Goal: Task Accomplishment & Management: Manage account settings

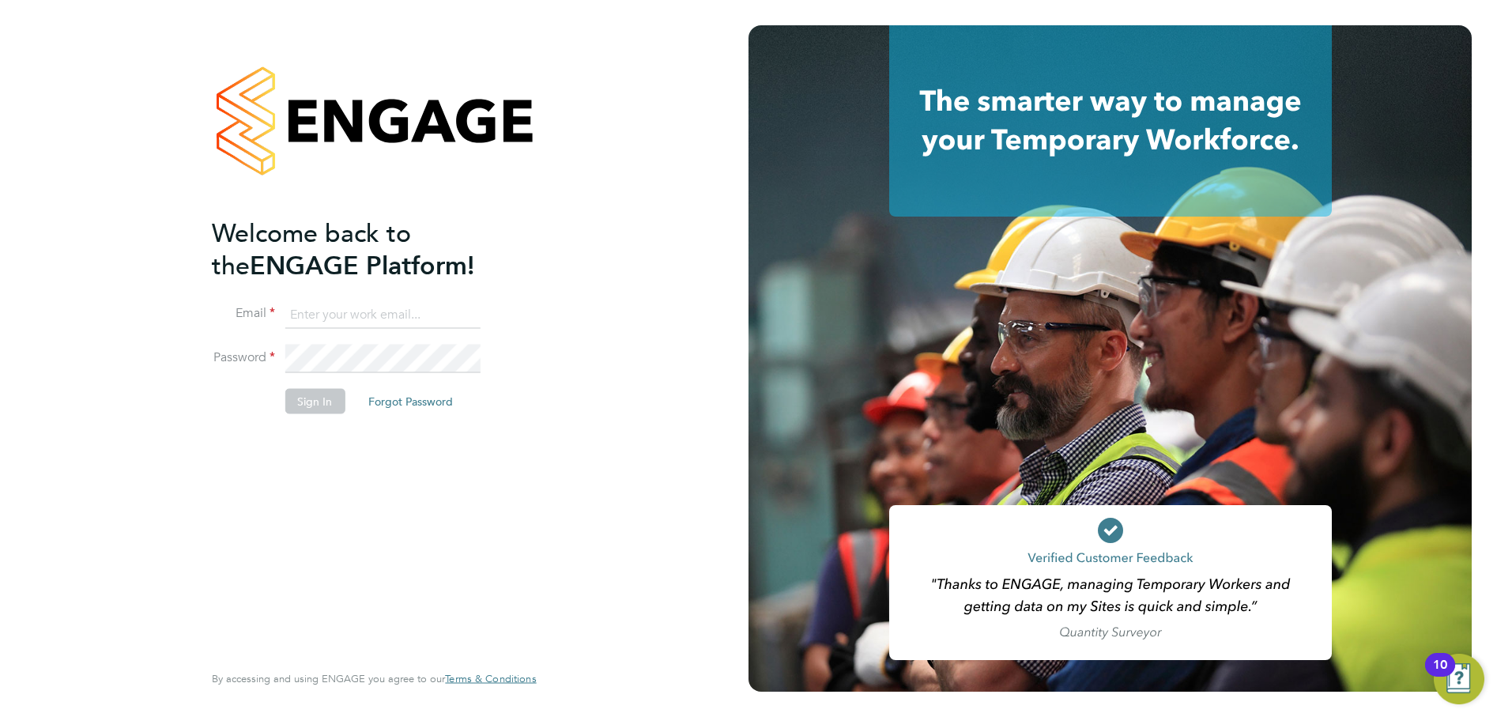
type input "remi.jelinskas@vistry.co.uk"
click at [315, 410] on button "Sign In" at bounding box center [315, 401] width 60 height 25
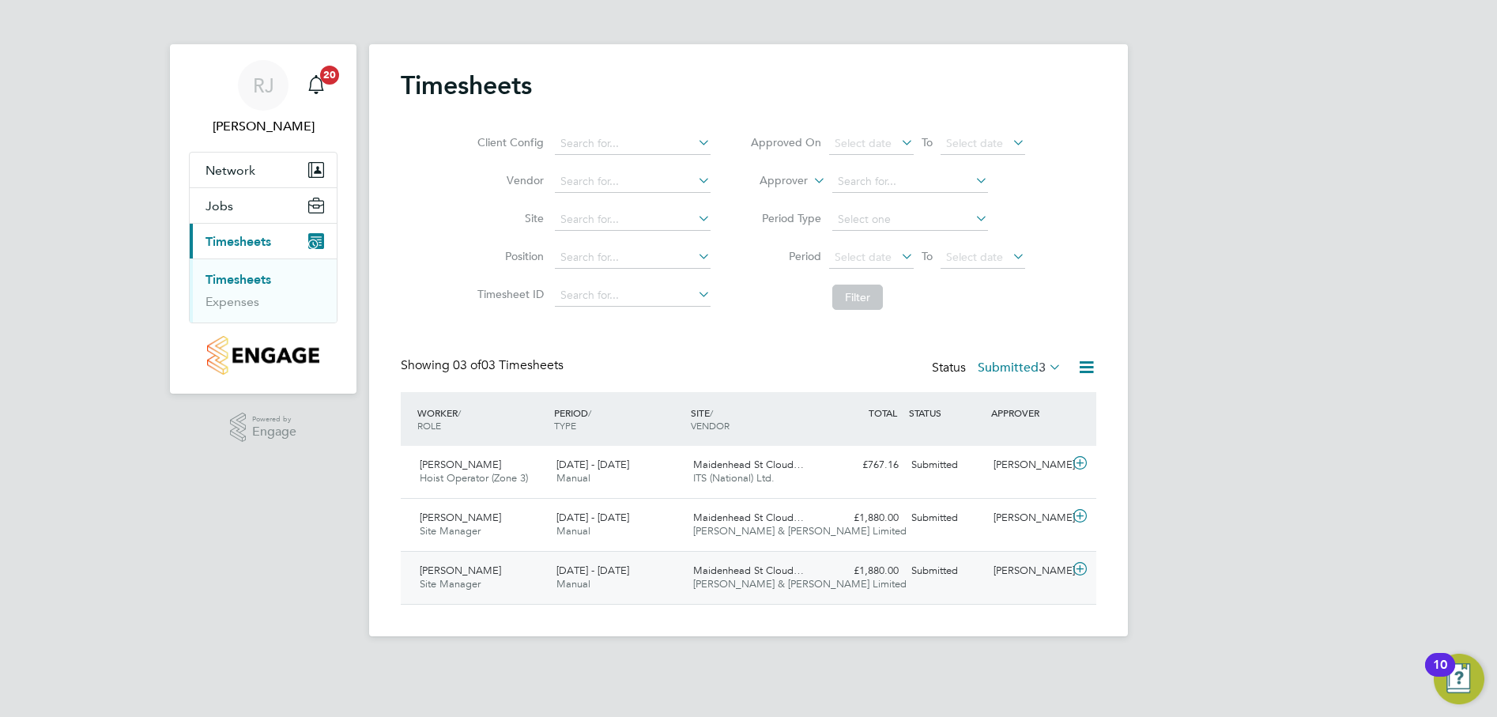
click at [473, 574] on span "[PERSON_NAME]" at bounding box center [460, 570] width 81 height 13
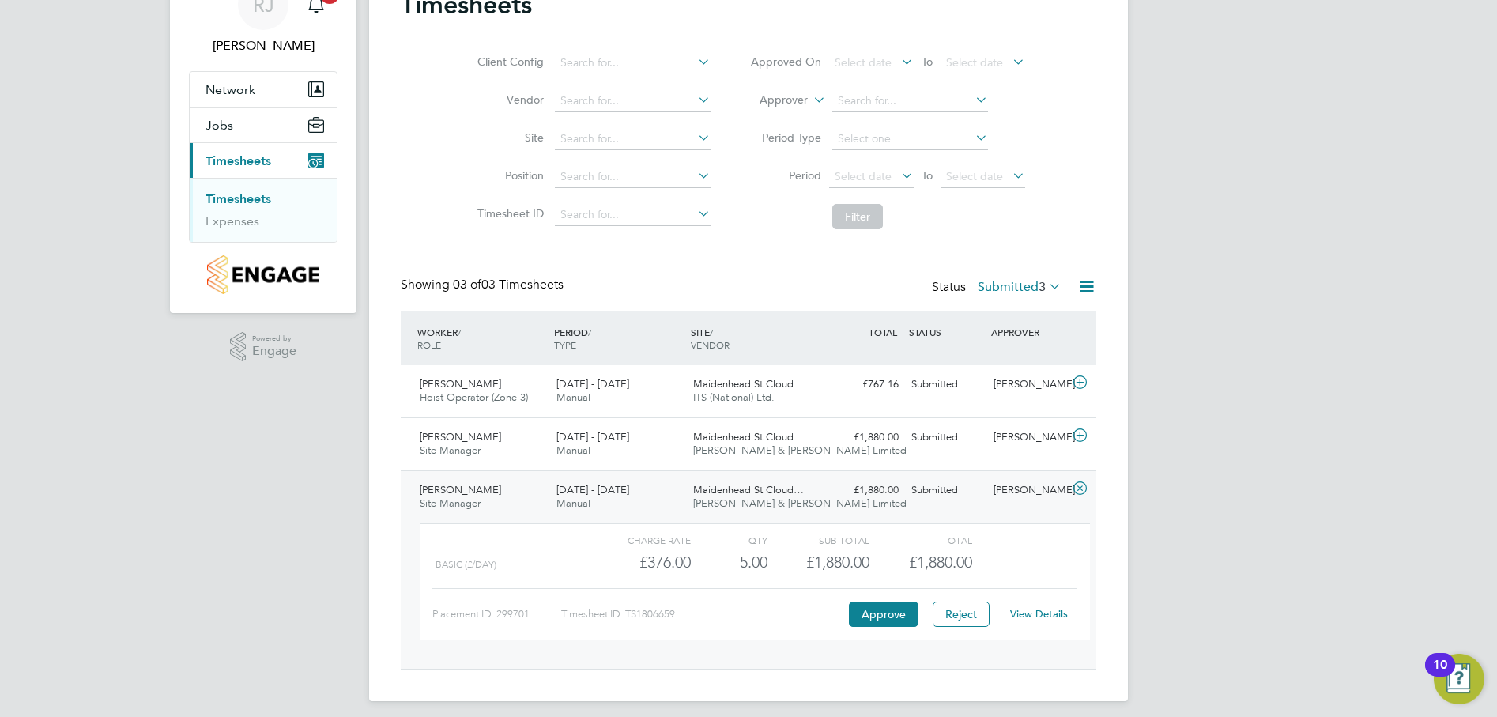
scroll to position [90, 0]
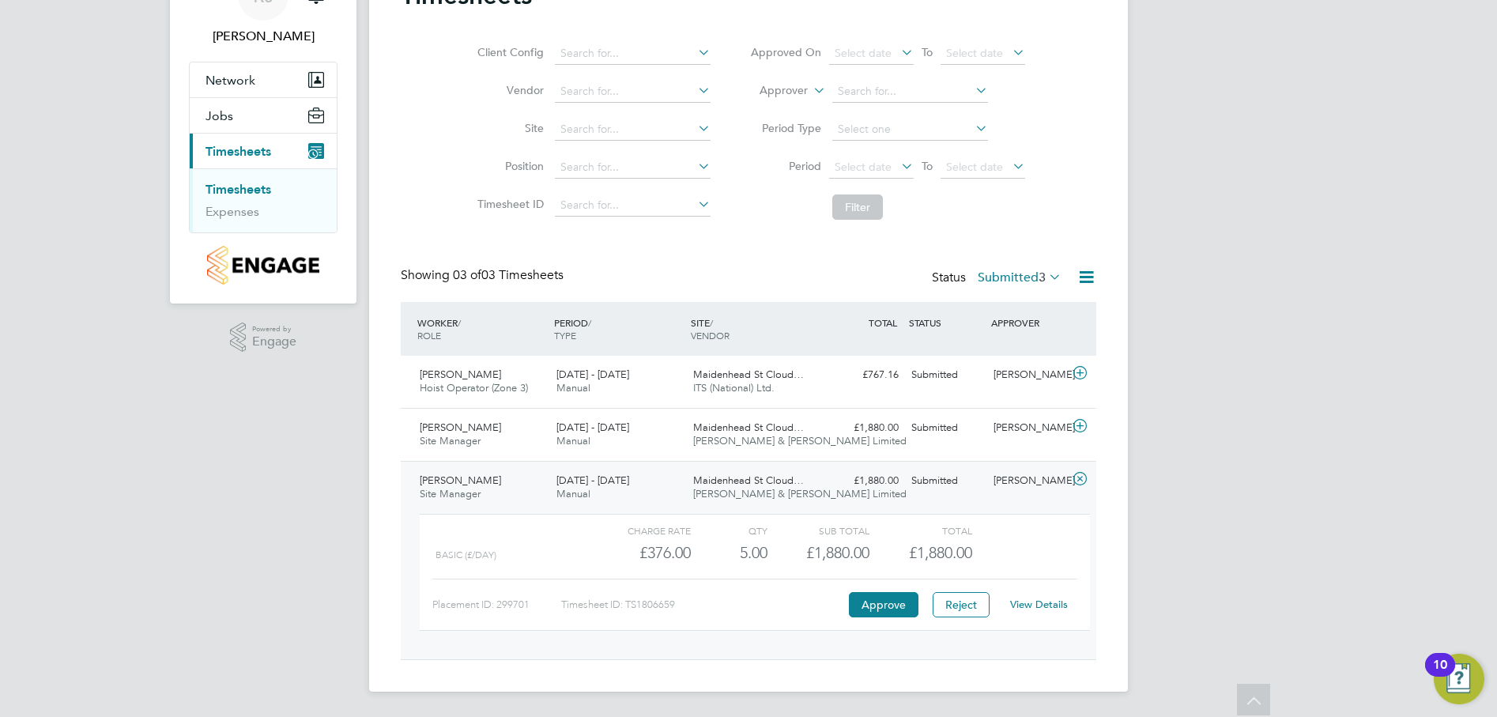
click at [1033, 604] on link "View Details" at bounding box center [1039, 604] width 58 height 13
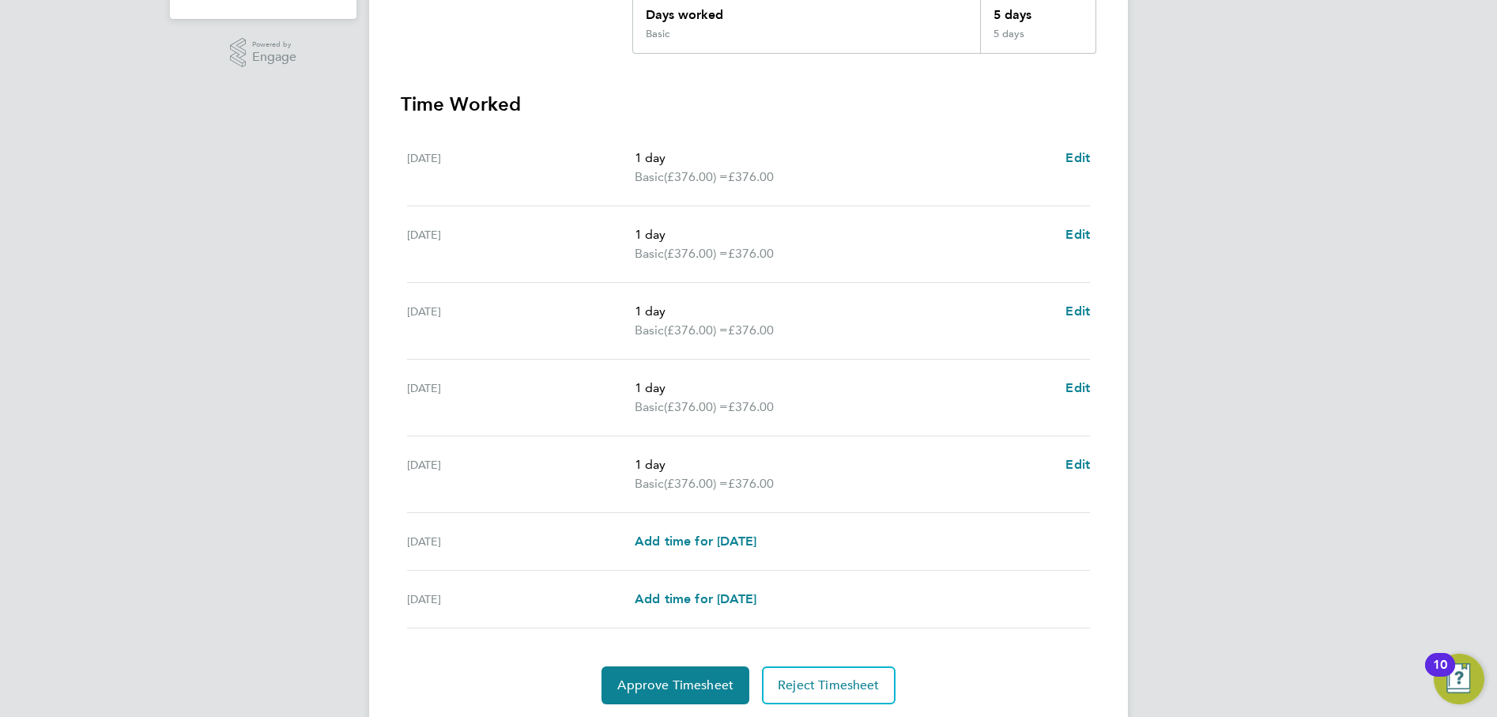
scroll to position [395, 0]
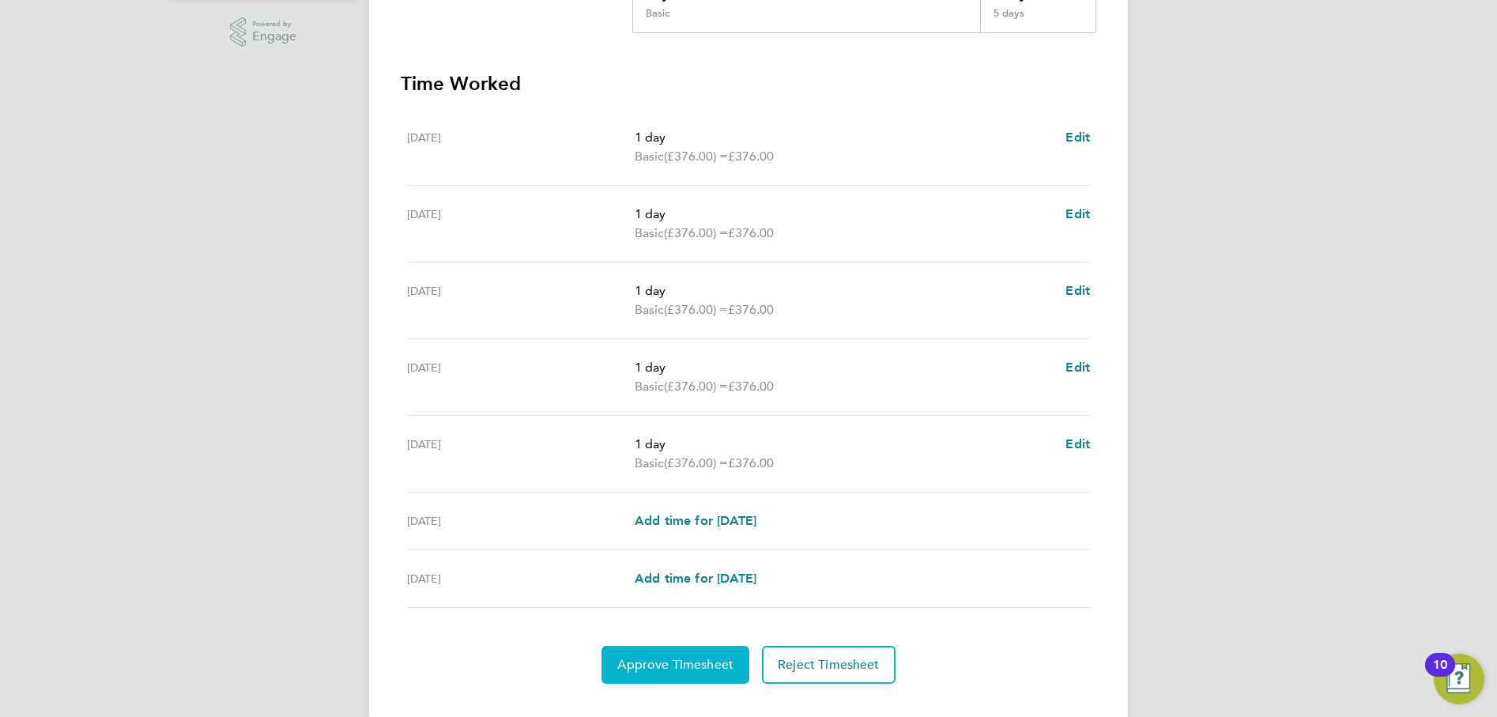
click at [694, 664] on span "Approve Timesheet" at bounding box center [675, 665] width 116 height 16
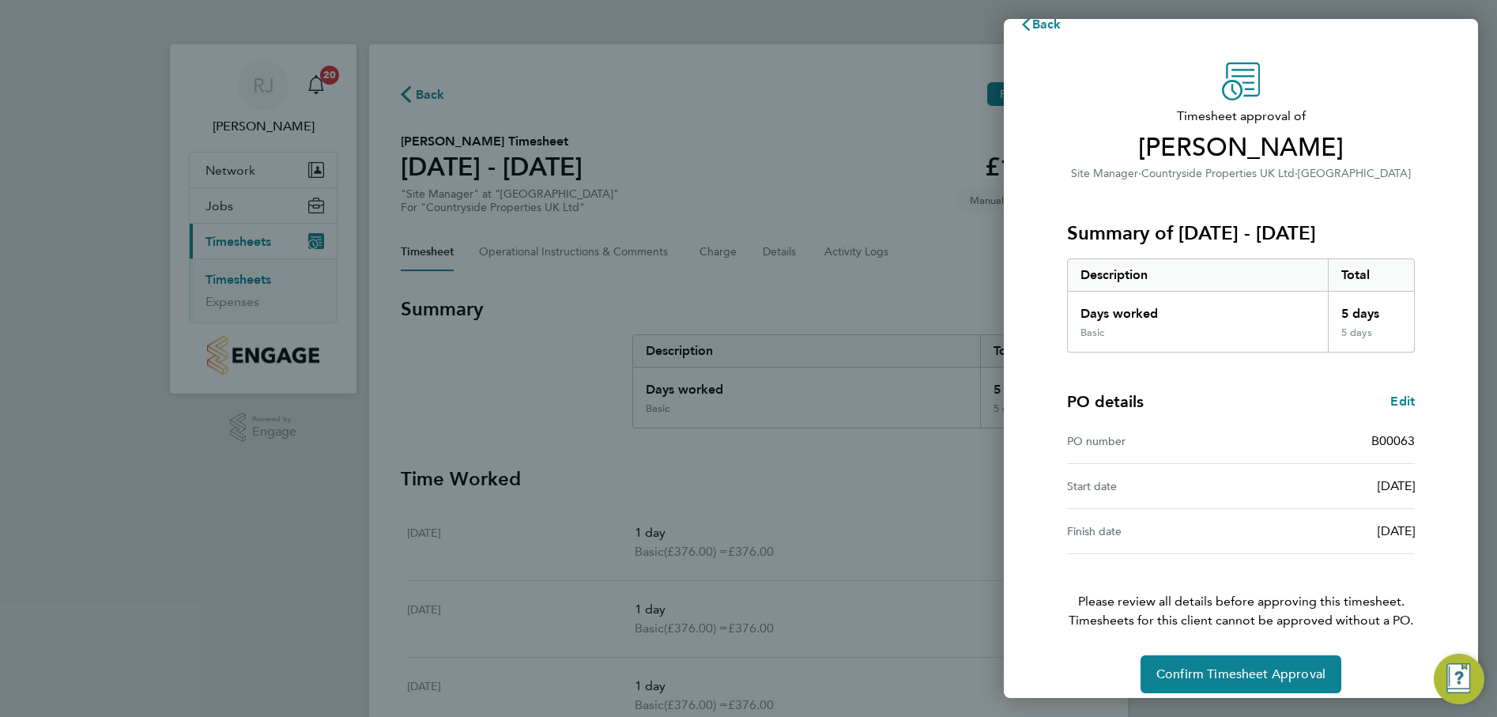
scroll to position [40, 0]
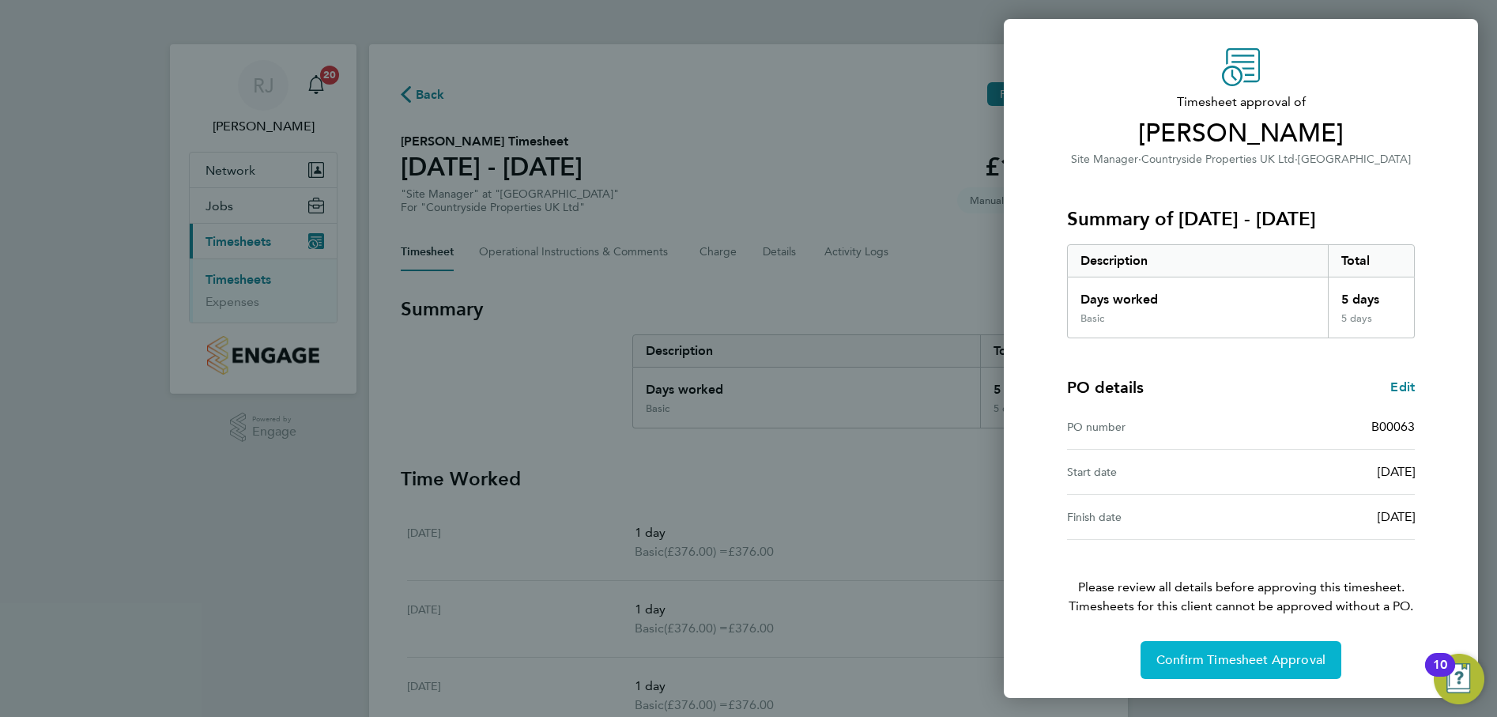
click at [1245, 662] on span "Confirm Timesheet Approval" at bounding box center [1241, 660] width 169 height 16
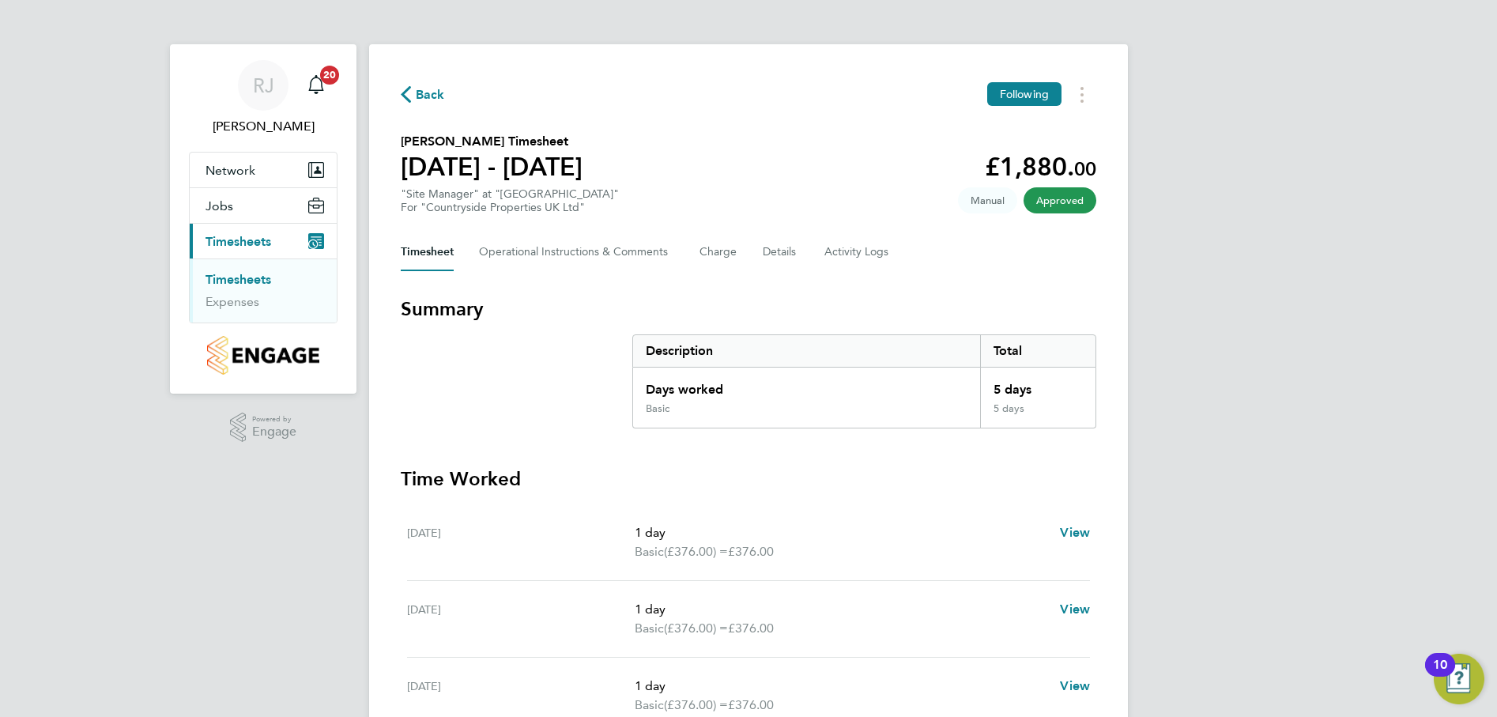
click at [265, 283] on link "Timesheets" at bounding box center [239, 279] width 66 height 15
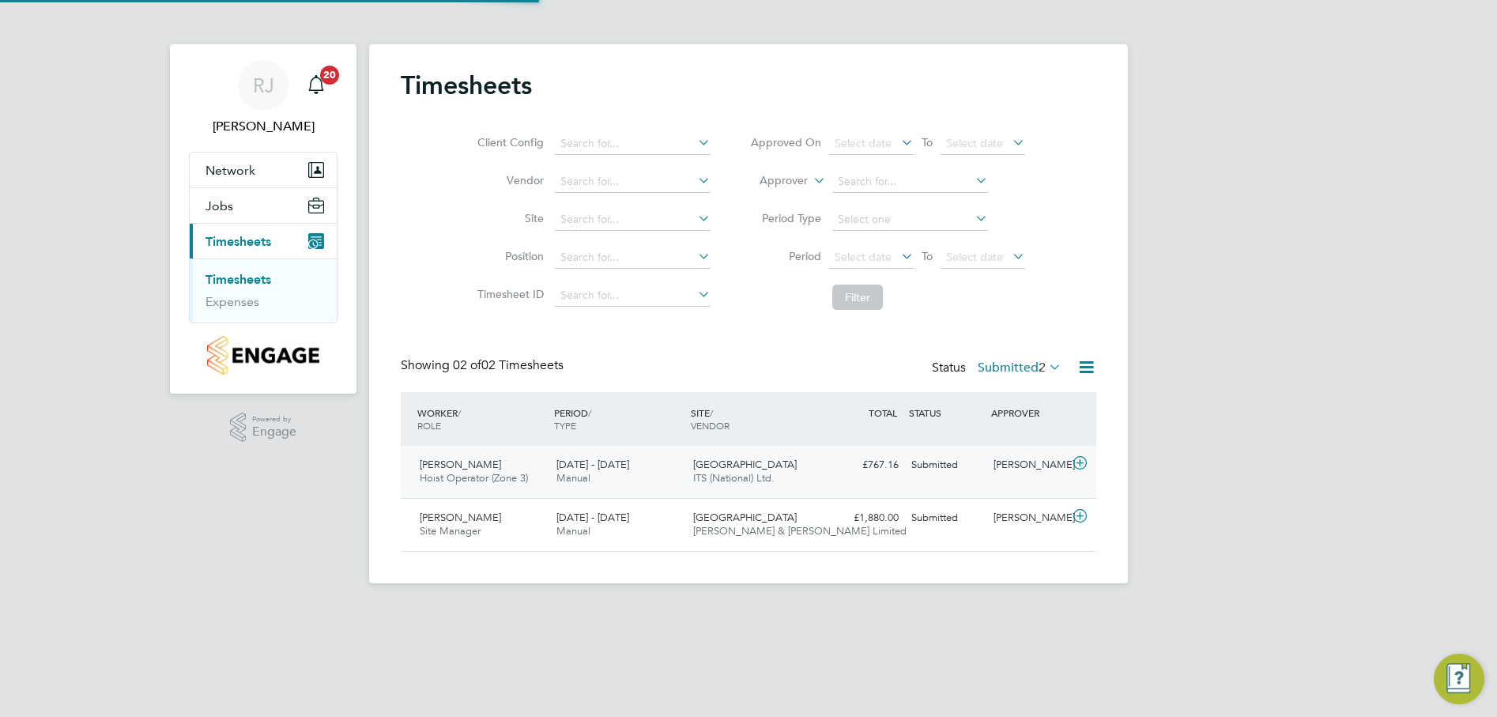
scroll to position [40, 138]
click at [474, 530] on span "Site Manager" at bounding box center [450, 530] width 61 height 13
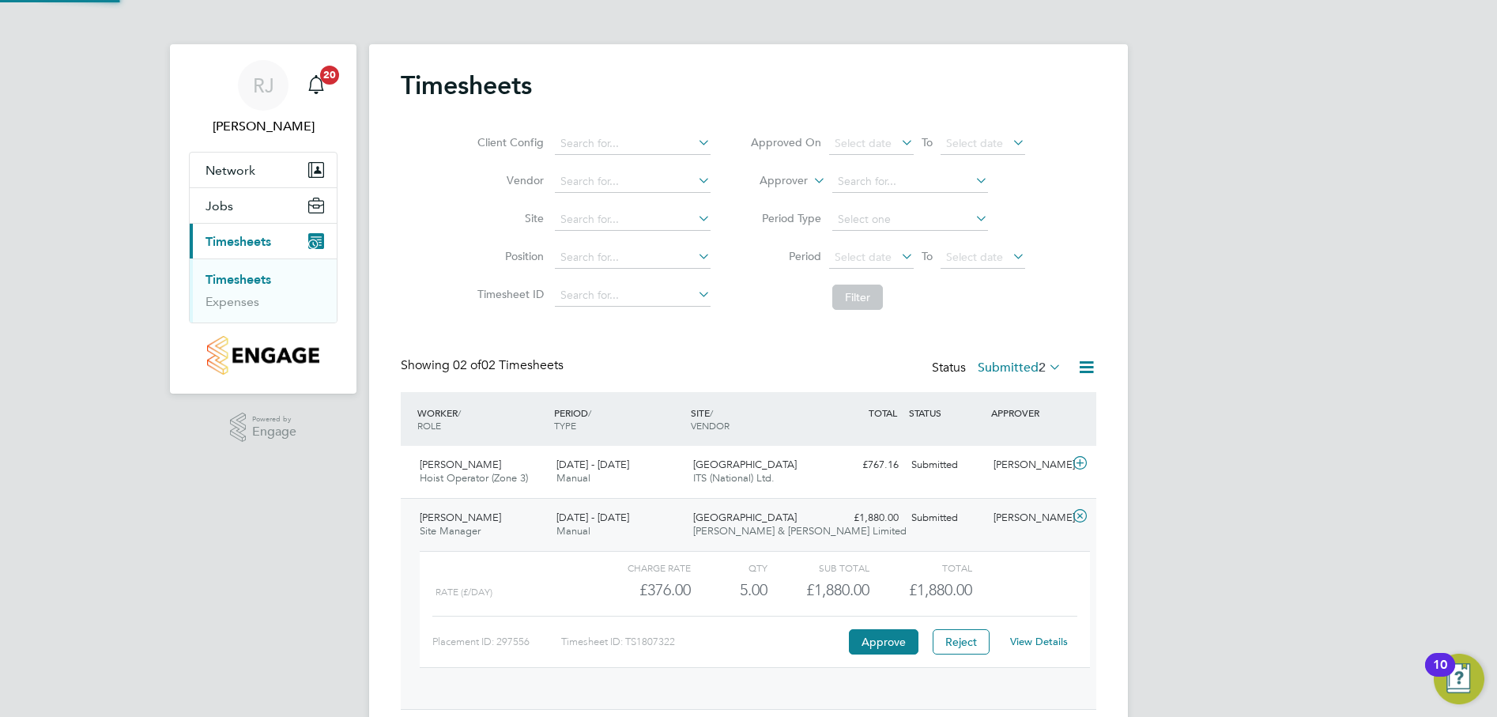
scroll to position [27, 154]
click at [1040, 640] on link "View Details" at bounding box center [1039, 641] width 58 height 13
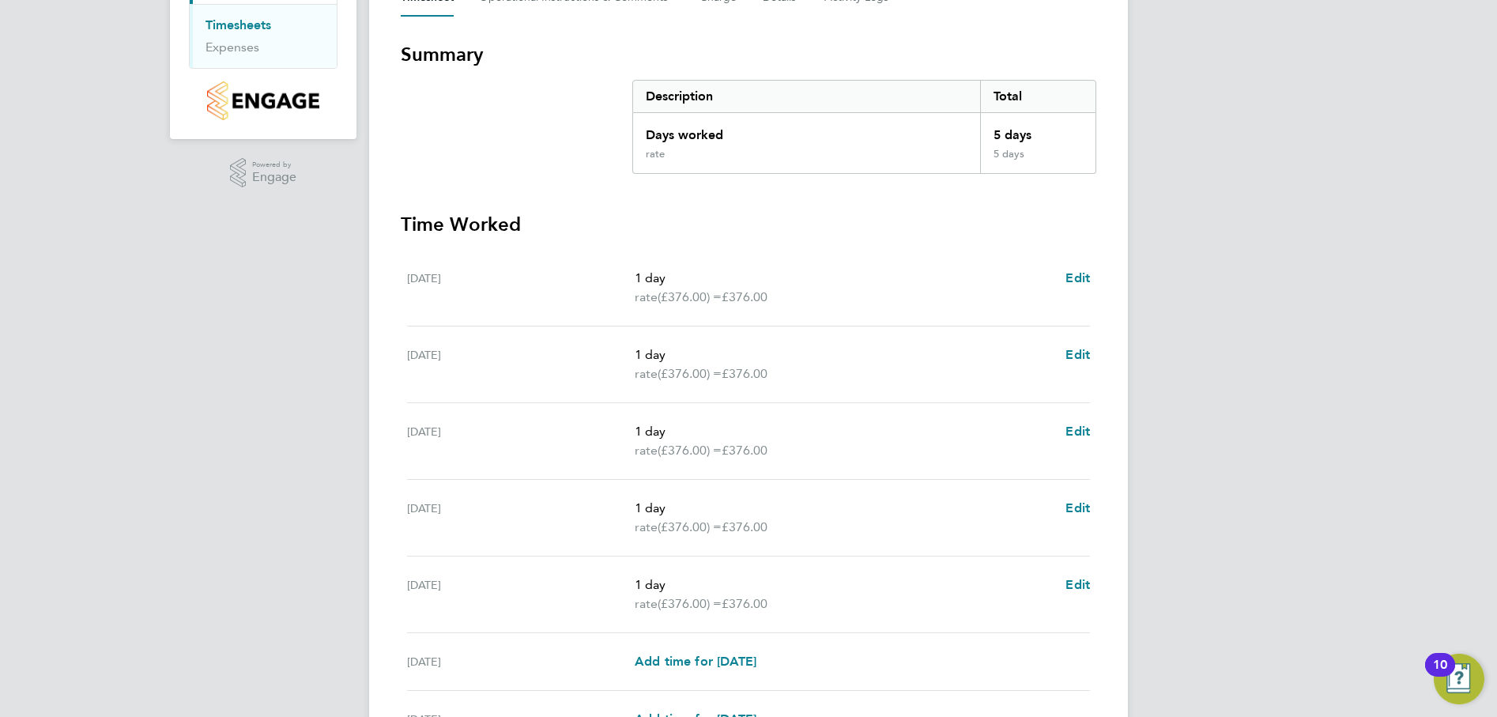
scroll to position [395, 0]
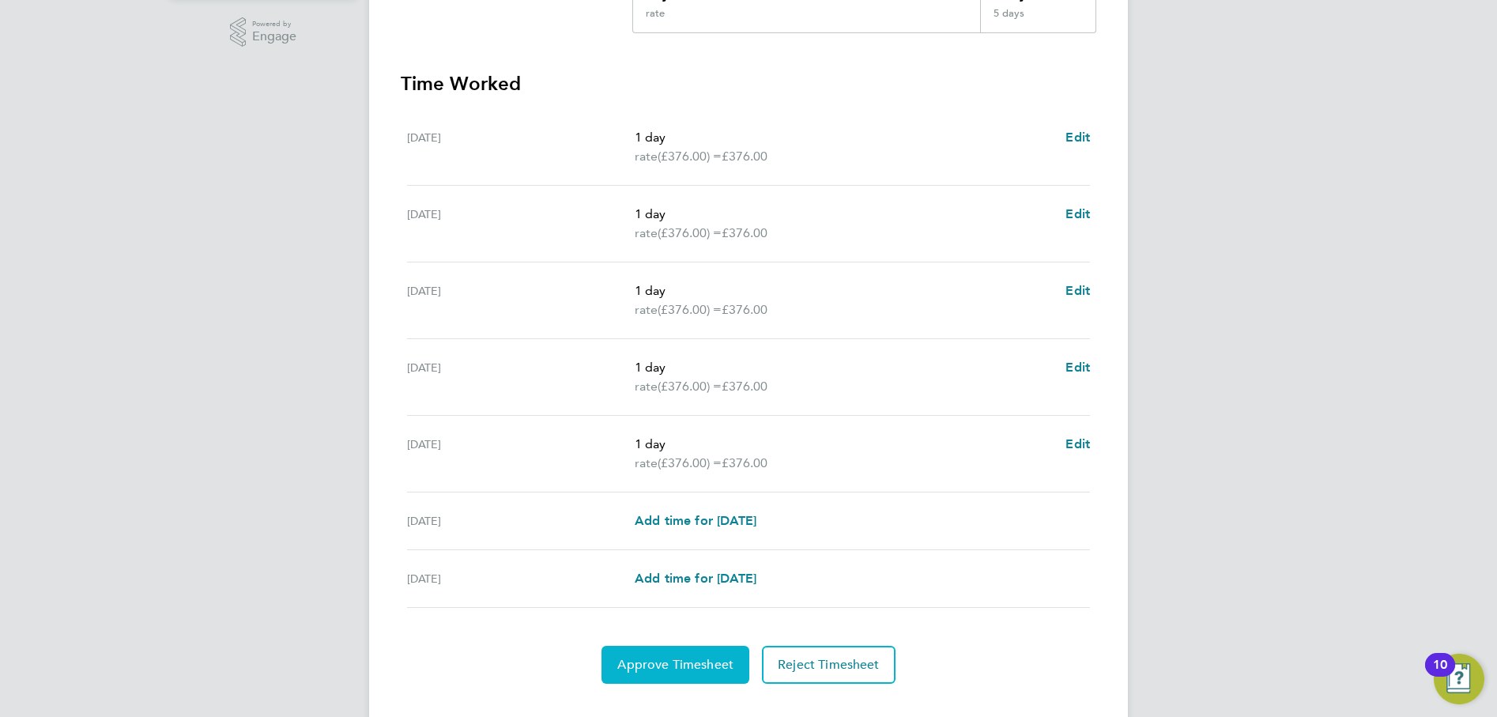
click at [693, 667] on span "Approve Timesheet" at bounding box center [675, 665] width 116 height 16
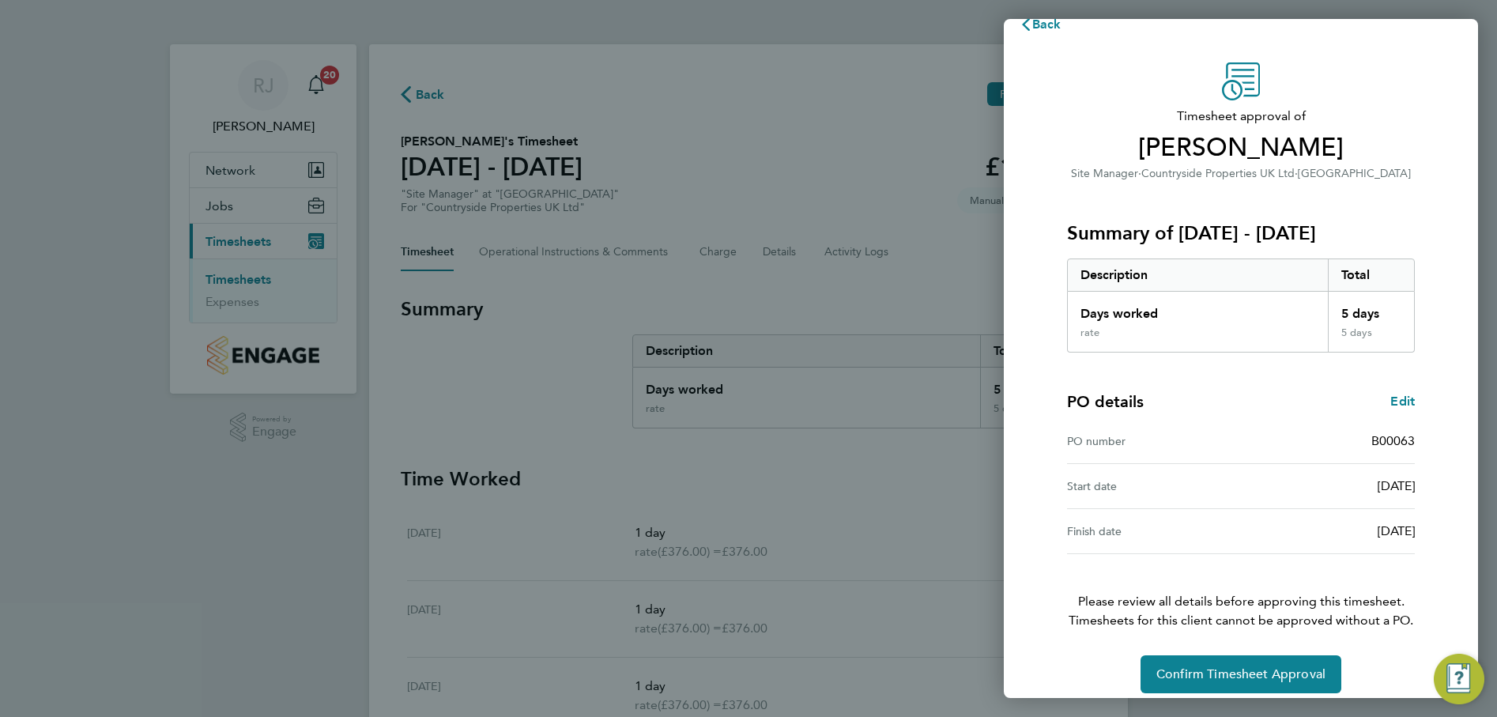
scroll to position [40, 0]
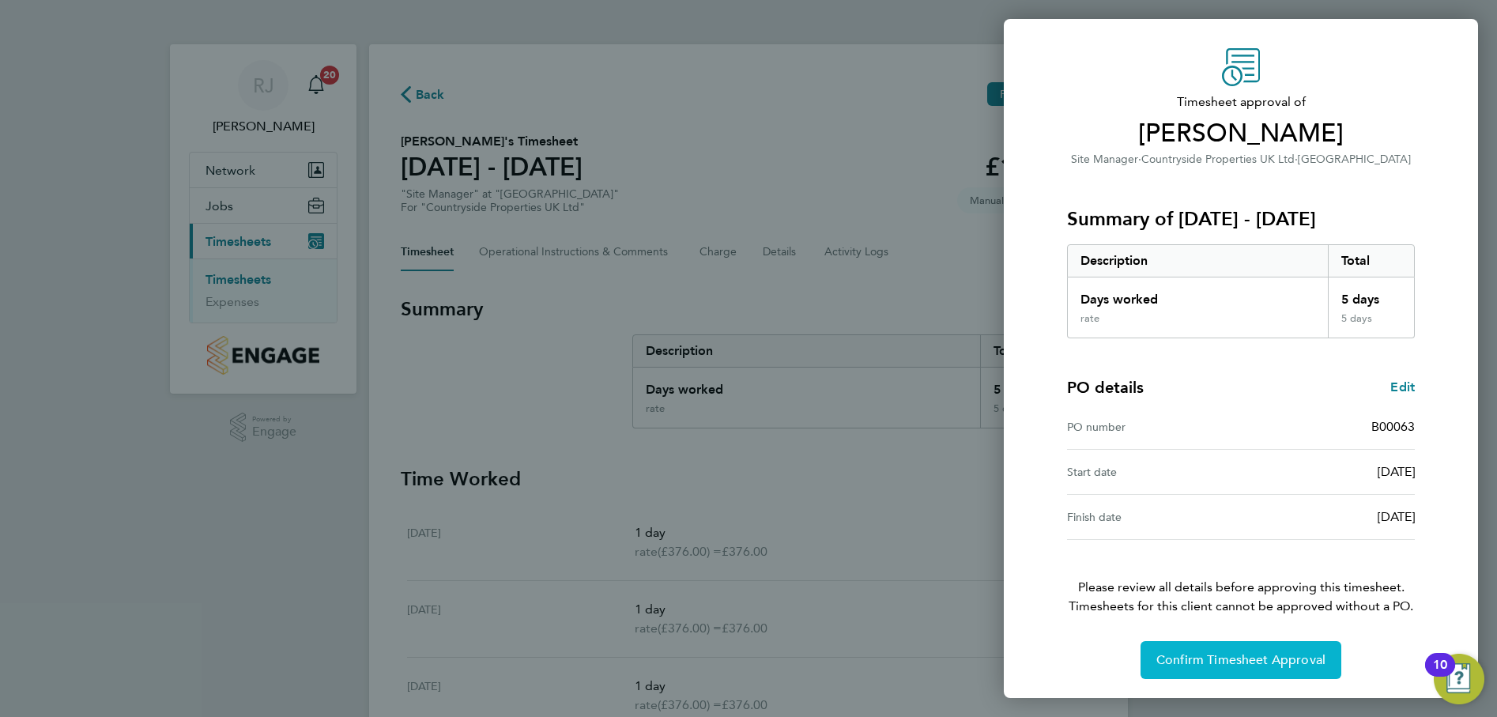
click at [1269, 661] on span "Confirm Timesheet Approval" at bounding box center [1241, 660] width 169 height 16
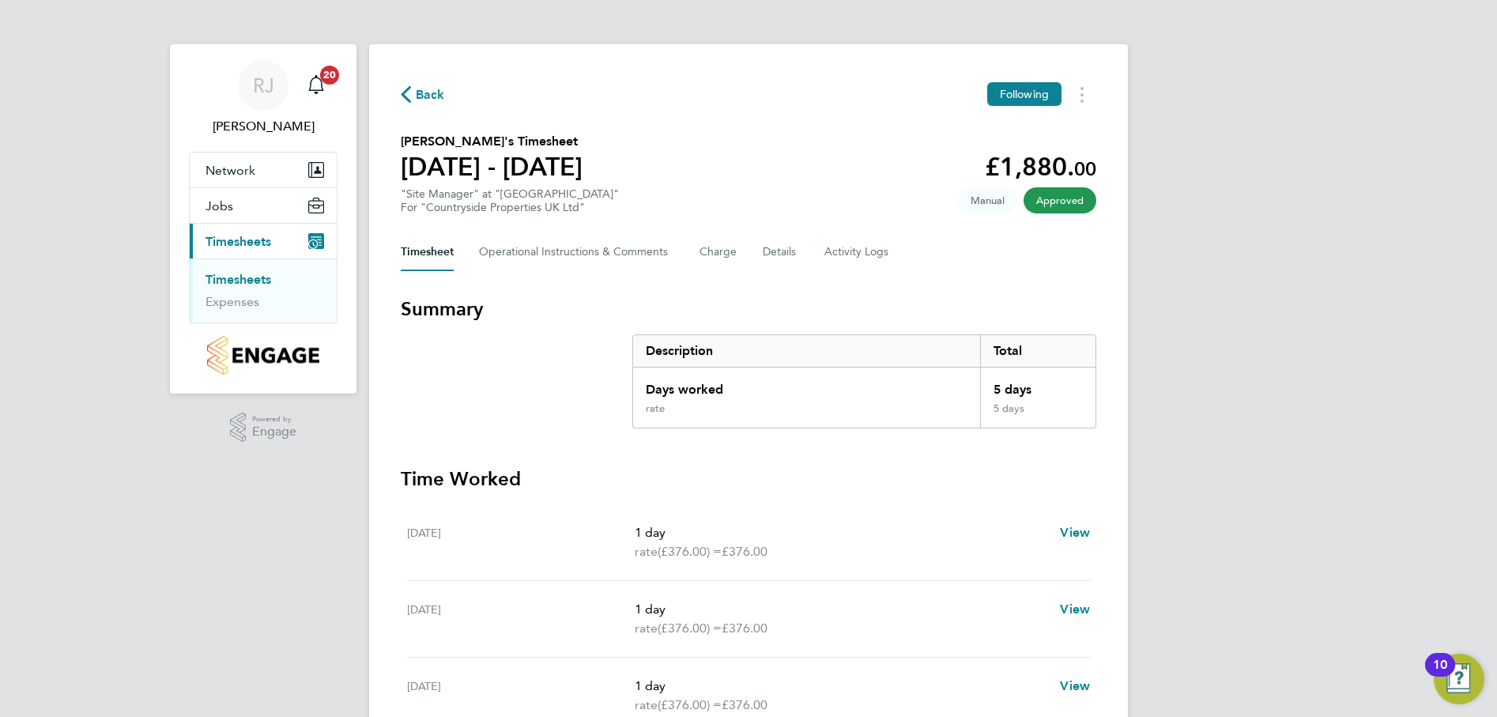
click at [251, 278] on link "Timesheets" at bounding box center [239, 279] width 66 height 15
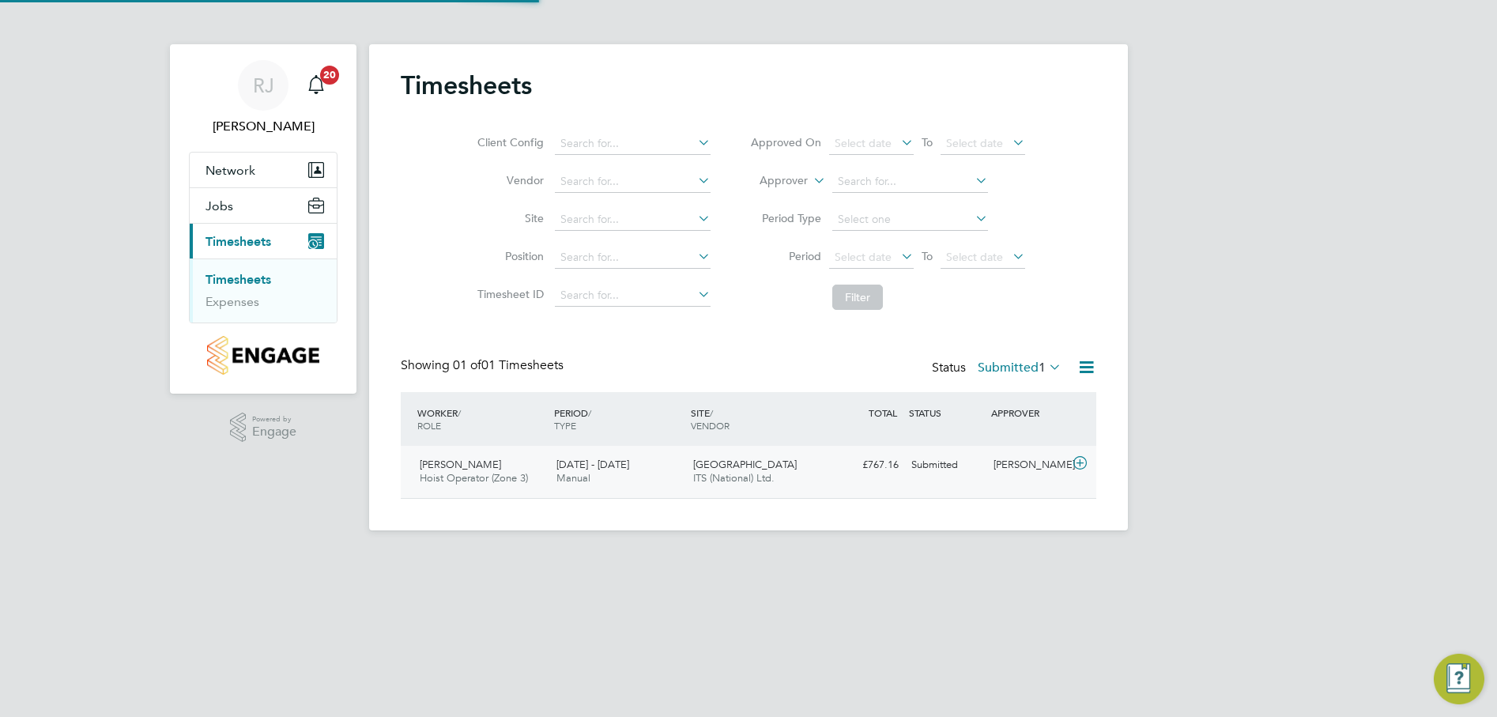
scroll to position [40, 138]
click at [475, 471] on div "Philip Baidoo Hoist Operator (Zone 3) 18 - 24 Aug 2025" at bounding box center [481, 472] width 137 height 40
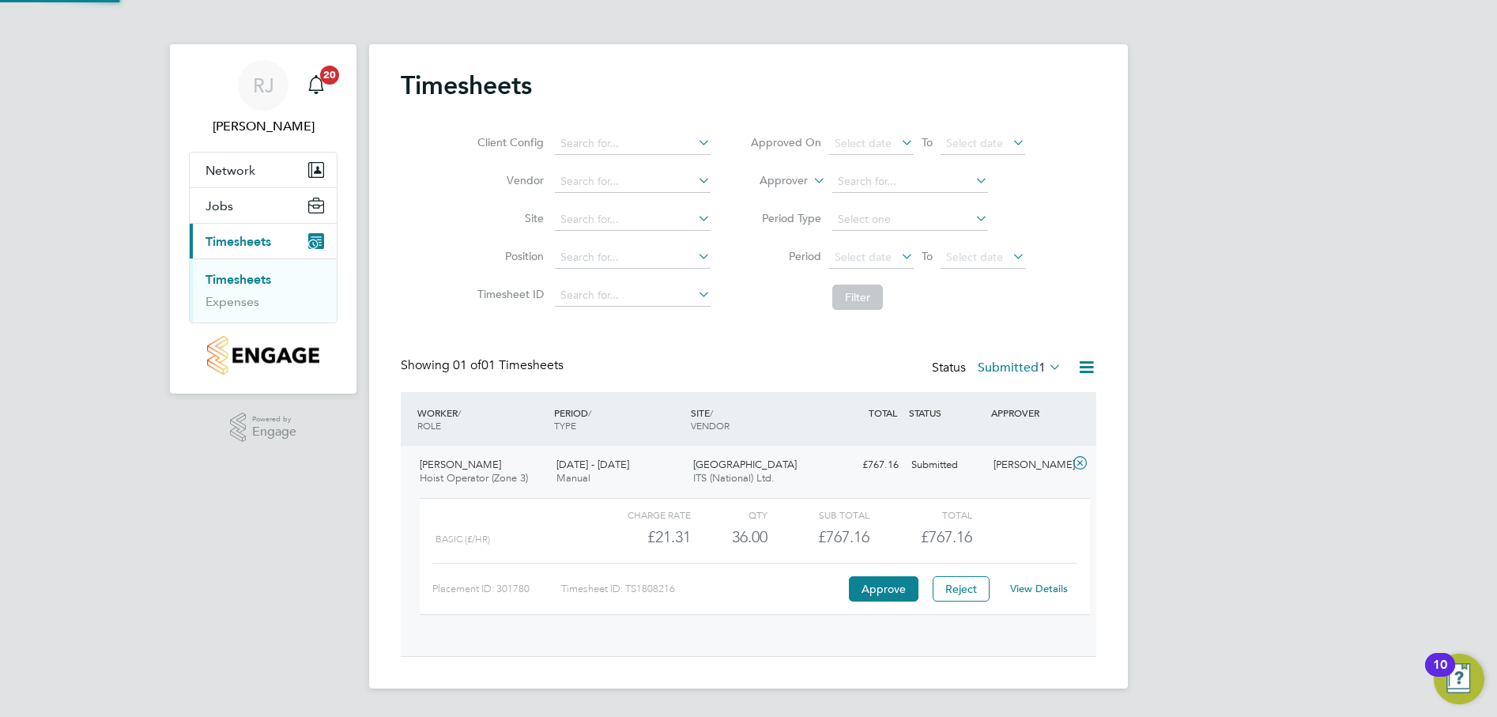
scroll to position [27, 154]
click at [1049, 588] on link "View Details" at bounding box center [1039, 588] width 58 height 13
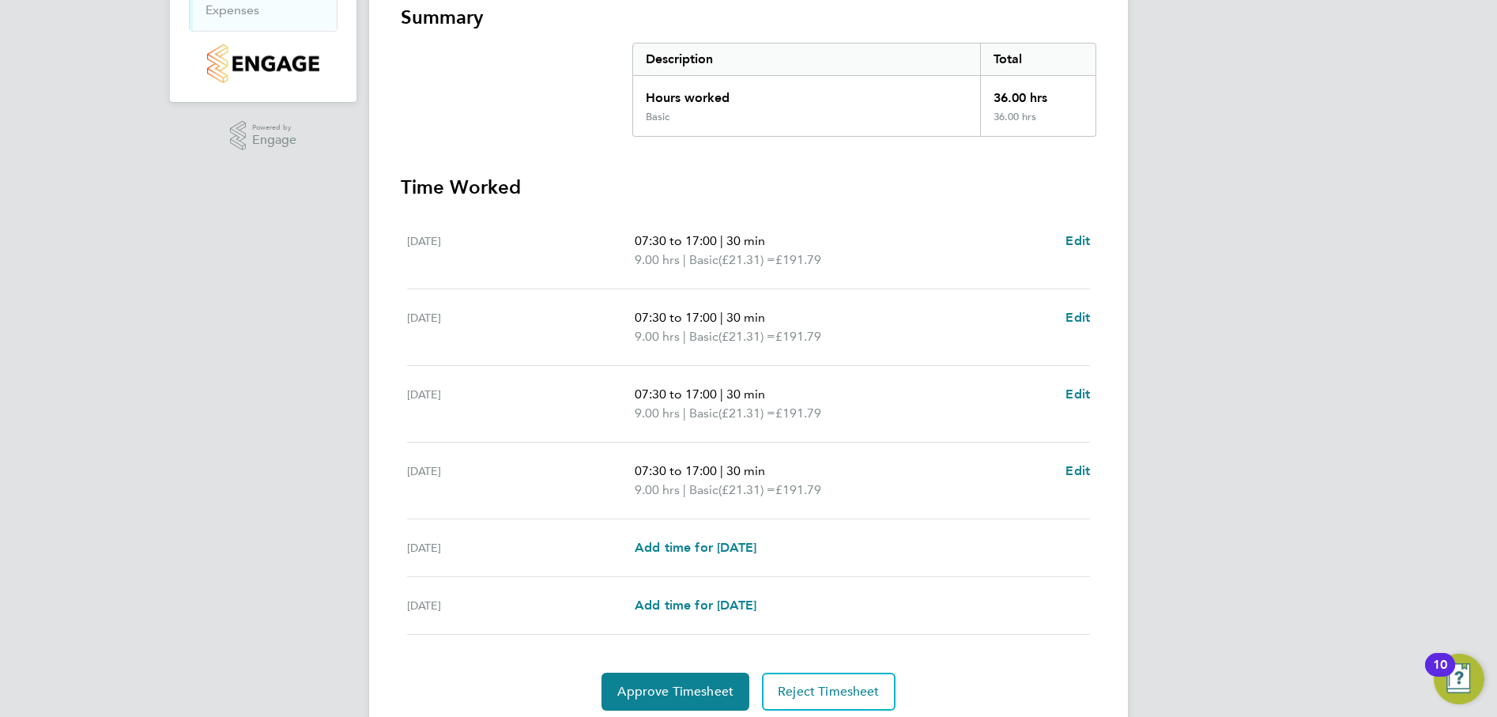
scroll to position [349, 0]
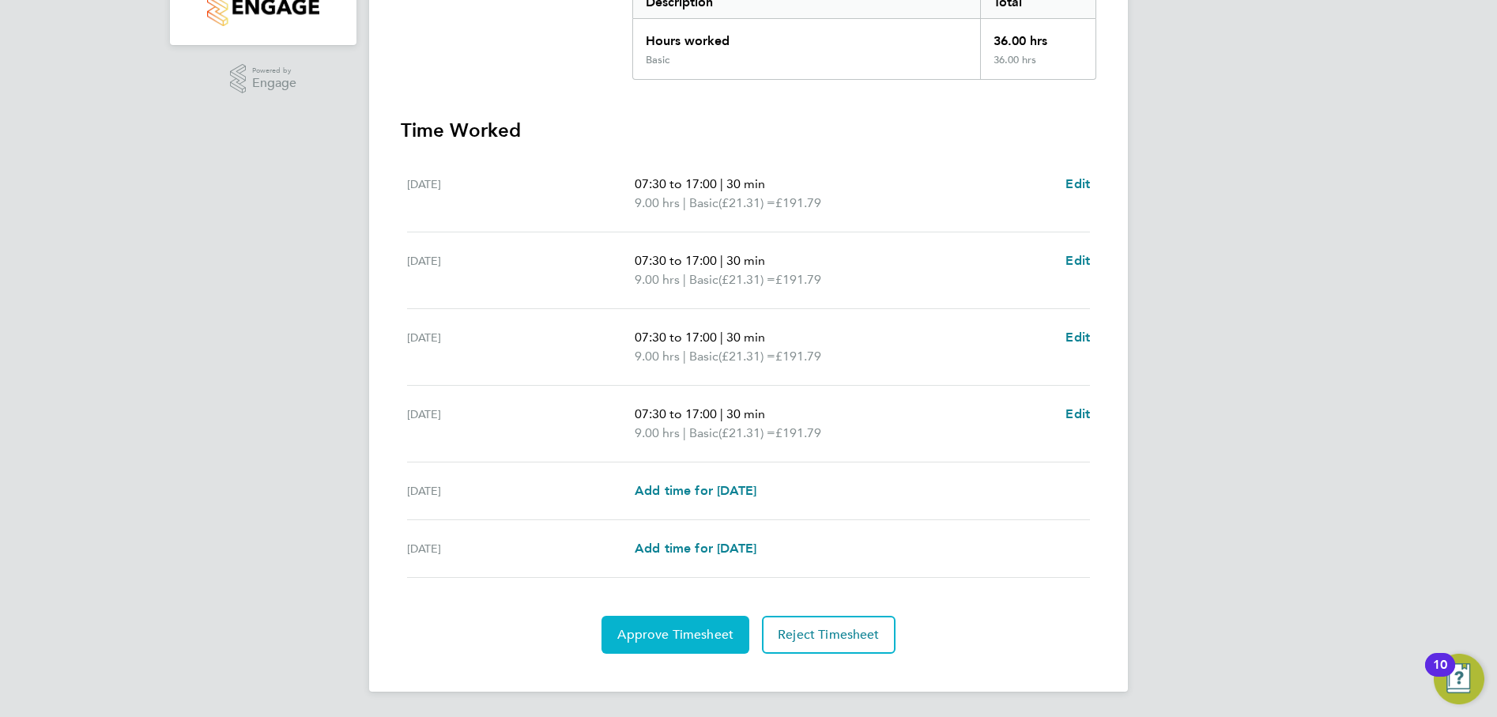
click at [681, 629] on span "Approve Timesheet" at bounding box center [675, 635] width 116 height 16
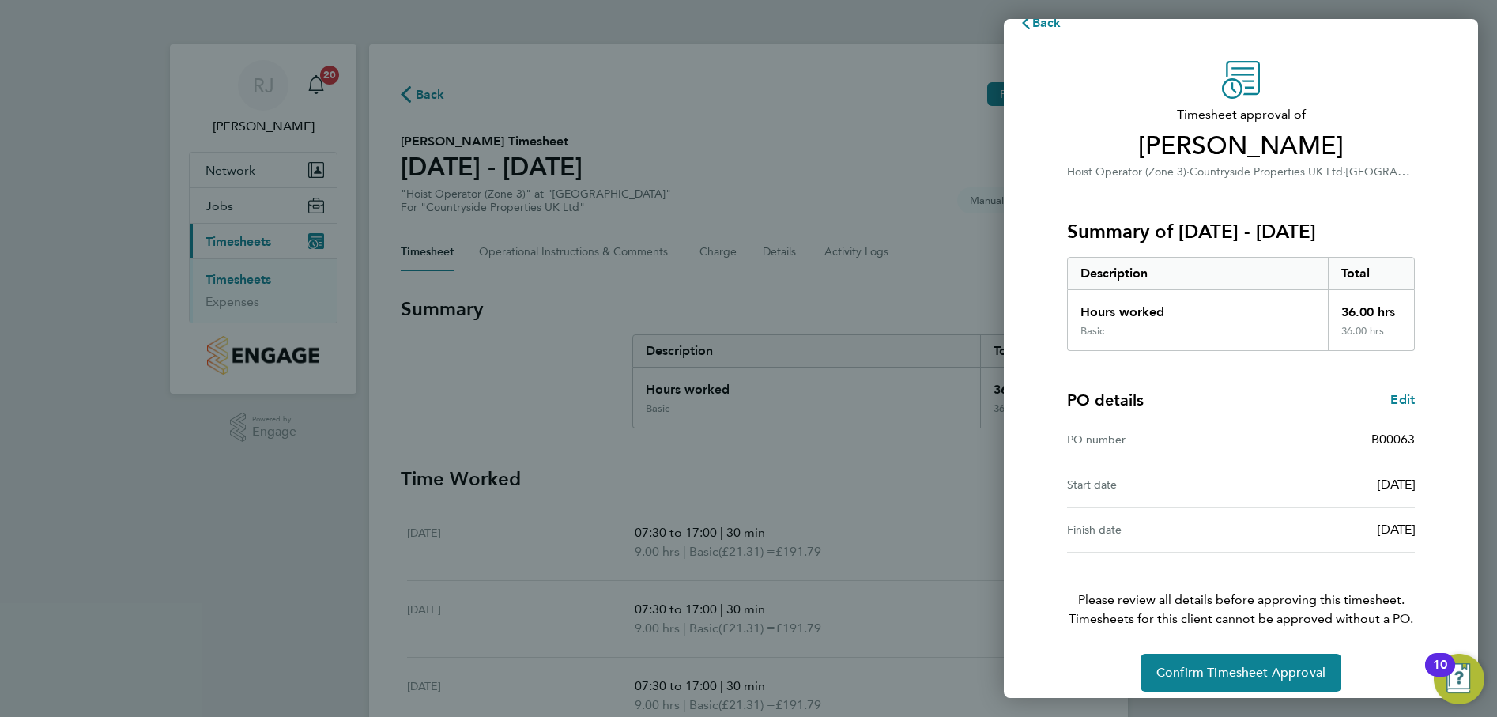
scroll to position [40, 0]
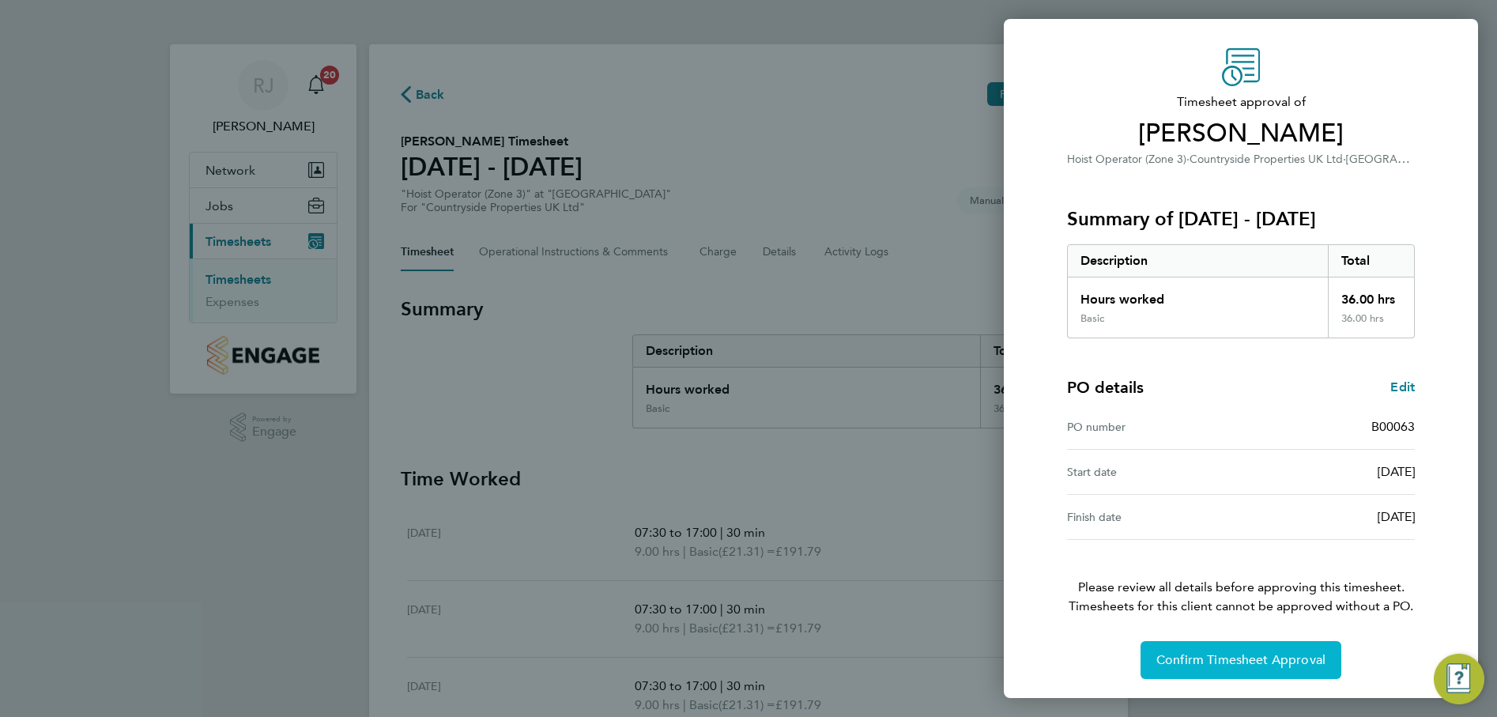
click at [1254, 658] on span "Confirm Timesheet Approval" at bounding box center [1241, 660] width 169 height 16
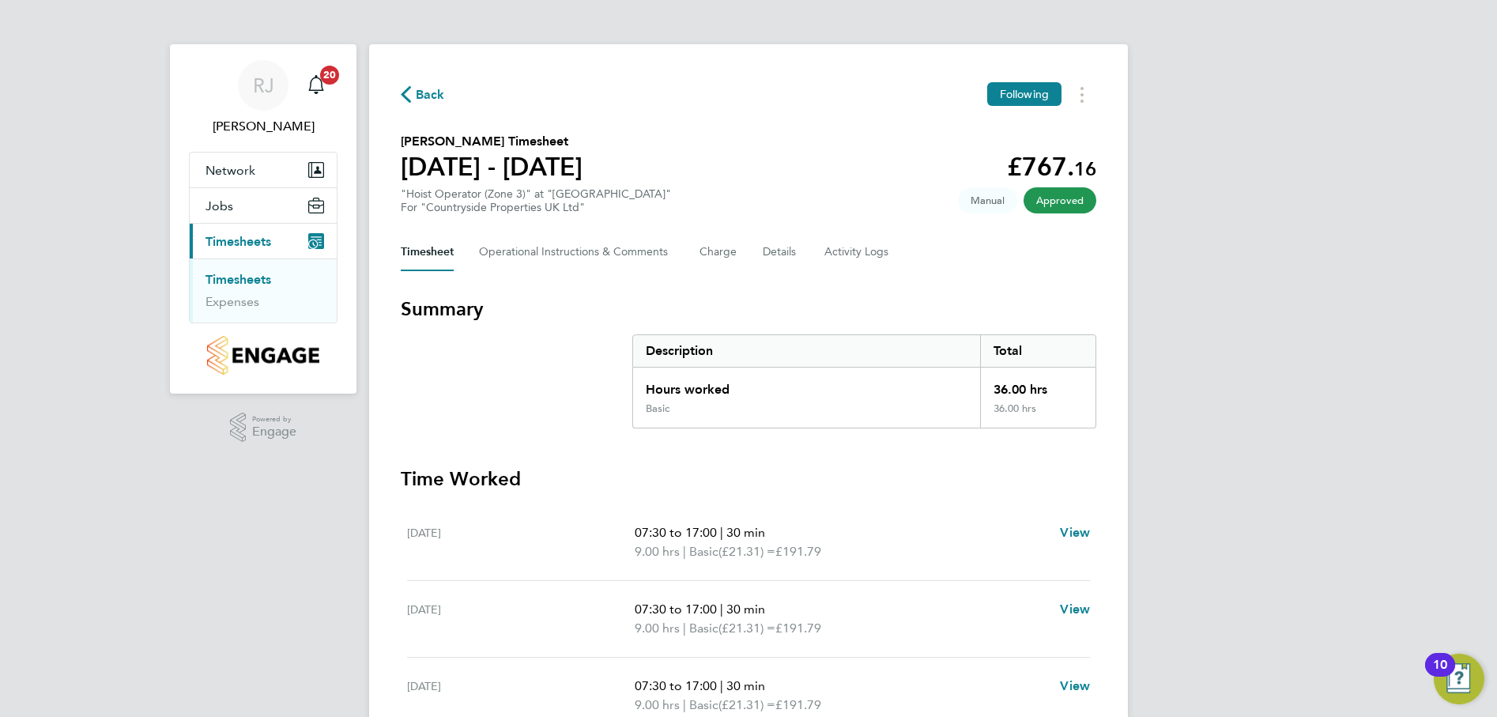
click at [245, 280] on link "Timesheets" at bounding box center [239, 279] width 66 height 15
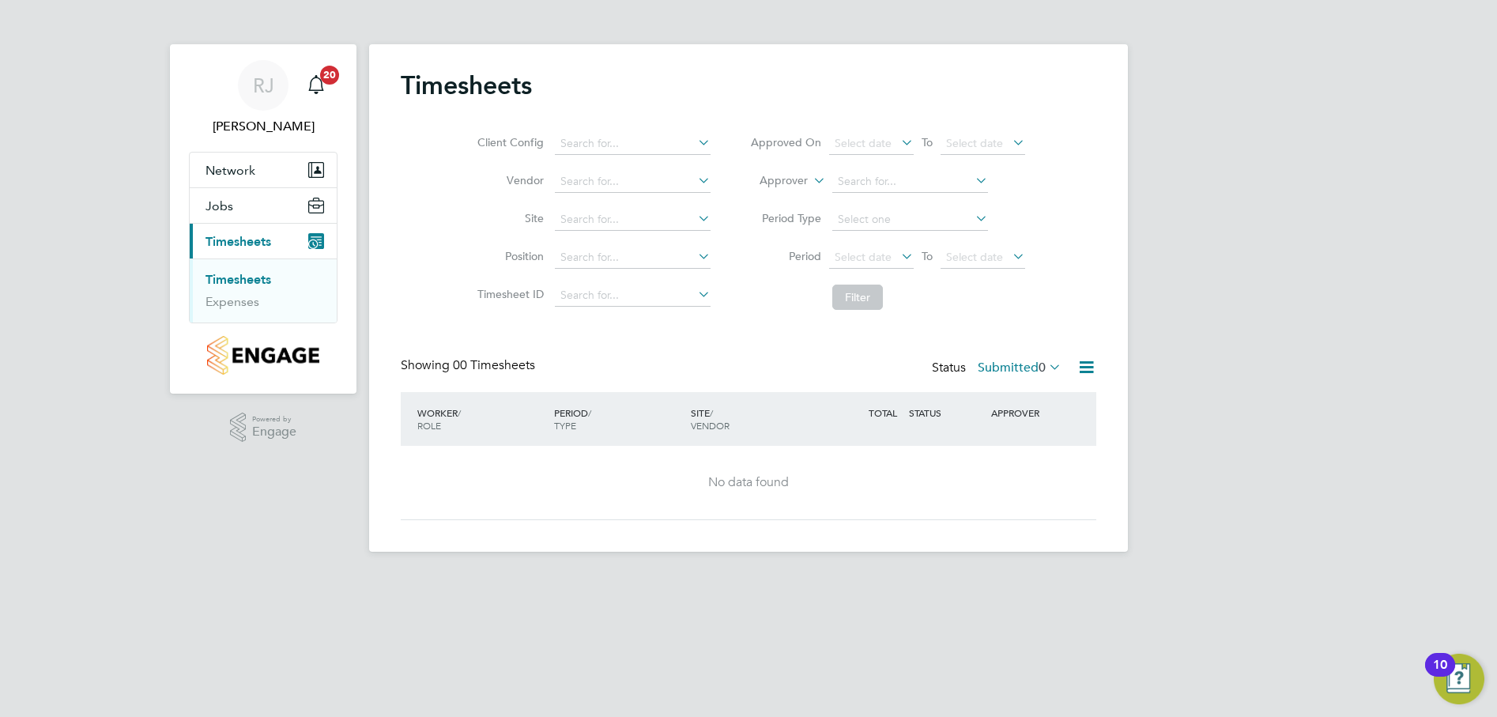
click at [255, 278] on link "Timesheets" at bounding box center [239, 279] width 66 height 15
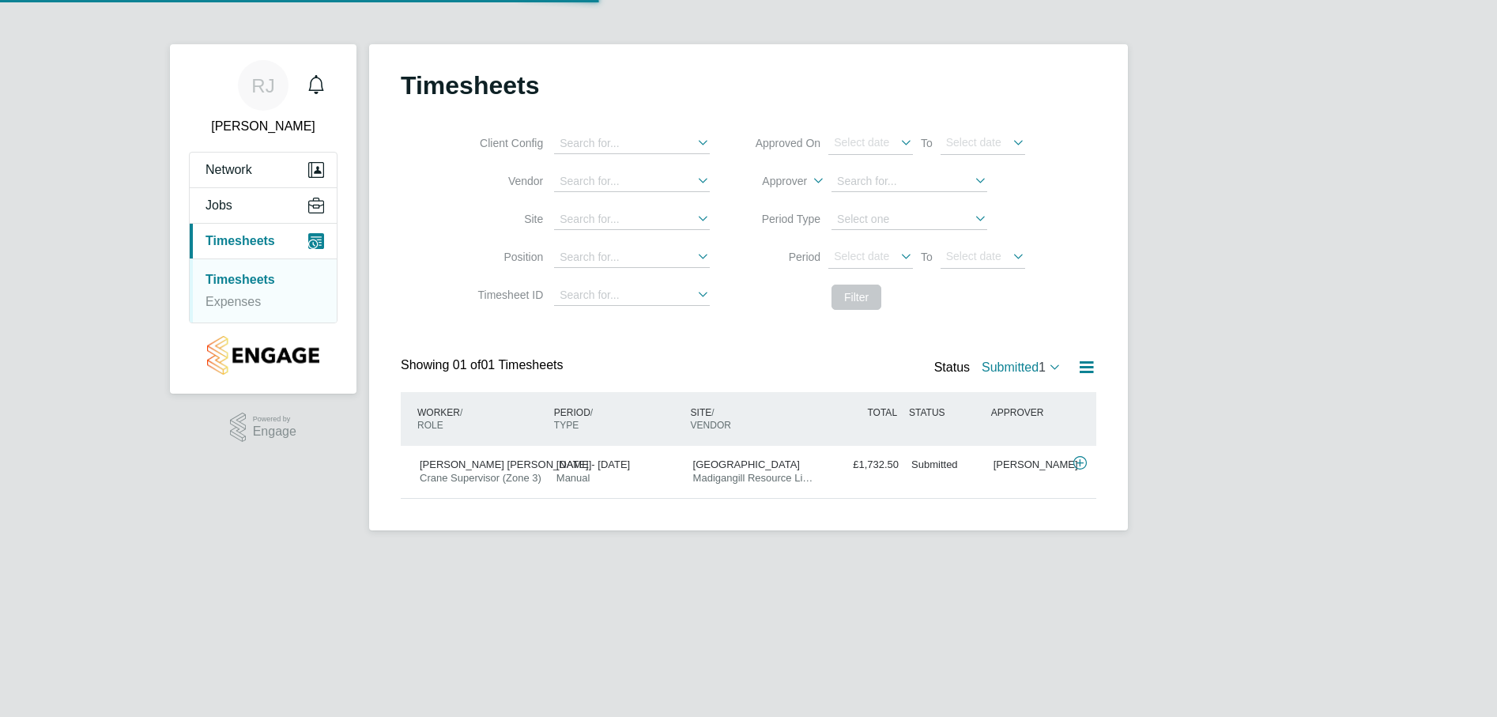
scroll to position [40, 138]
click at [476, 464] on span "[PERSON_NAME] [PERSON_NAME]" at bounding box center [503, 464] width 166 height 13
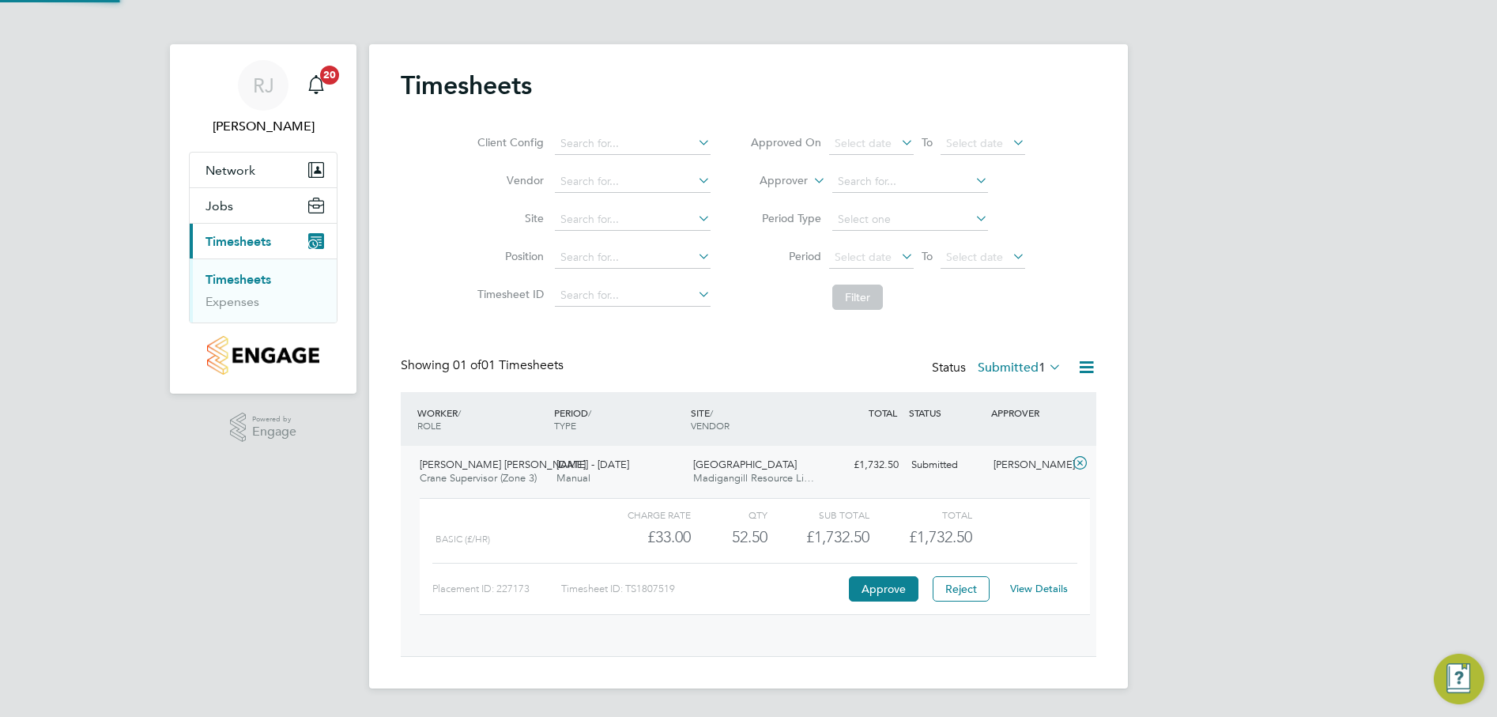
scroll to position [27, 154]
click at [1044, 588] on link "View Details" at bounding box center [1039, 588] width 58 height 13
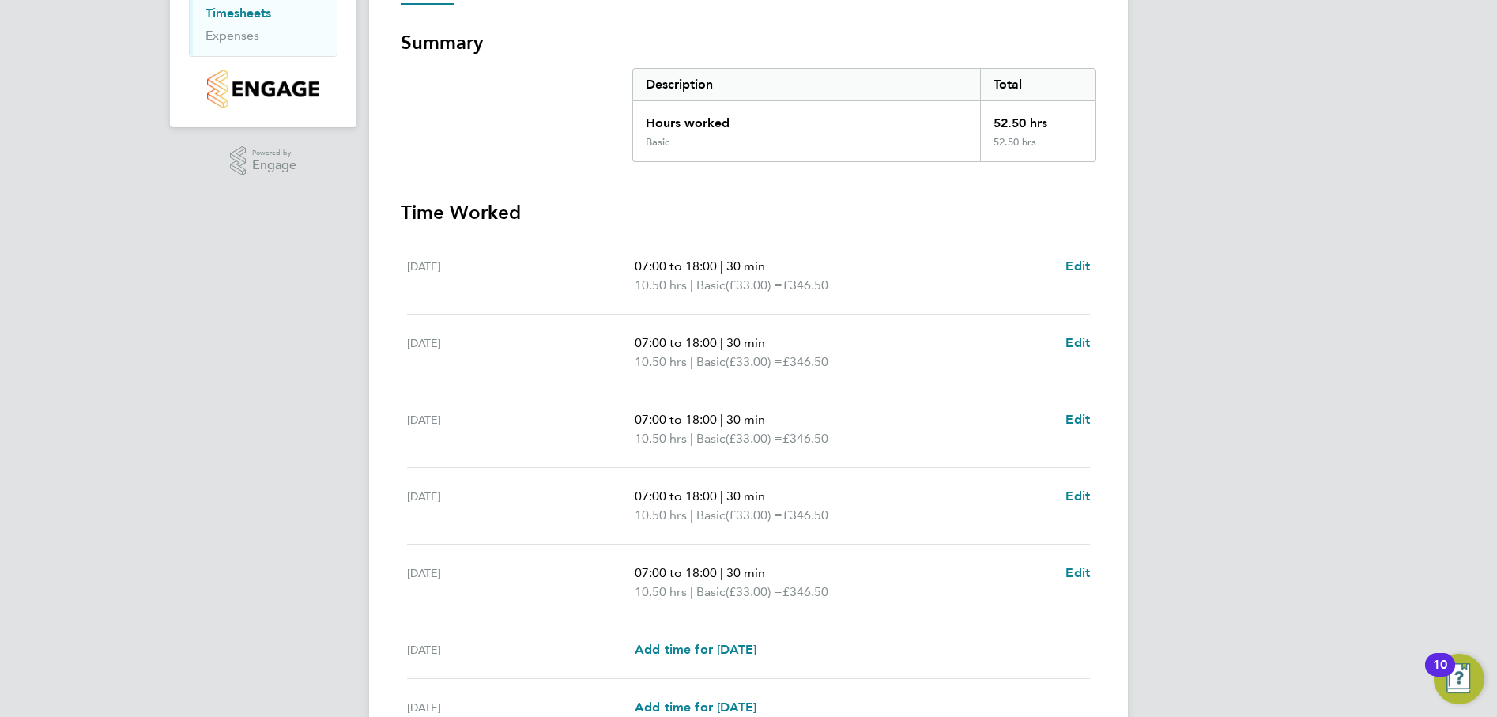
scroll to position [425, 0]
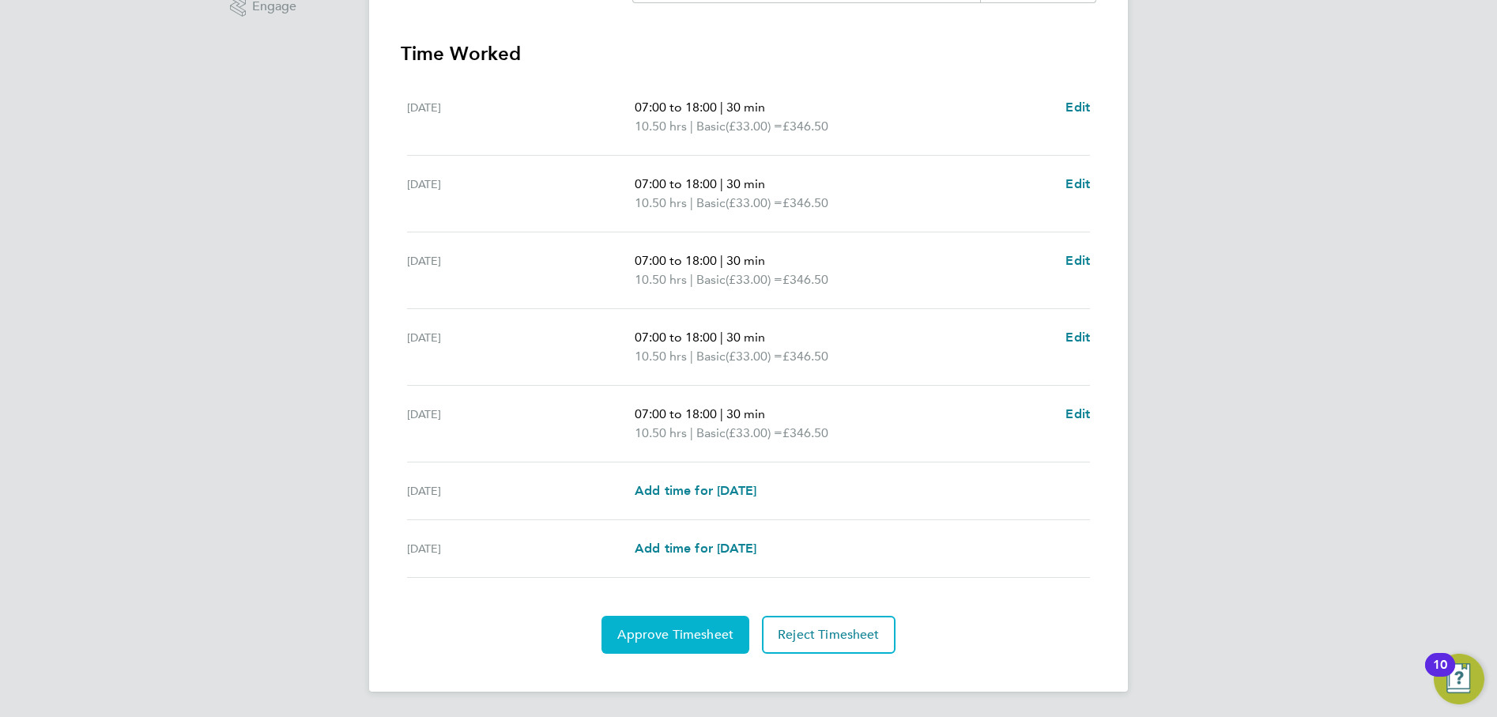
click at [667, 640] on span "Approve Timesheet" at bounding box center [675, 635] width 116 height 16
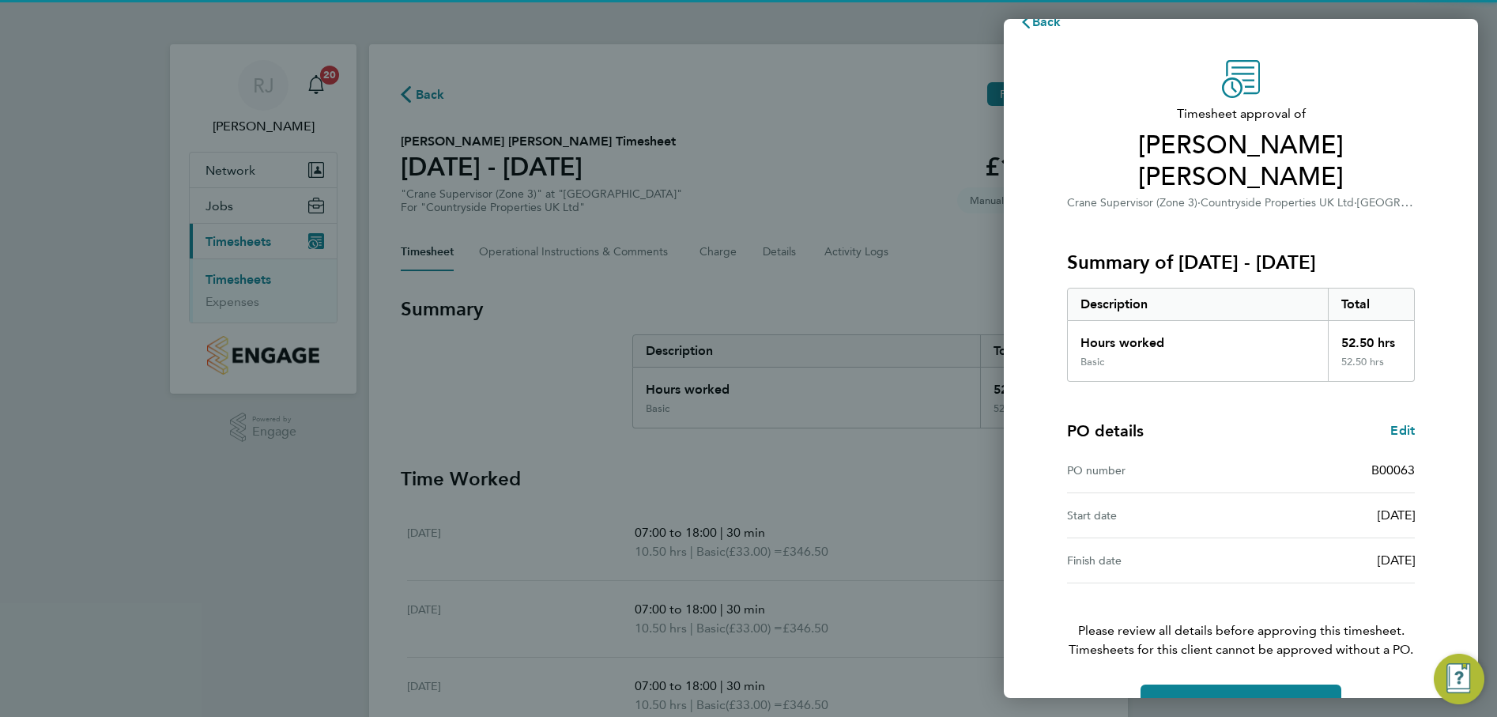
scroll to position [40, 0]
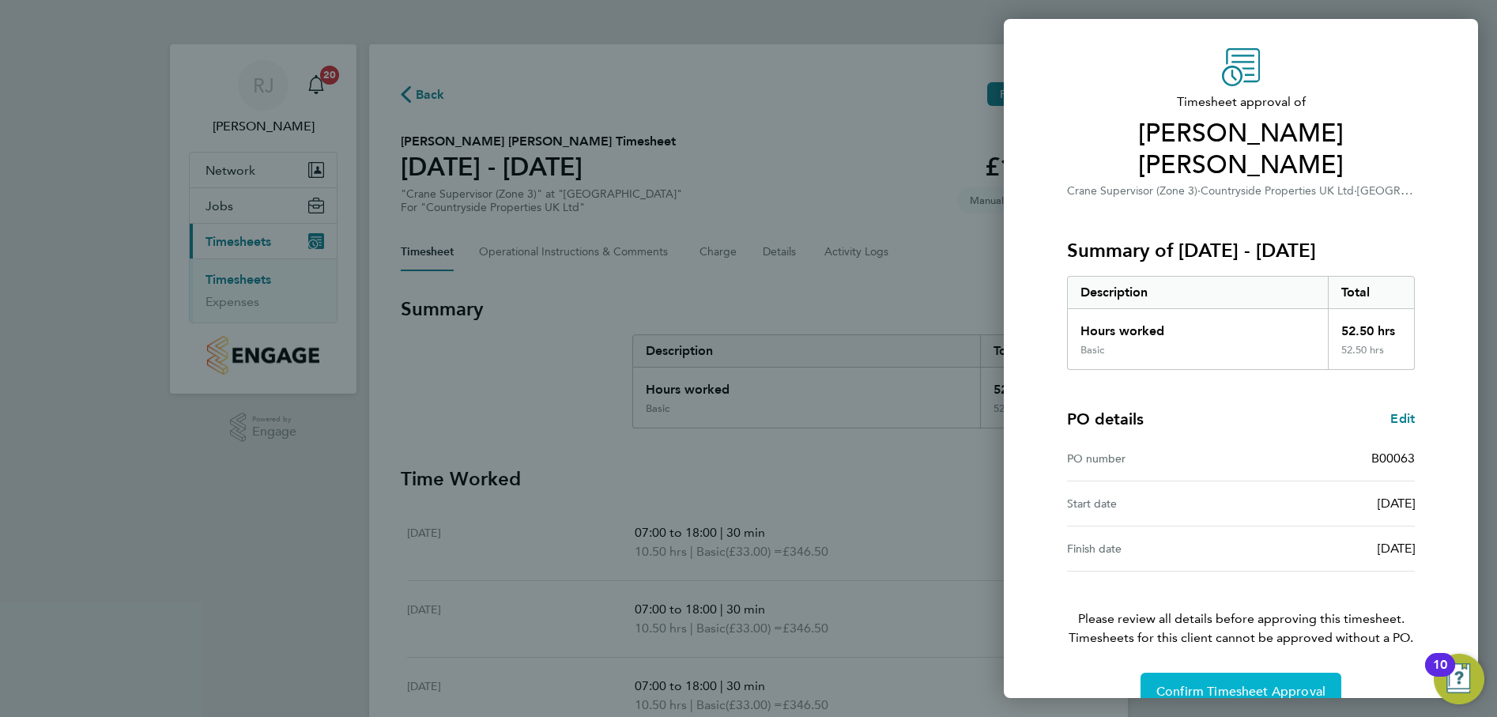
click at [1246, 684] on span "Confirm Timesheet Approval" at bounding box center [1241, 692] width 169 height 16
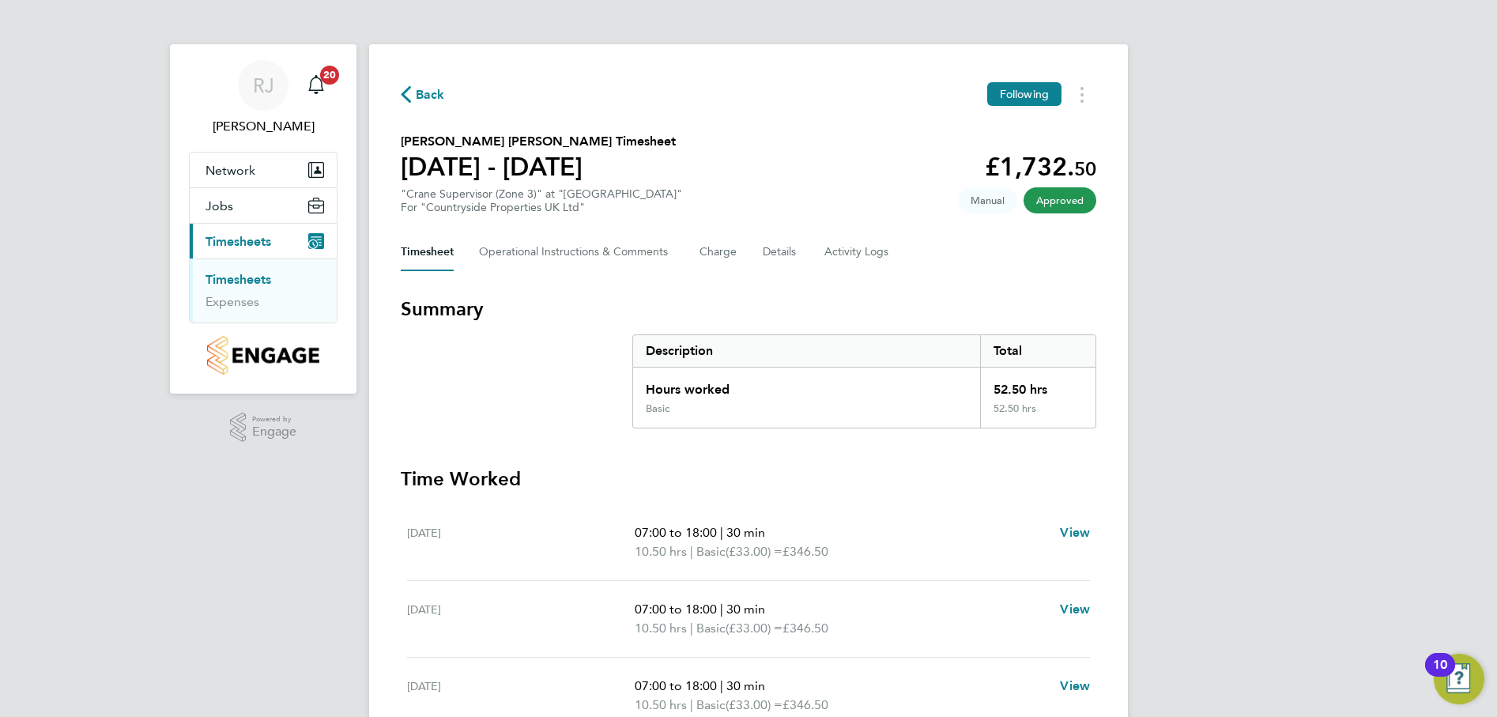
click at [251, 278] on link "Timesheets" at bounding box center [239, 279] width 66 height 15
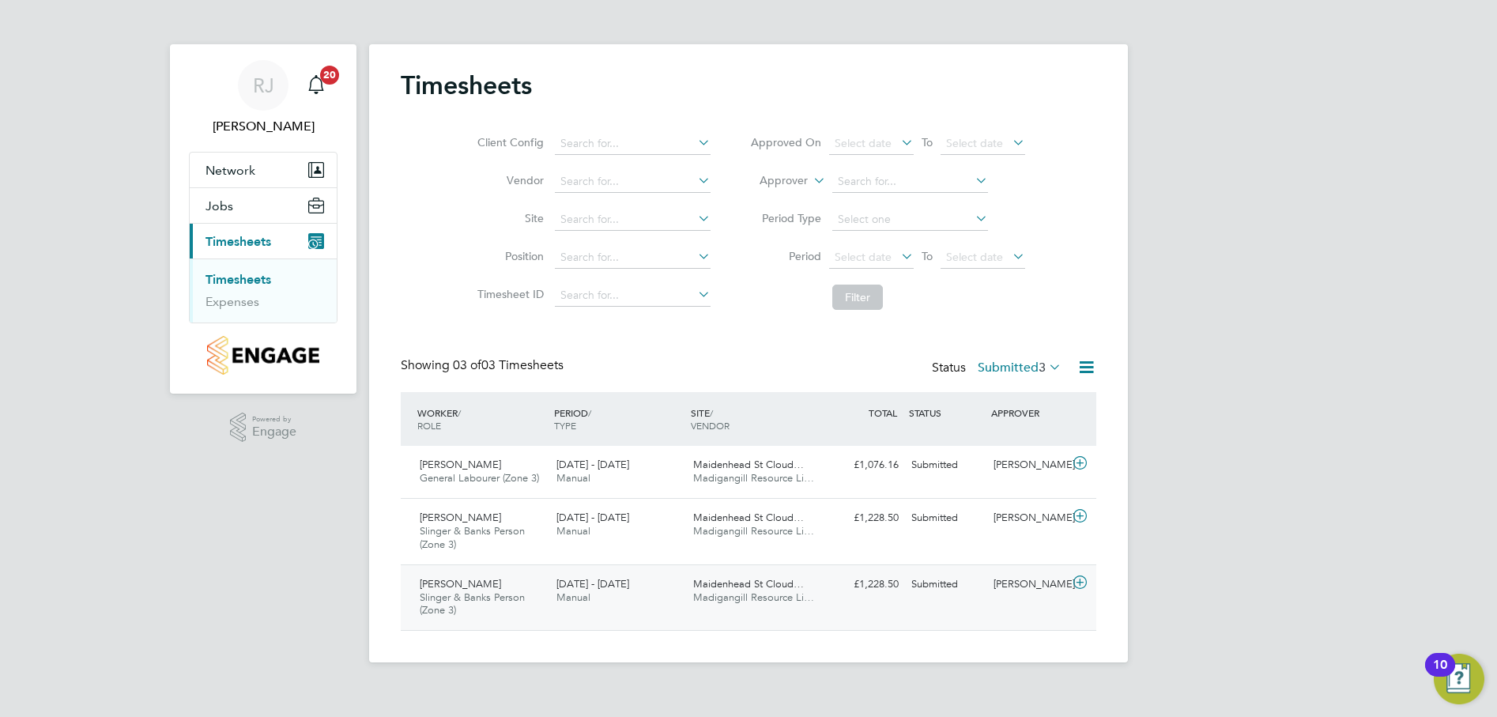
click at [470, 596] on span "Slinger & Banks Person (Zone 3)" at bounding box center [472, 604] width 105 height 27
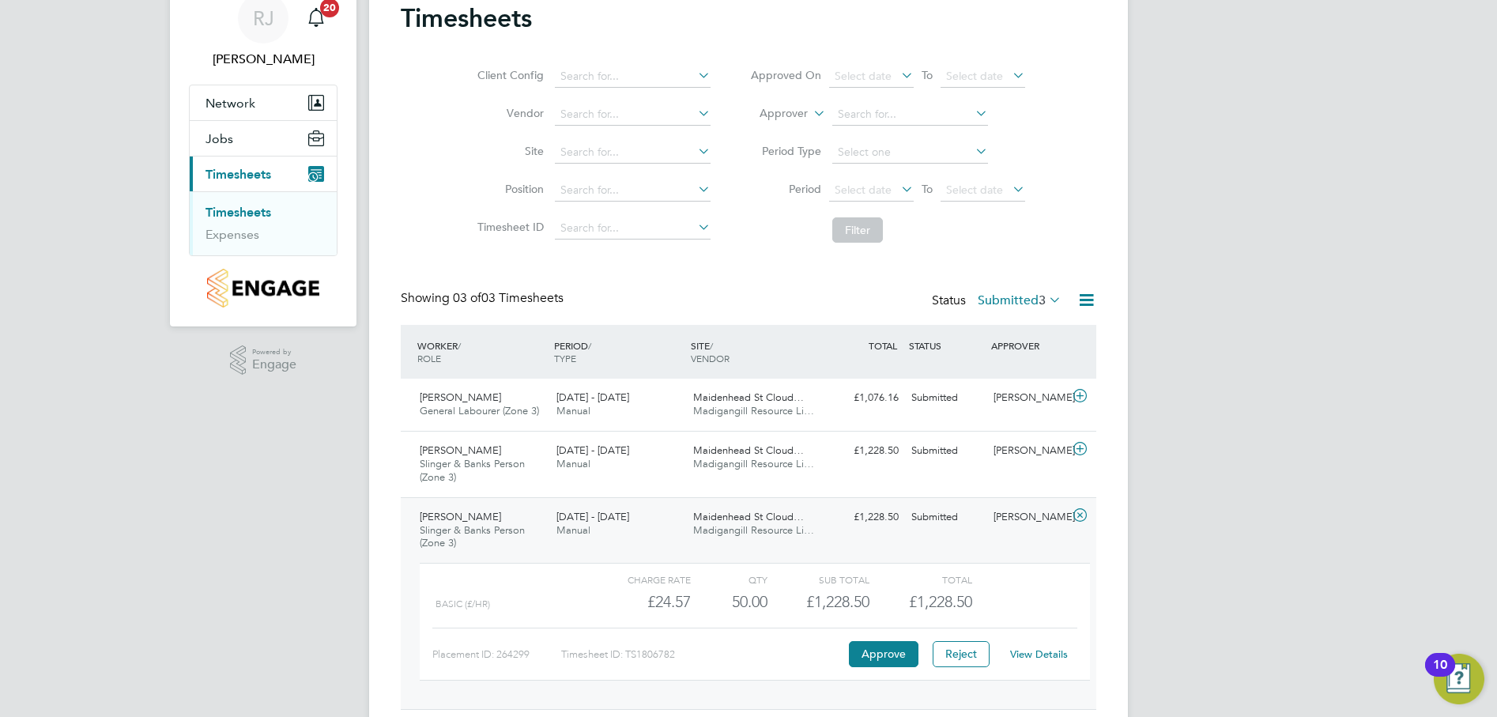
scroll to position [117, 0]
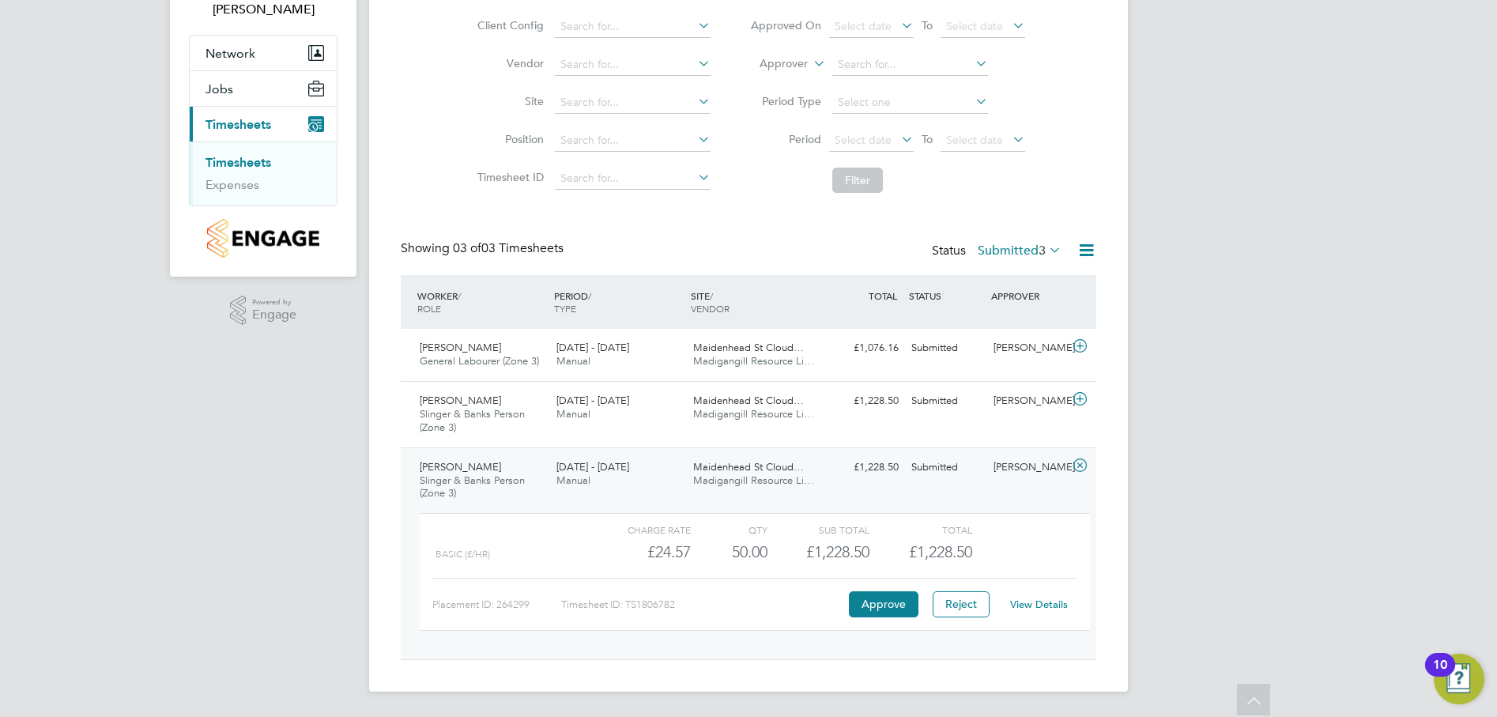
click at [1037, 602] on link "View Details" at bounding box center [1039, 604] width 58 height 13
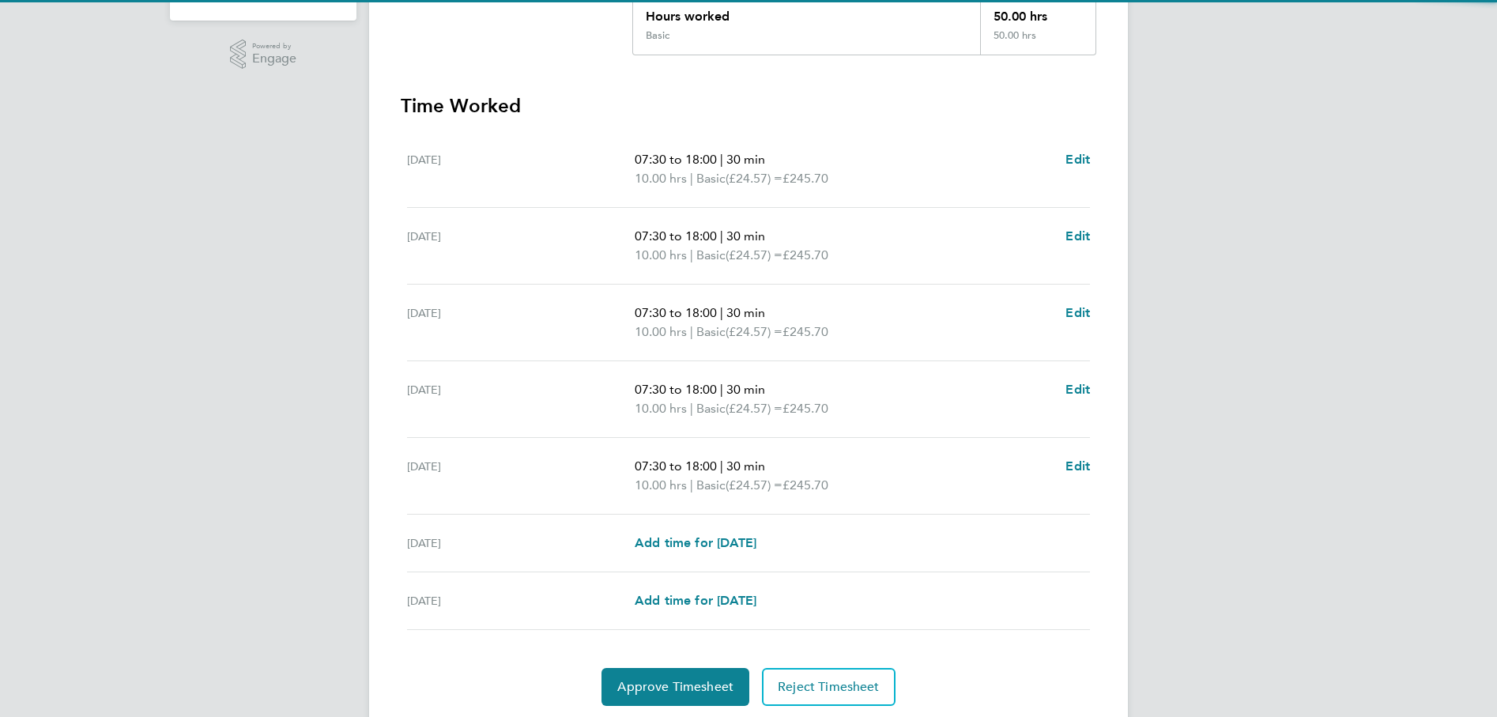
scroll to position [395, 0]
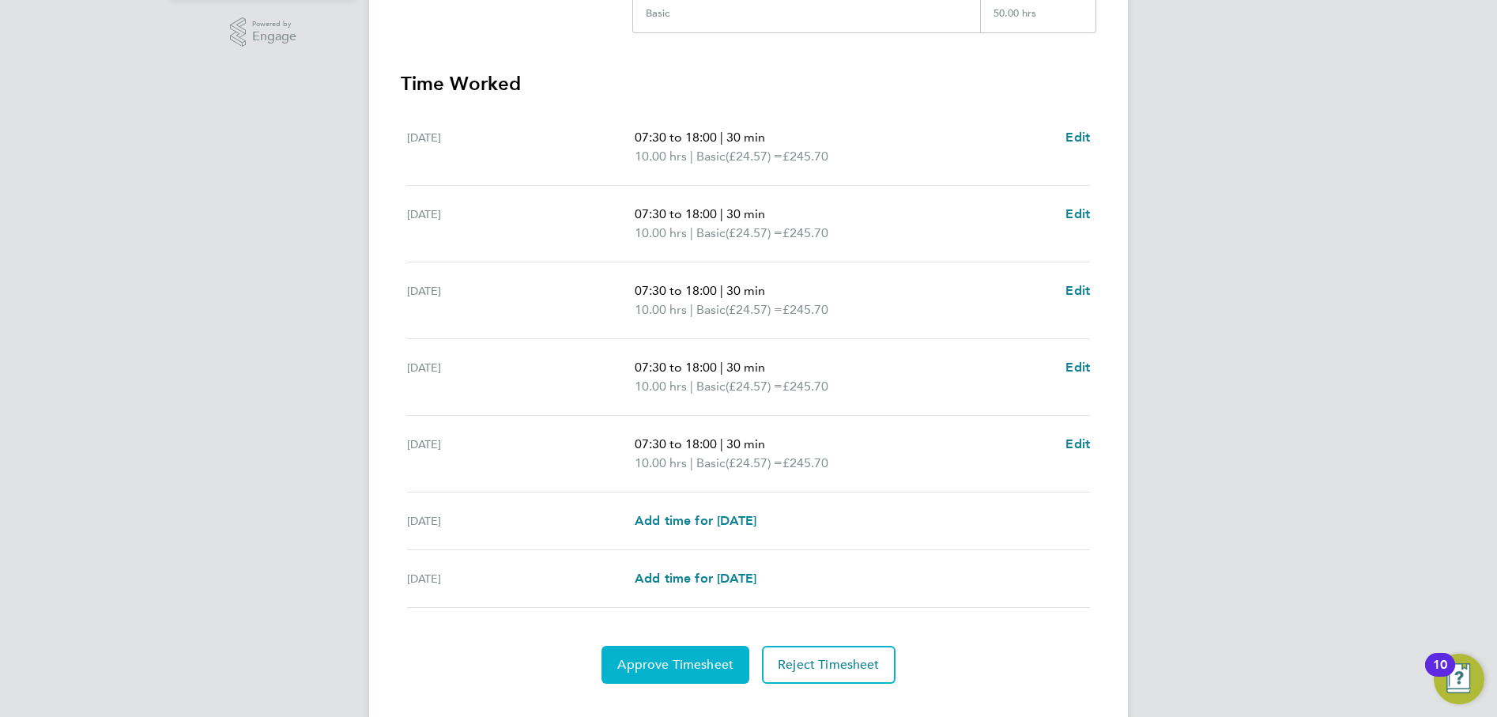
click at [682, 665] on span "Approve Timesheet" at bounding box center [675, 665] width 116 height 16
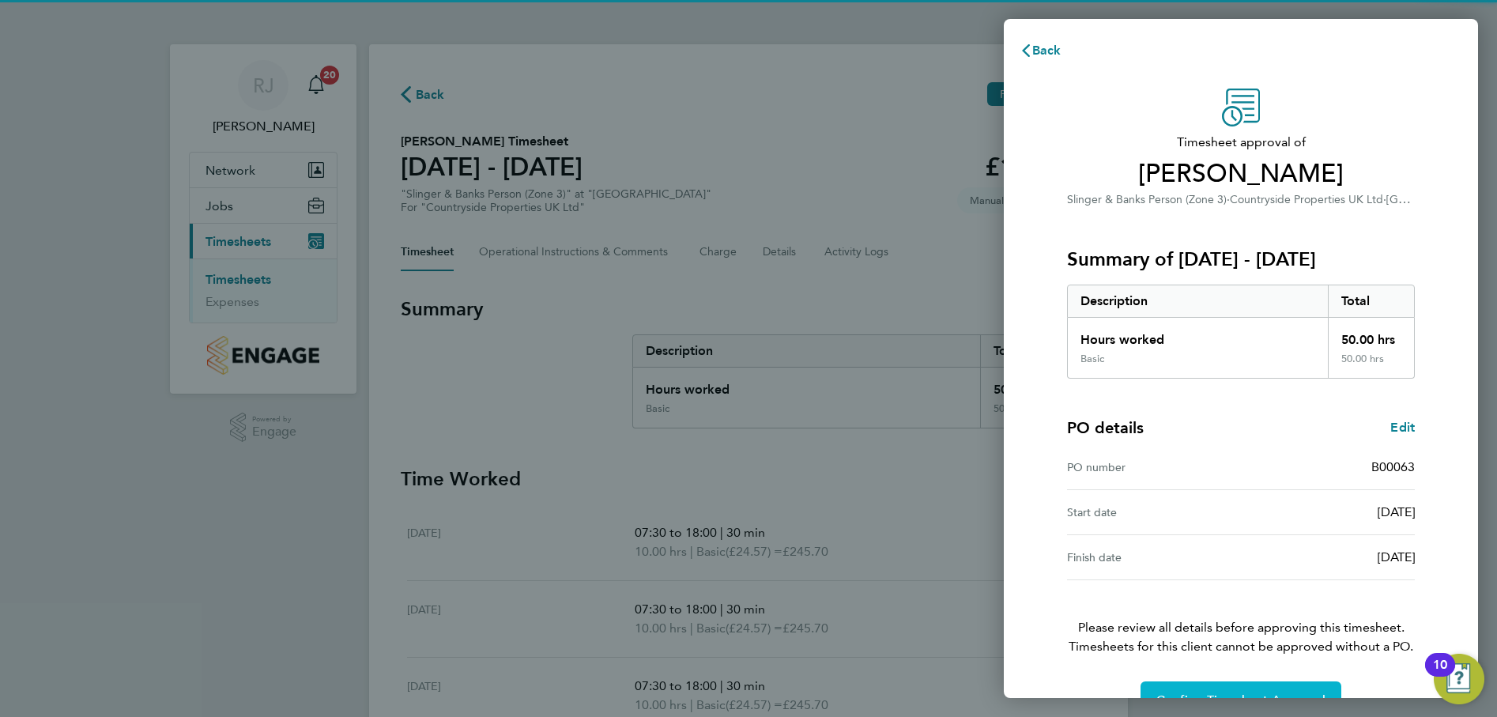
click at [1238, 689] on button "Confirm Timesheet Approval" at bounding box center [1241, 701] width 201 height 38
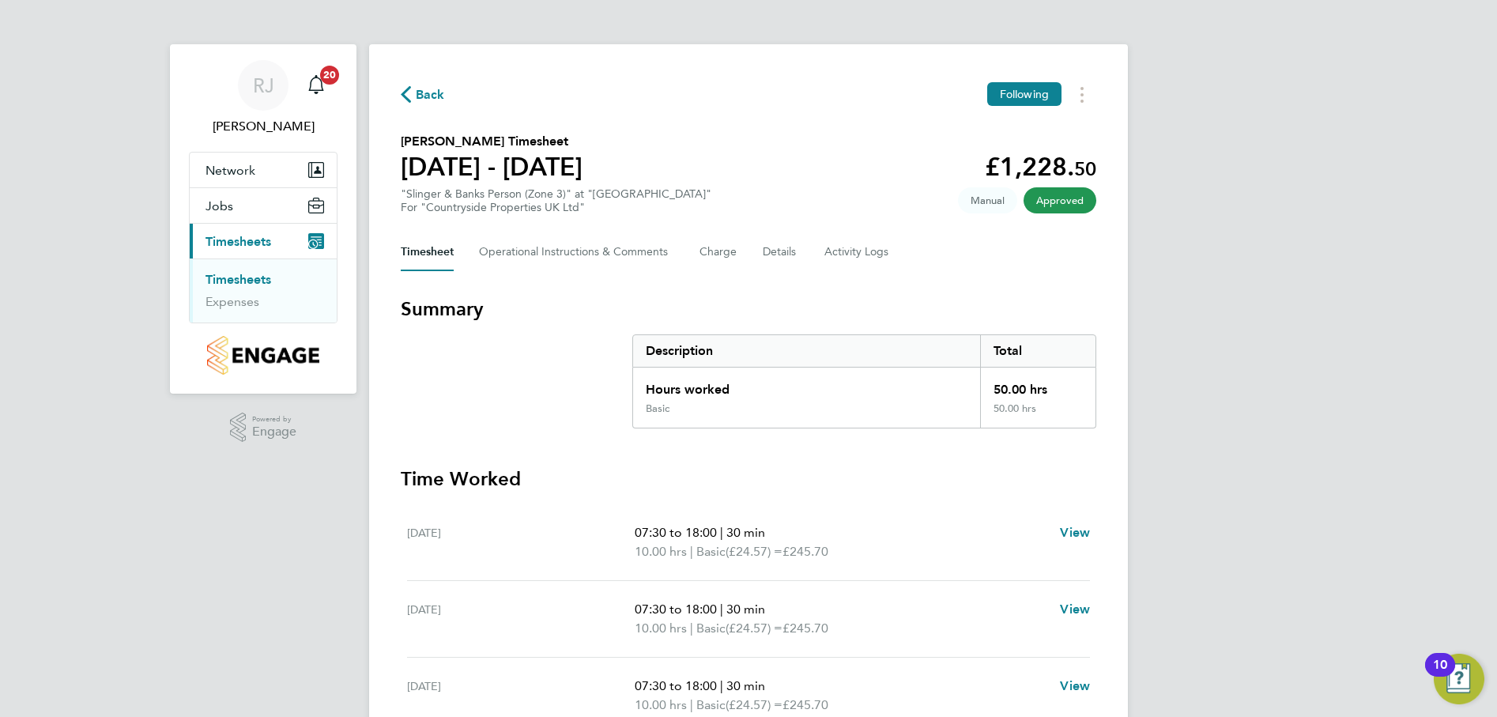
click at [232, 273] on link "Timesheets" at bounding box center [239, 279] width 66 height 15
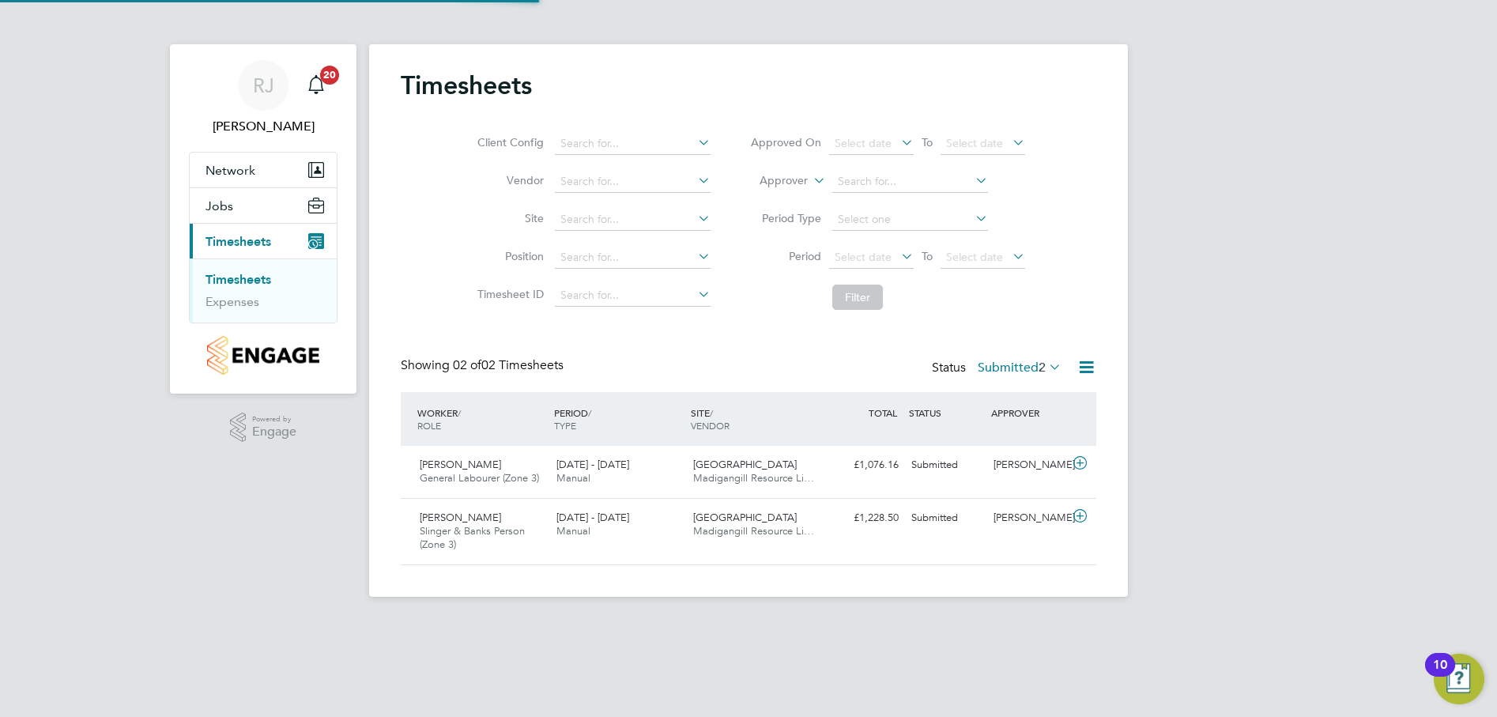
scroll to position [40, 138]
click at [478, 478] on span "General Labourer (Zone 3)" at bounding box center [479, 477] width 119 height 13
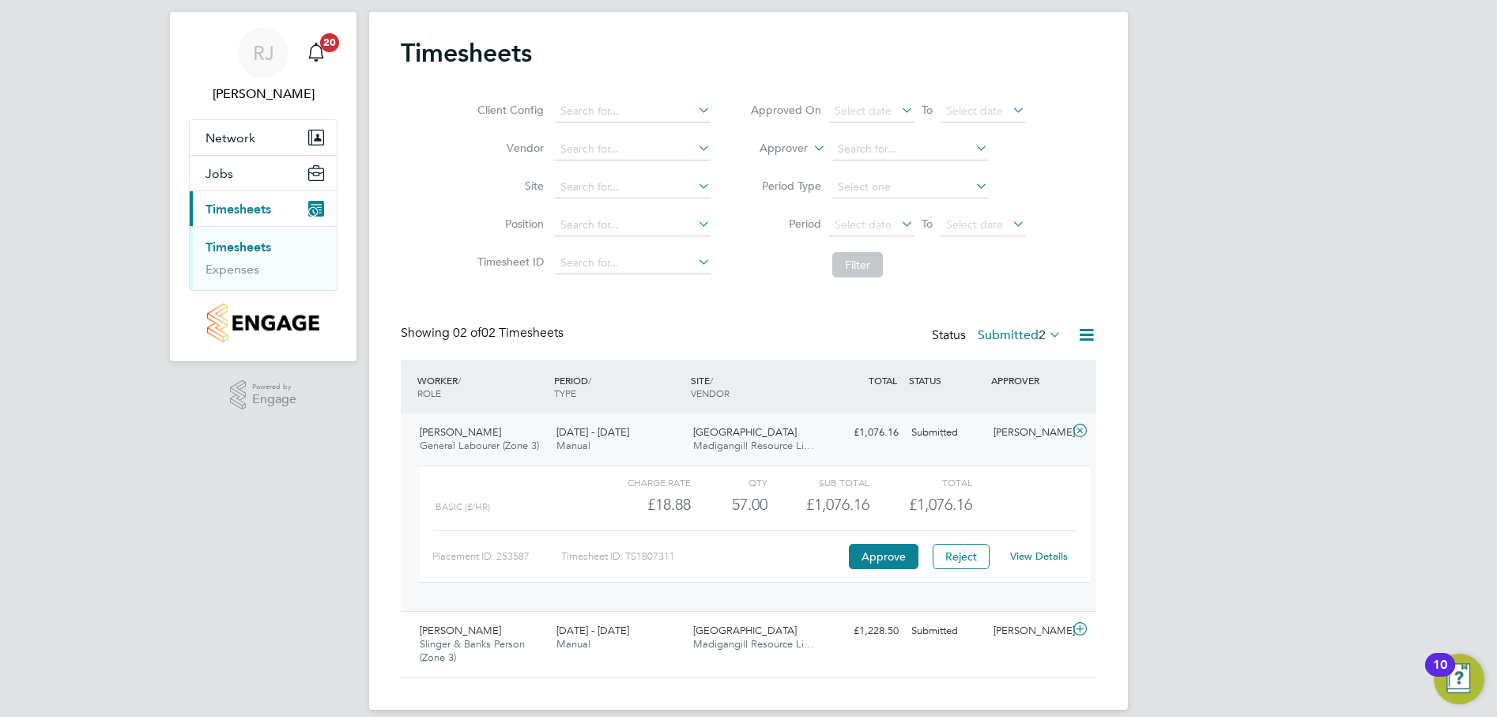
scroll to position [51, 0]
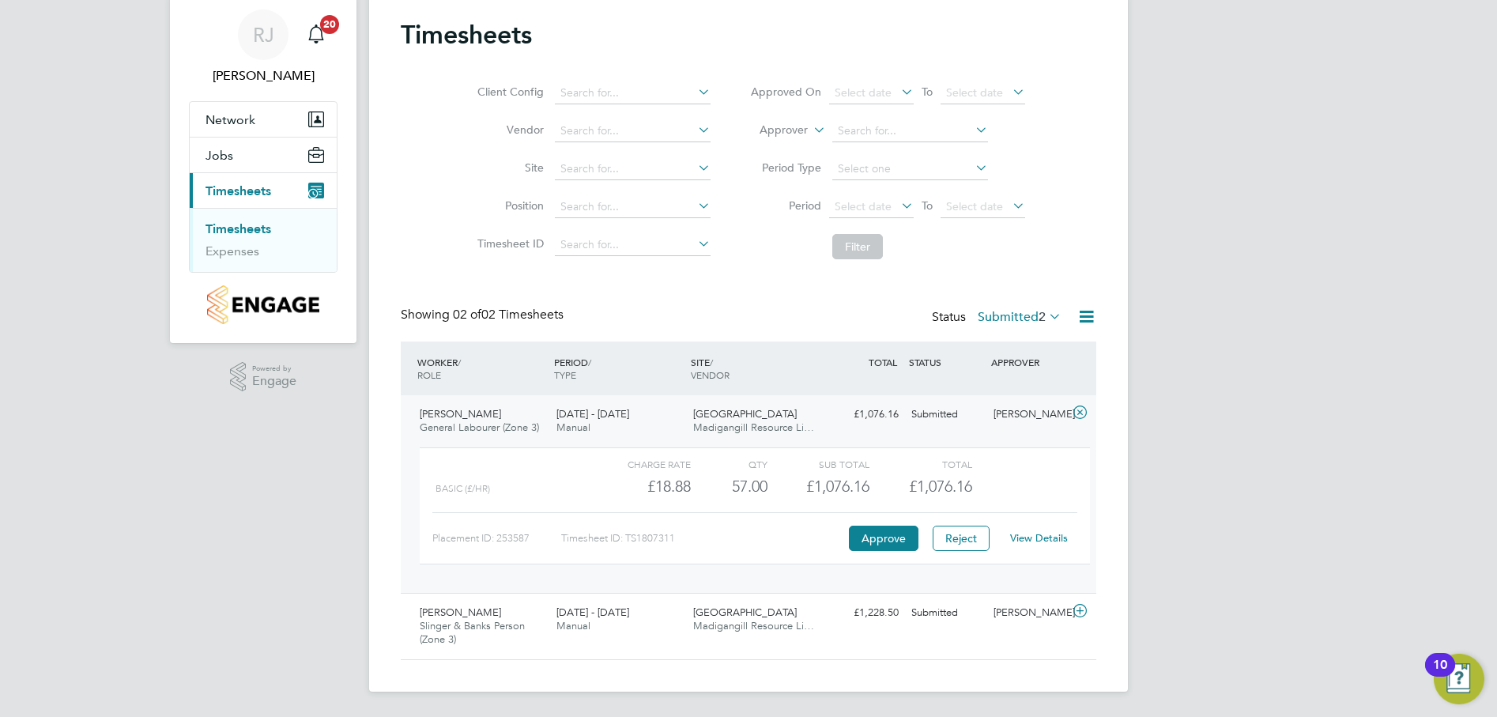
click at [1037, 543] on link "View Details" at bounding box center [1039, 537] width 58 height 13
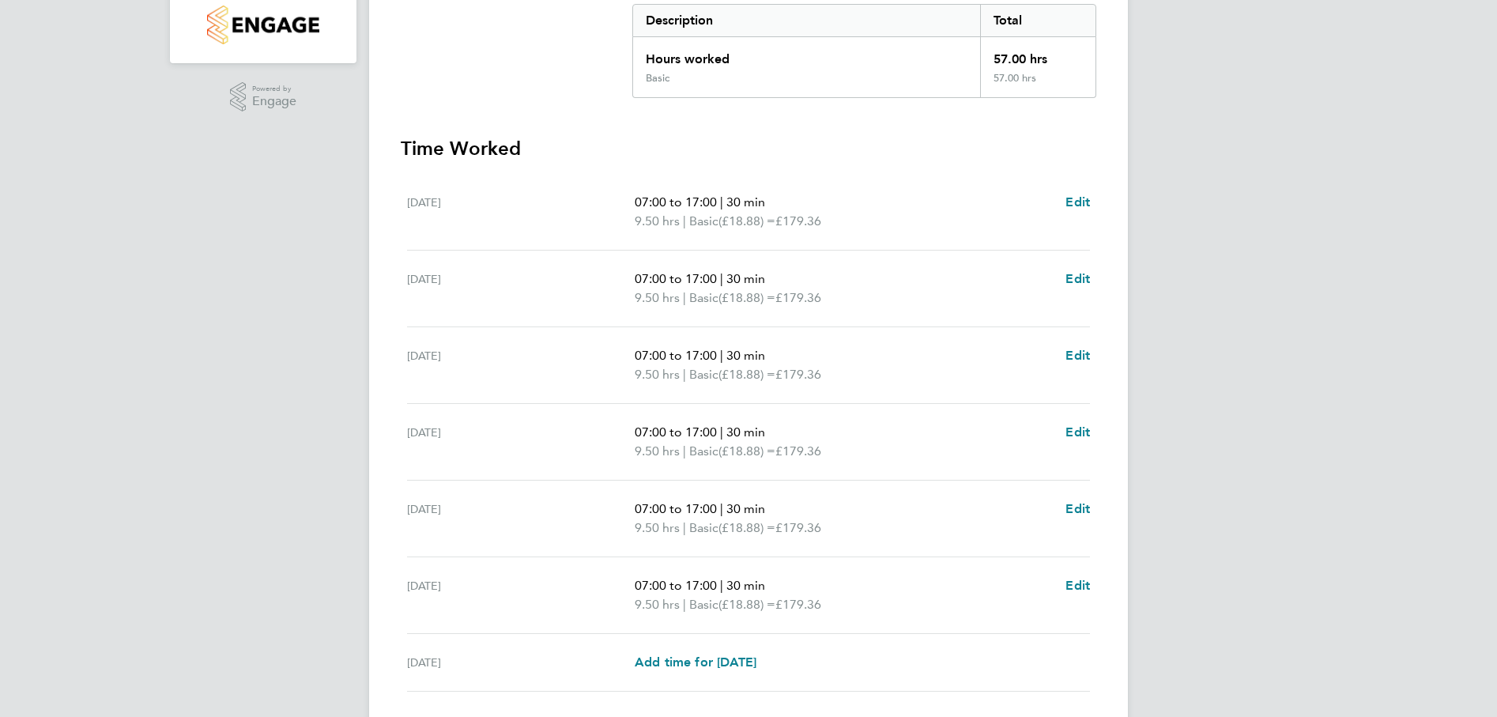
scroll to position [395, 0]
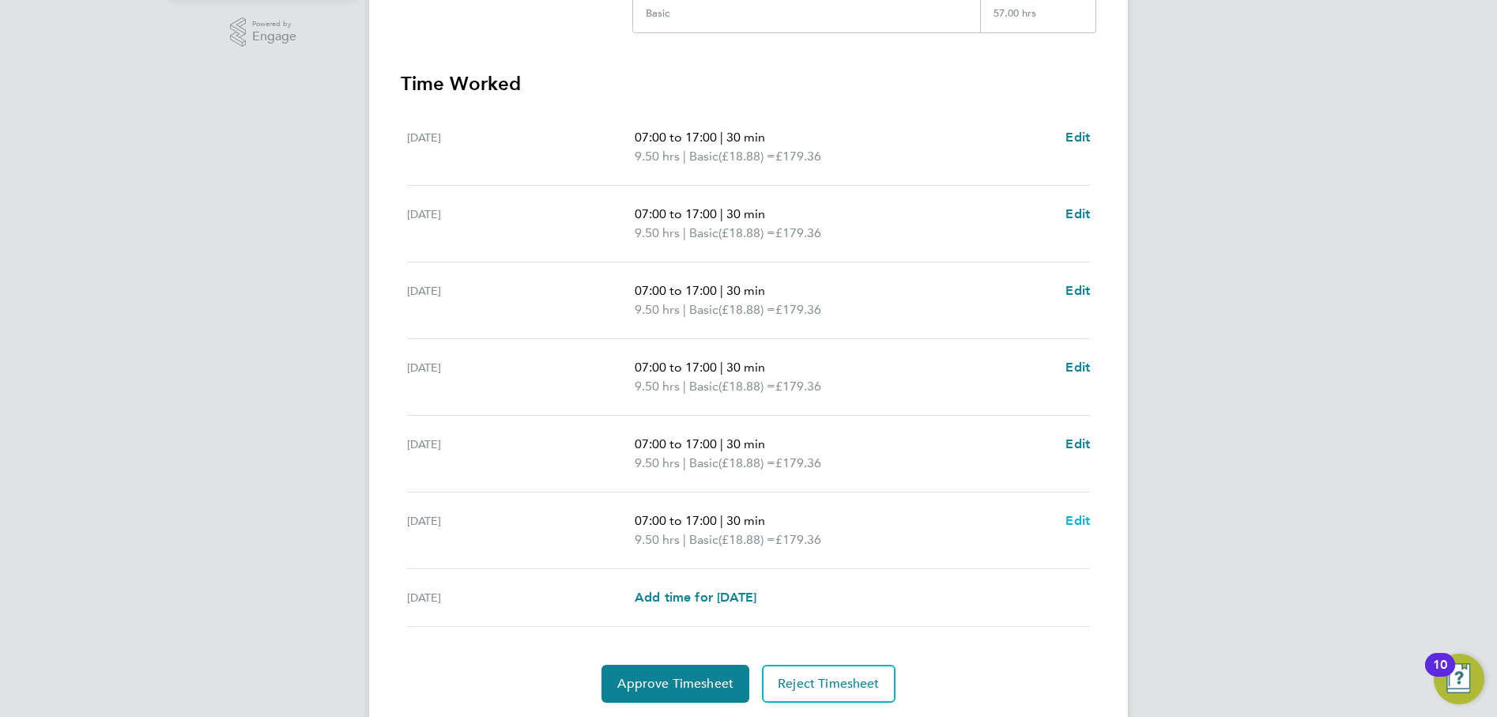
click at [1070, 520] on span "Edit" at bounding box center [1078, 520] width 25 height 15
select select "30"
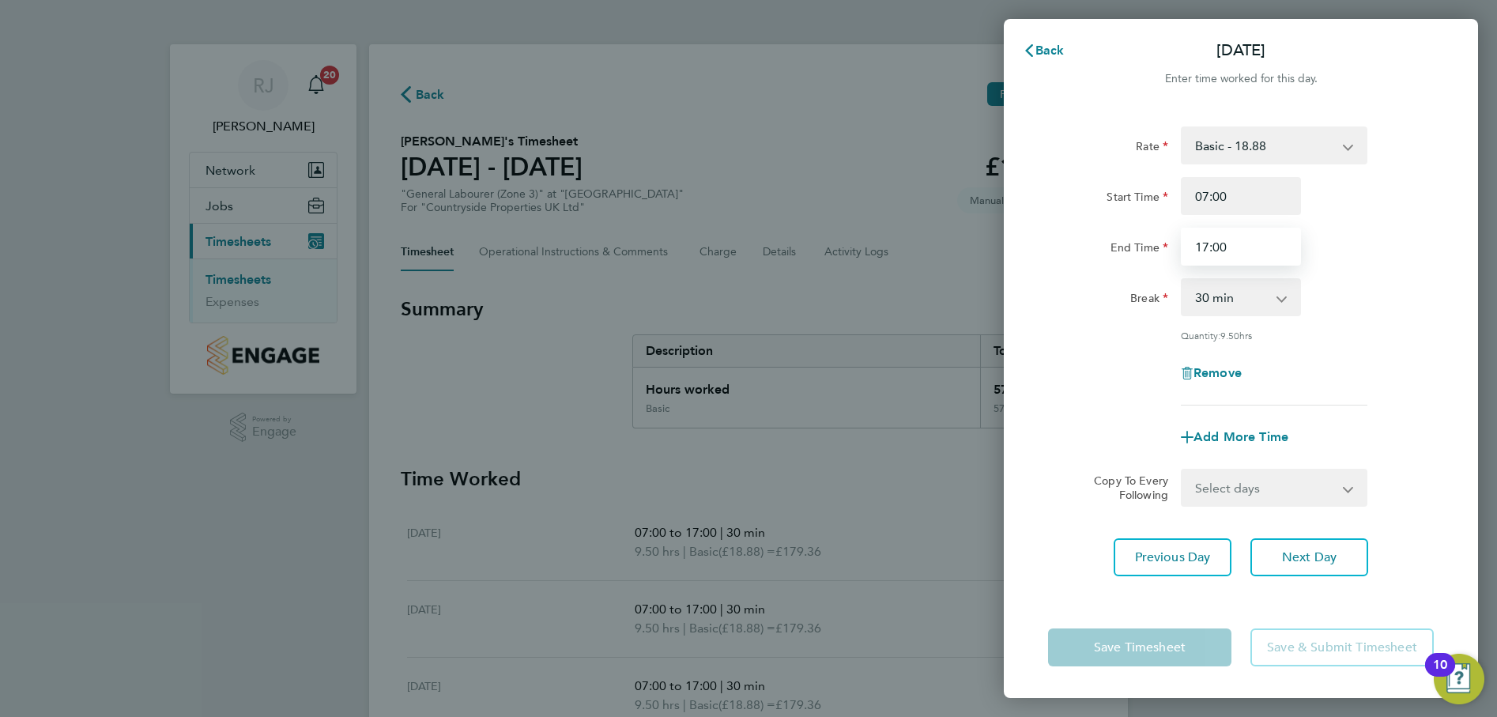
drag, startPoint x: 1228, startPoint y: 253, endPoint x: 1179, endPoint y: 258, distance: 49.2
click at [1179, 258] on div "17:00" at bounding box center [1241, 247] width 133 height 38
type input "15:30"
click at [1387, 249] on div "End Time 15:30" at bounding box center [1241, 247] width 398 height 38
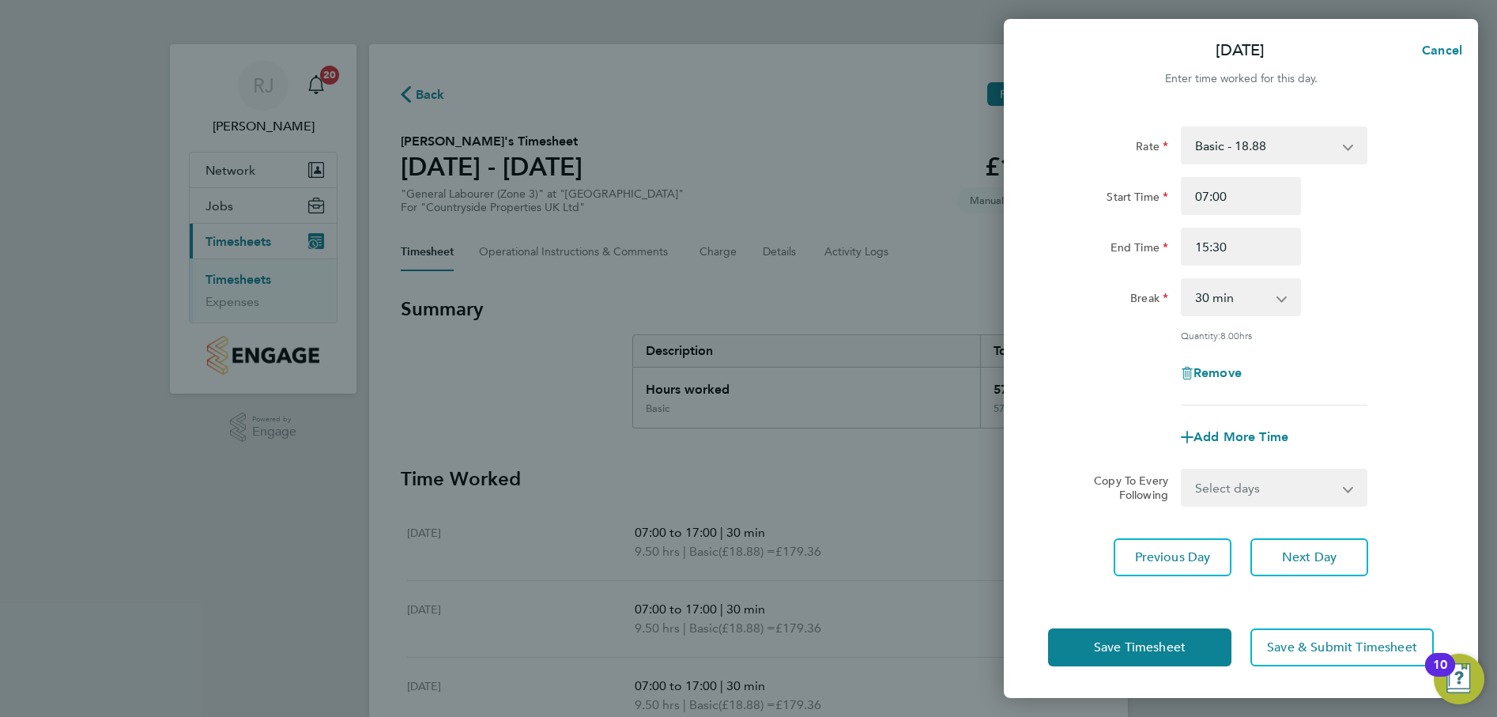
click at [1378, 356] on div "Remove" at bounding box center [1241, 373] width 398 height 38
click at [1108, 655] on span "Save Timesheet" at bounding box center [1140, 648] width 92 height 16
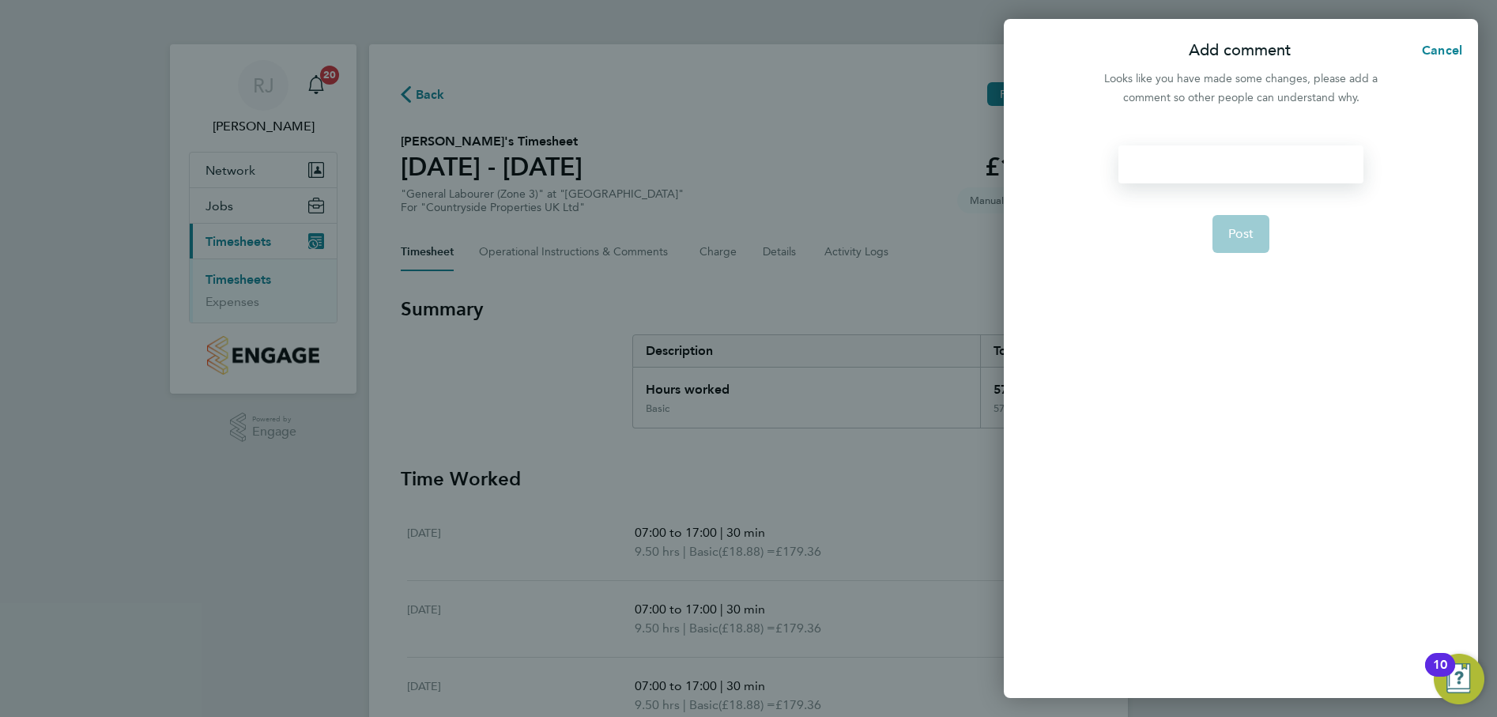
click at [1169, 164] on div at bounding box center [1241, 164] width 244 height 38
click at [1181, 179] on div at bounding box center [1241, 164] width 244 height 38
click at [1234, 233] on span "Post" at bounding box center [1242, 234] width 26 height 16
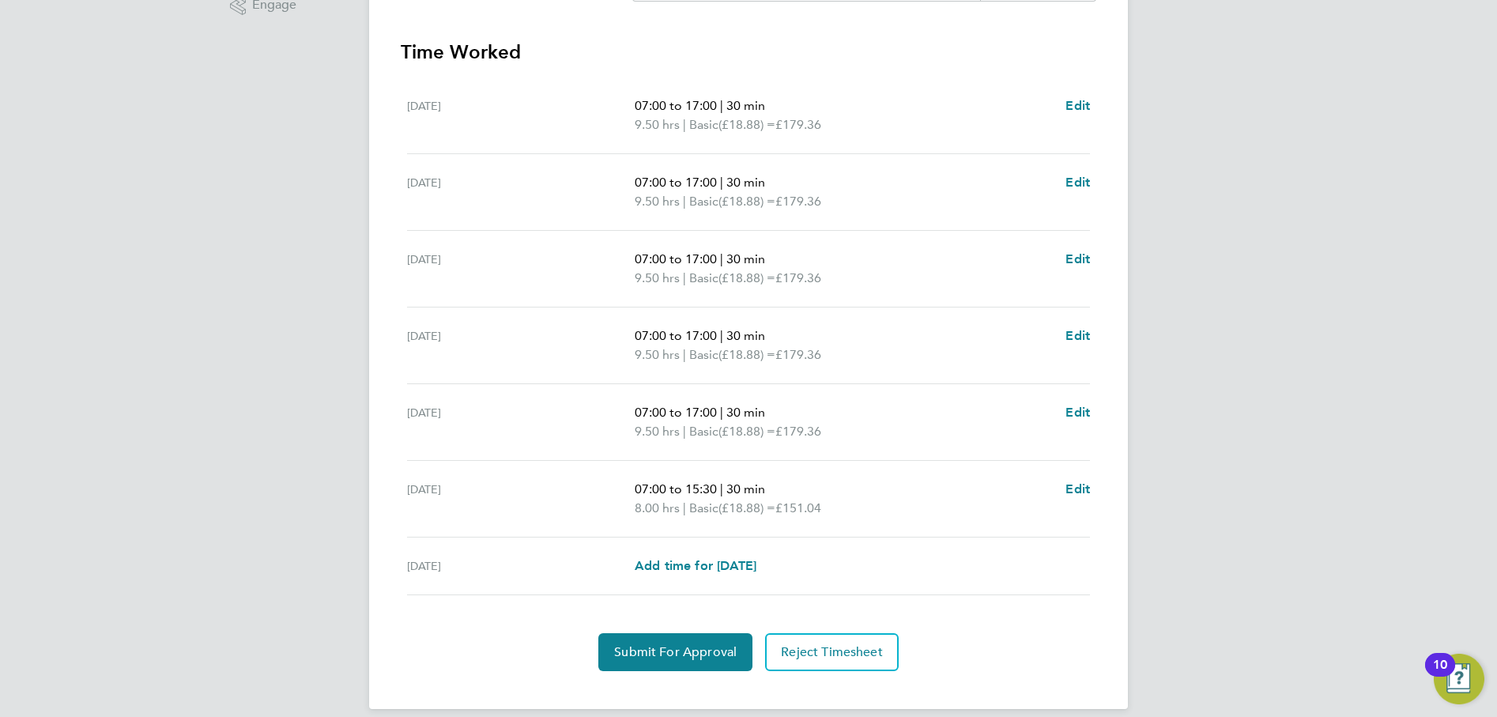
scroll to position [444, 0]
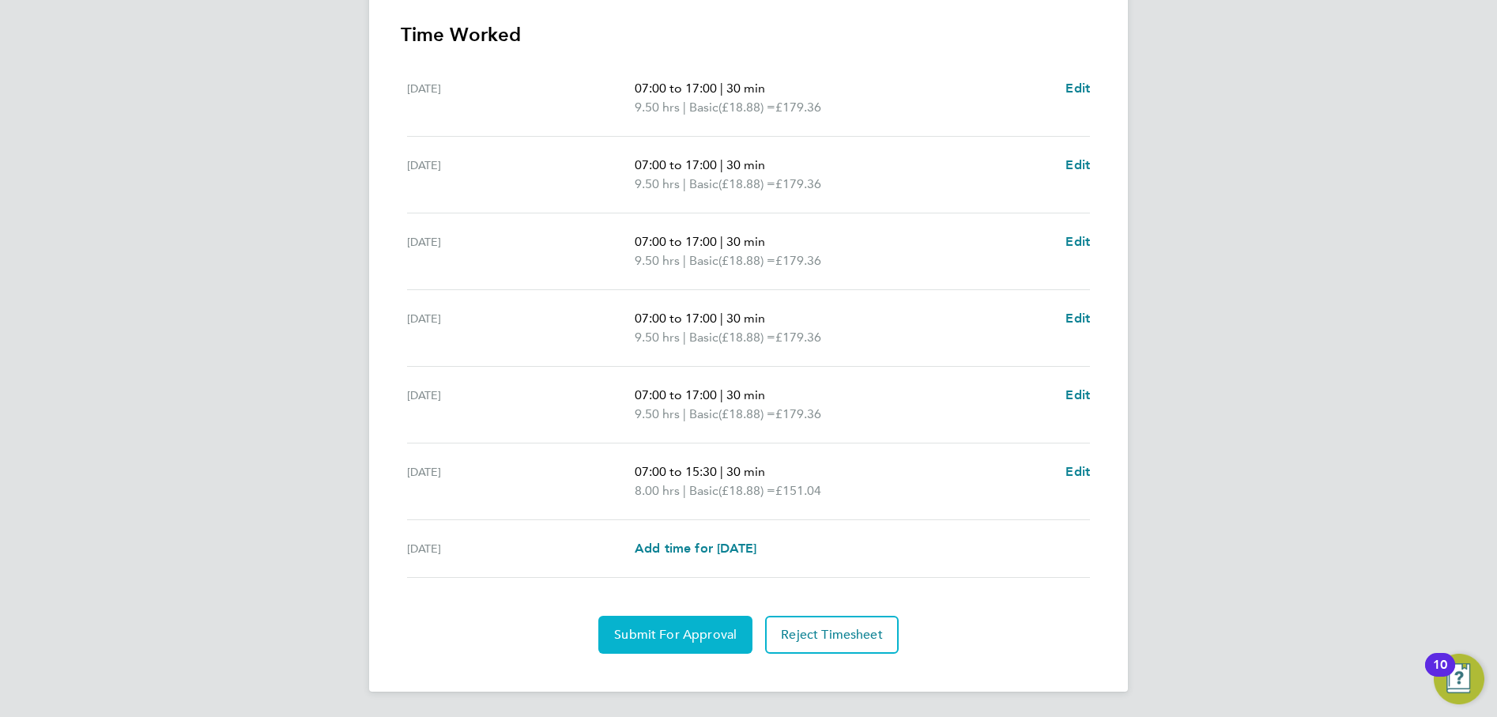
click at [697, 640] on span "Submit For Approval" at bounding box center [675, 635] width 123 height 16
click at [705, 637] on span "Approve Timesheet" at bounding box center [675, 635] width 116 height 16
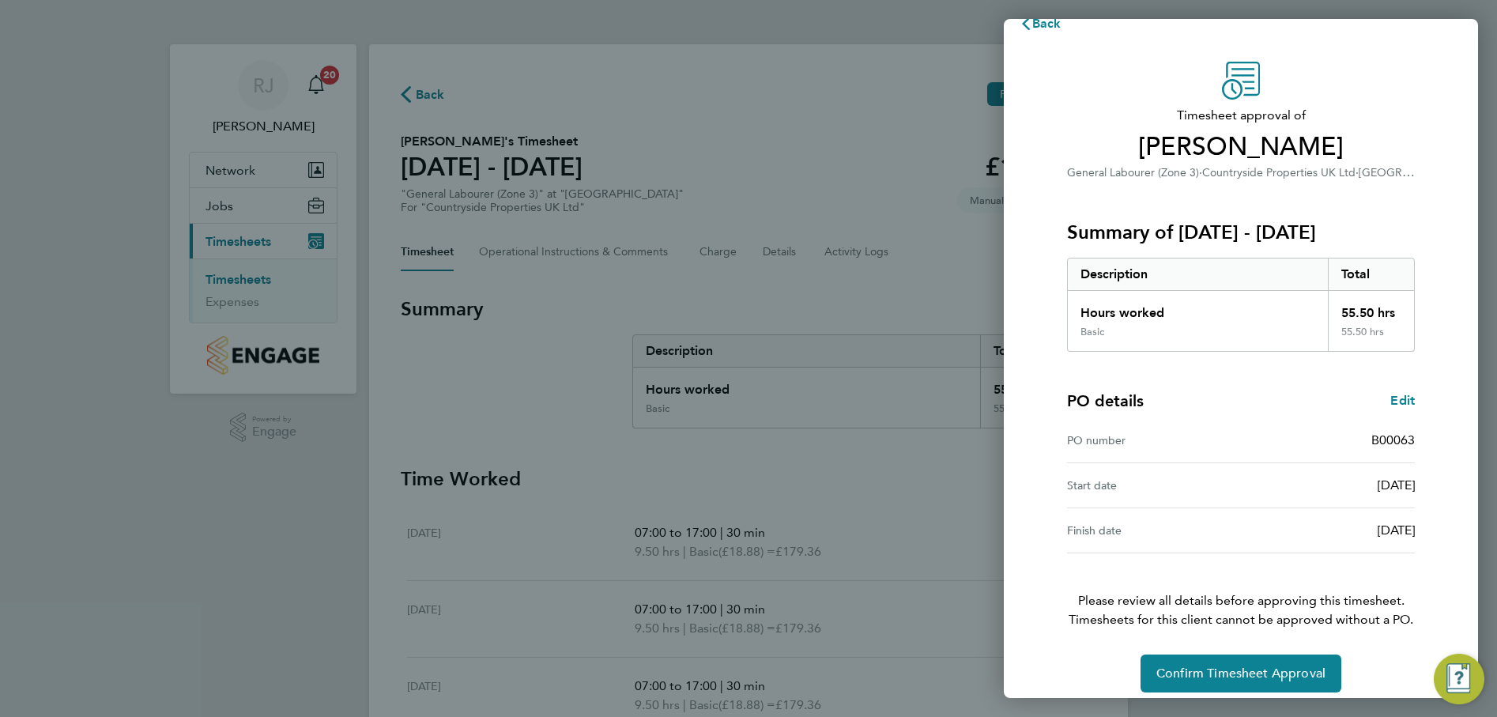
scroll to position [40, 0]
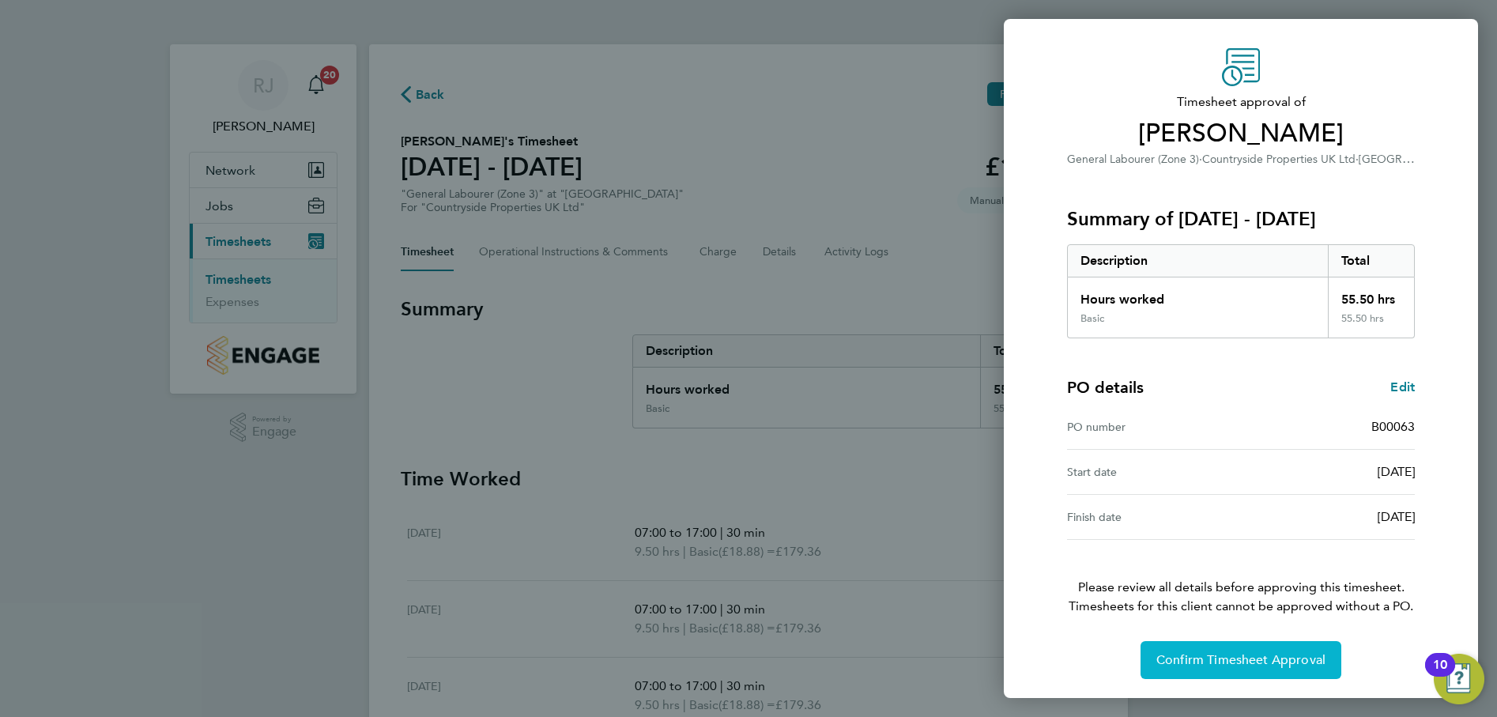
click at [1237, 661] on span "Confirm Timesheet Approval" at bounding box center [1241, 660] width 169 height 16
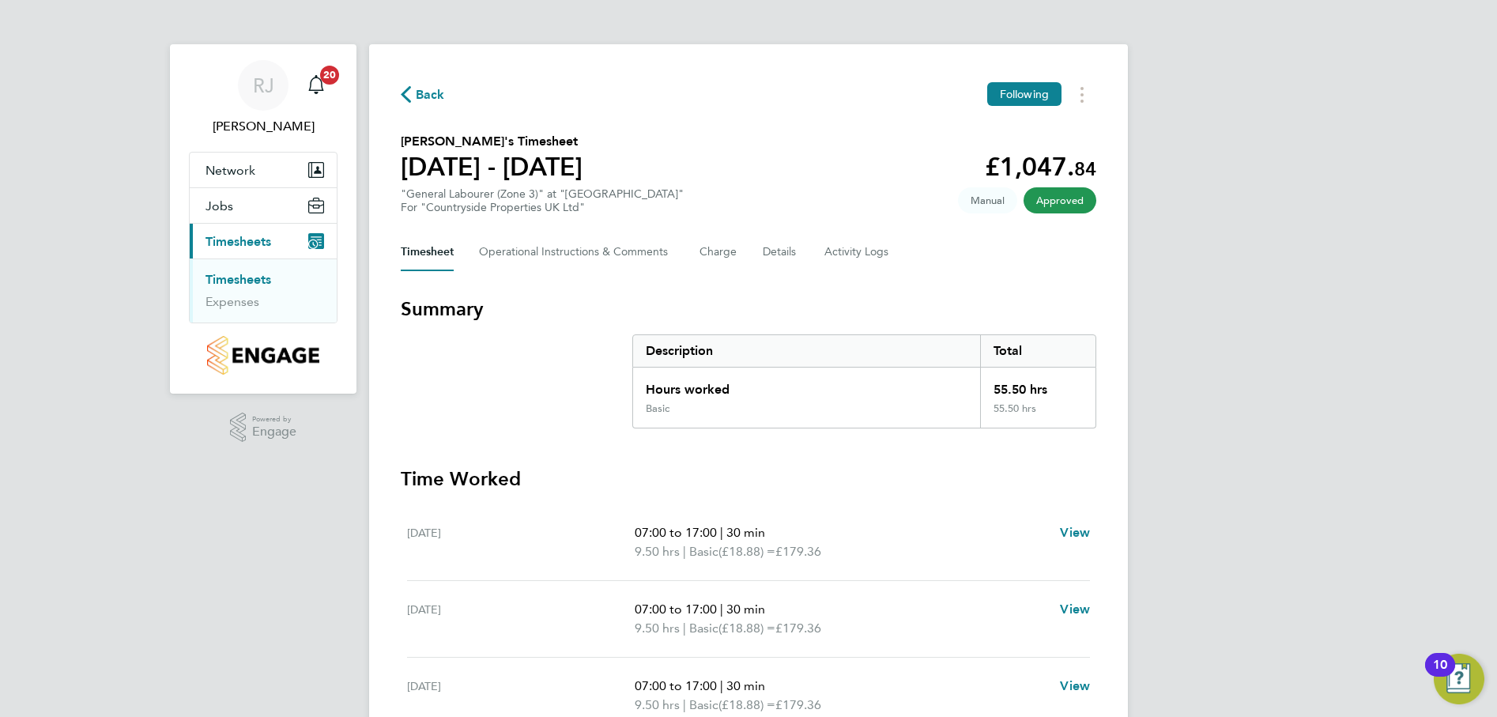
click at [251, 274] on link "Timesheets" at bounding box center [239, 279] width 66 height 15
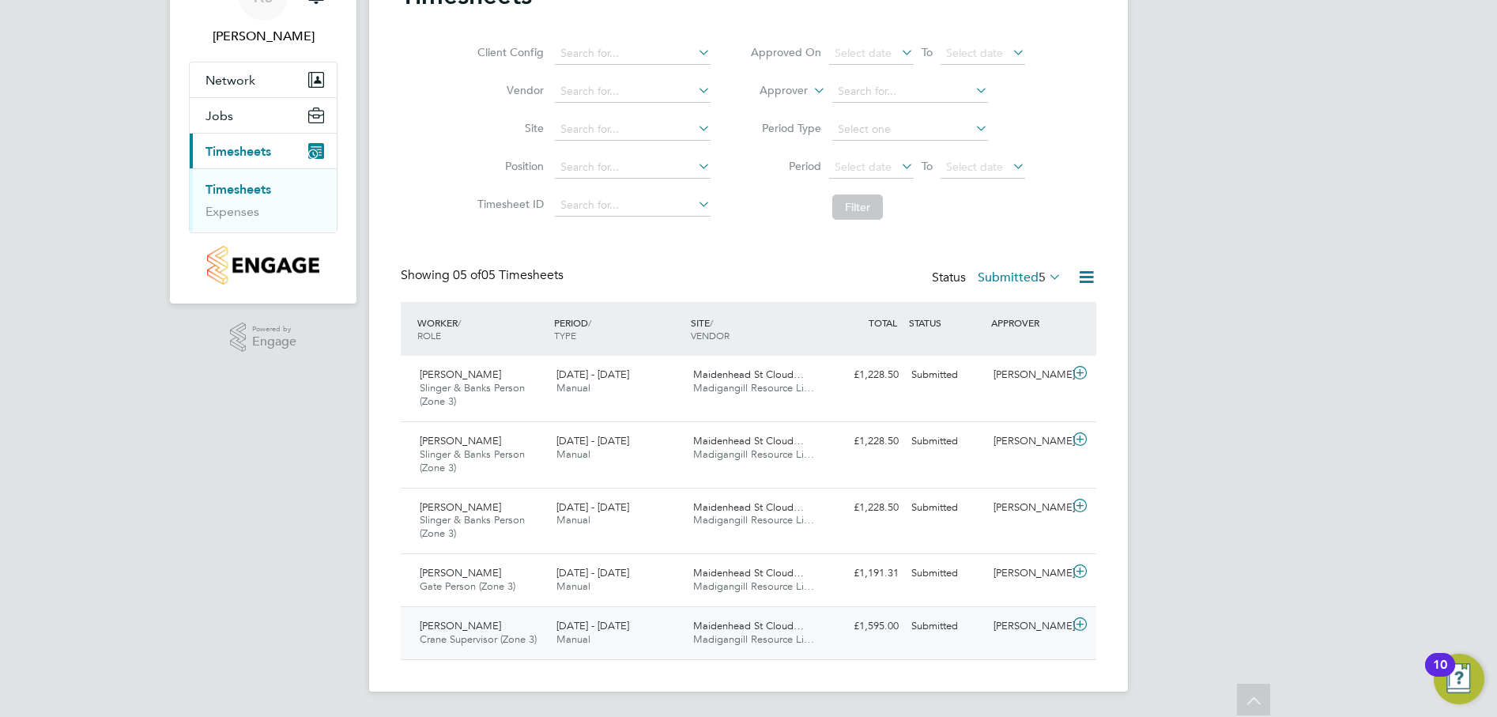
click at [465, 635] on span "Crane Supervisor (Zone 3)" at bounding box center [478, 638] width 117 height 13
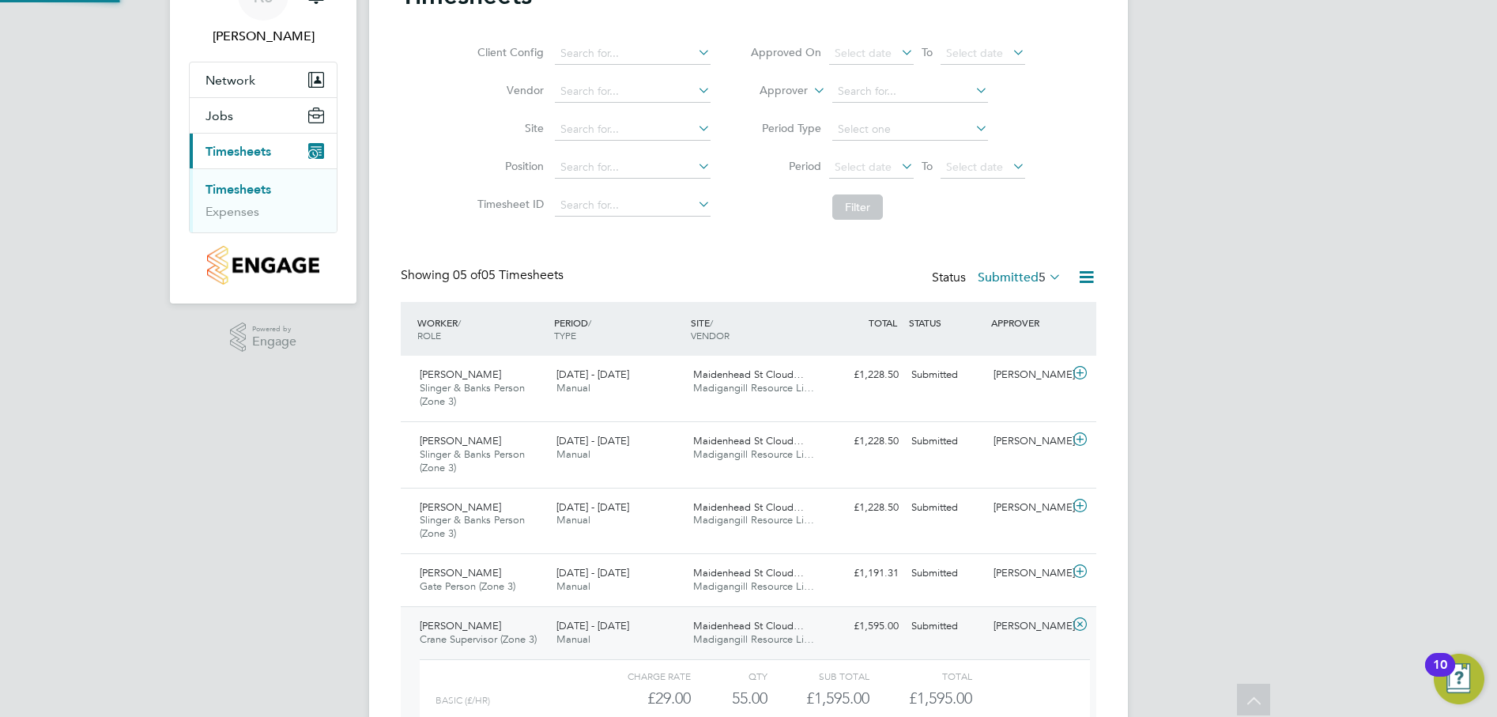
scroll to position [8, 8]
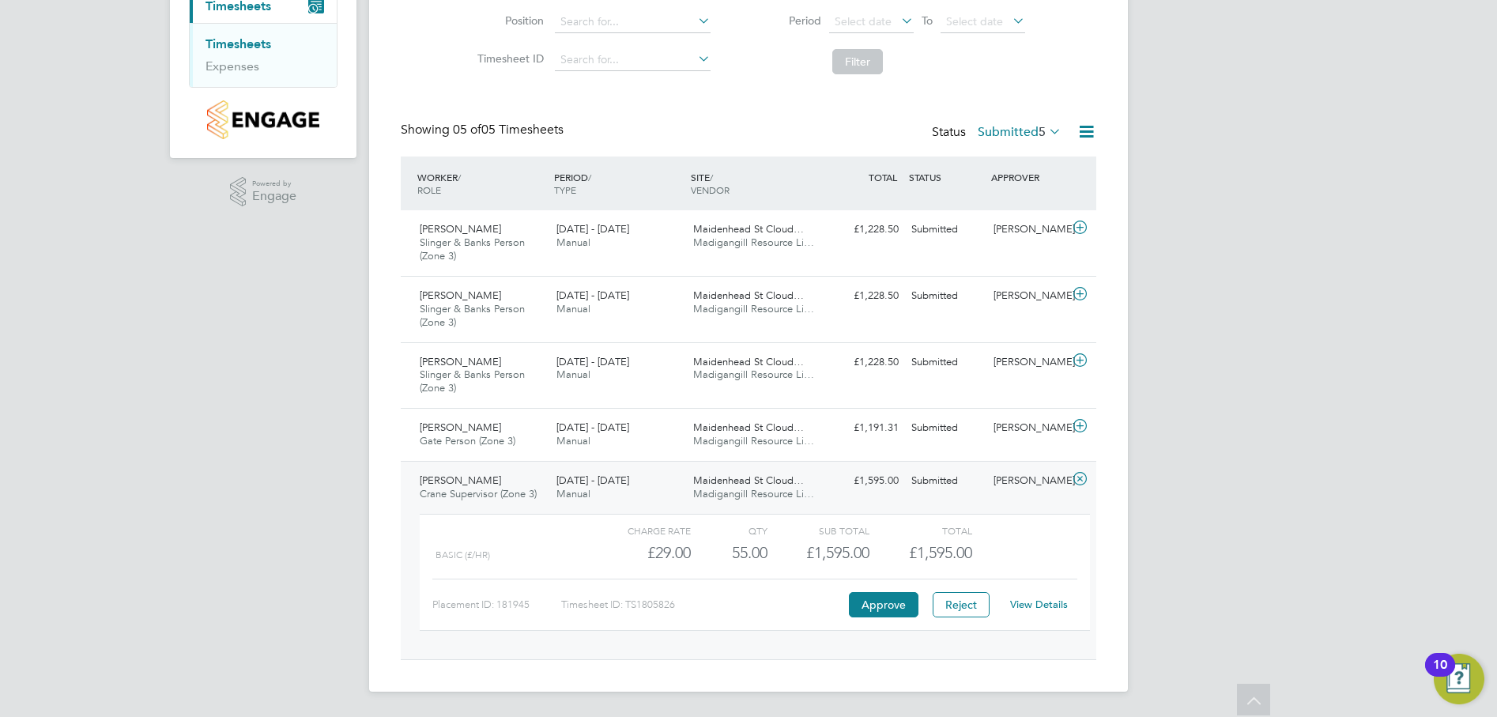
click at [1034, 601] on link "View Details" at bounding box center [1039, 604] width 58 height 13
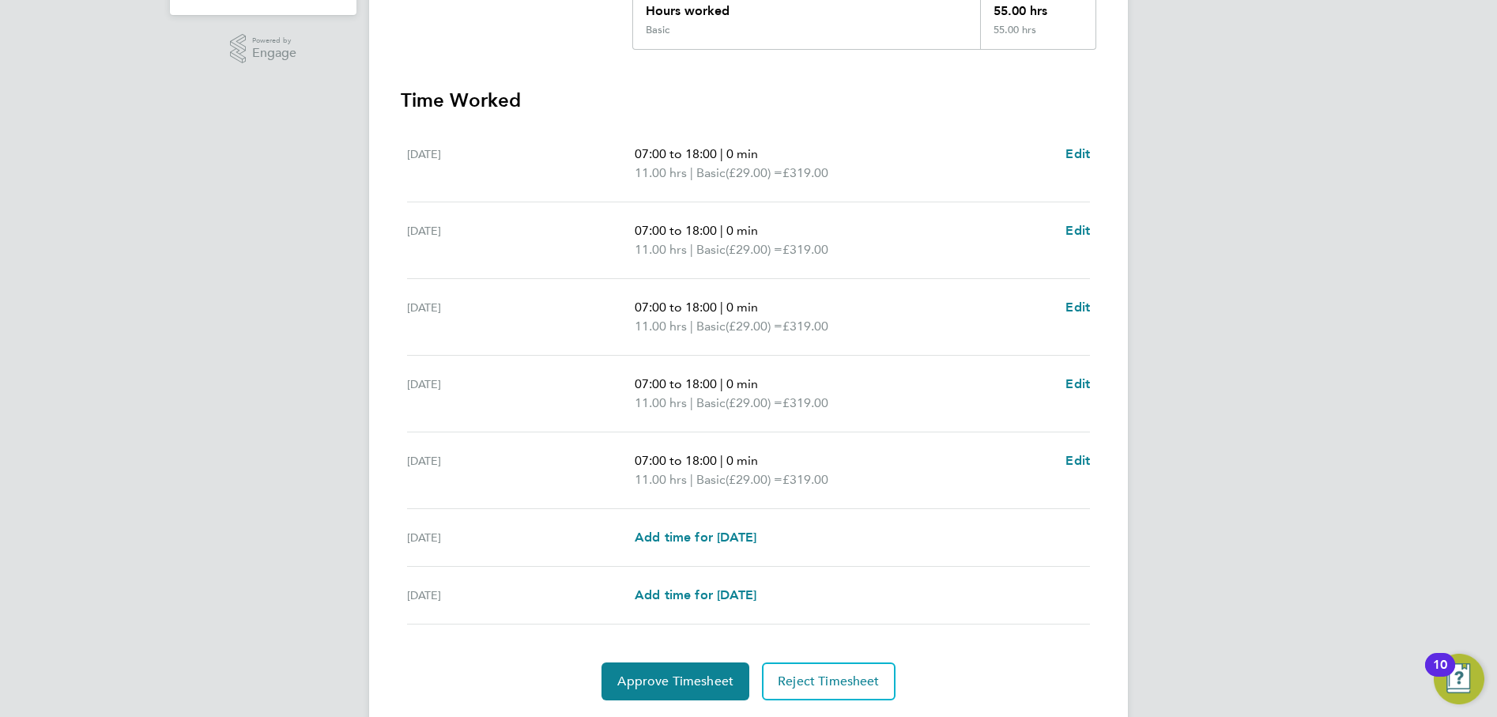
scroll to position [395, 0]
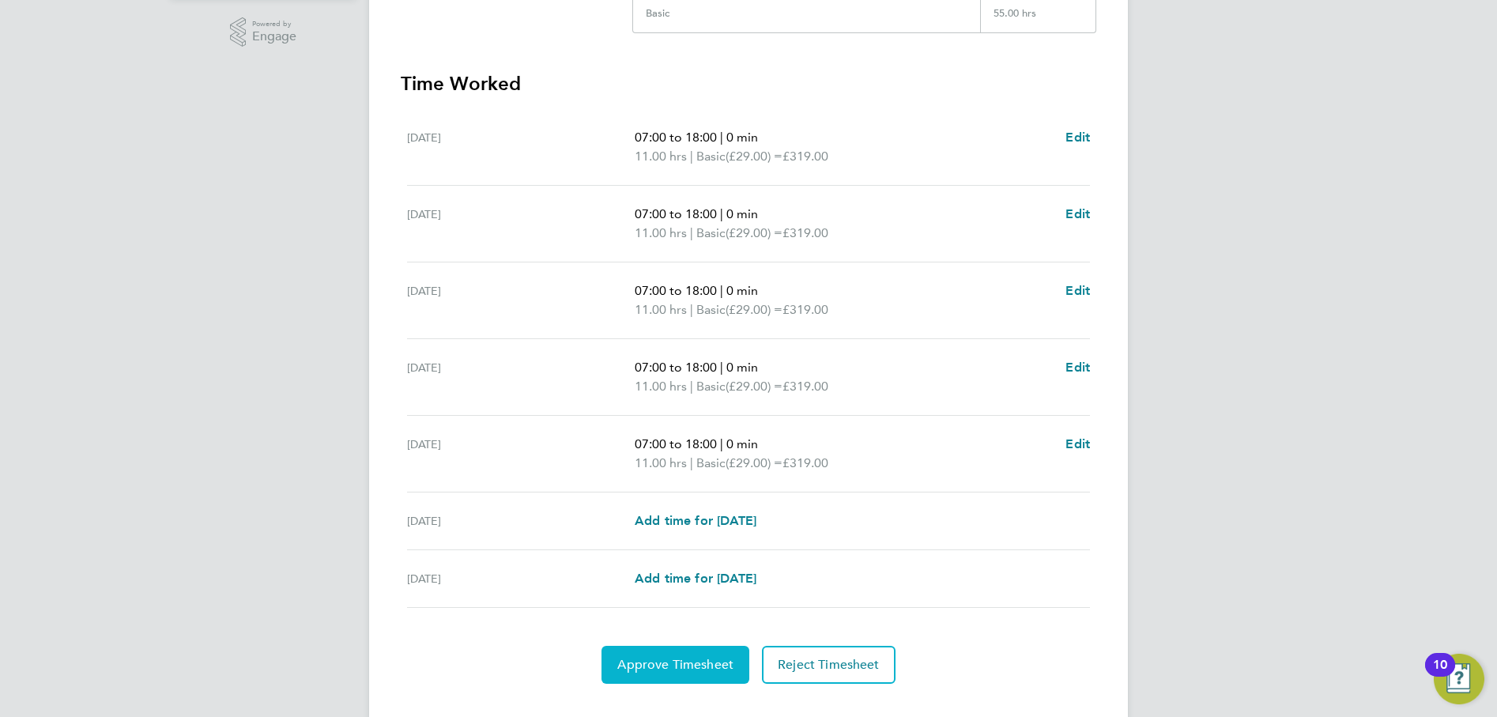
click at [700, 664] on span "Approve Timesheet" at bounding box center [675, 665] width 116 height 16
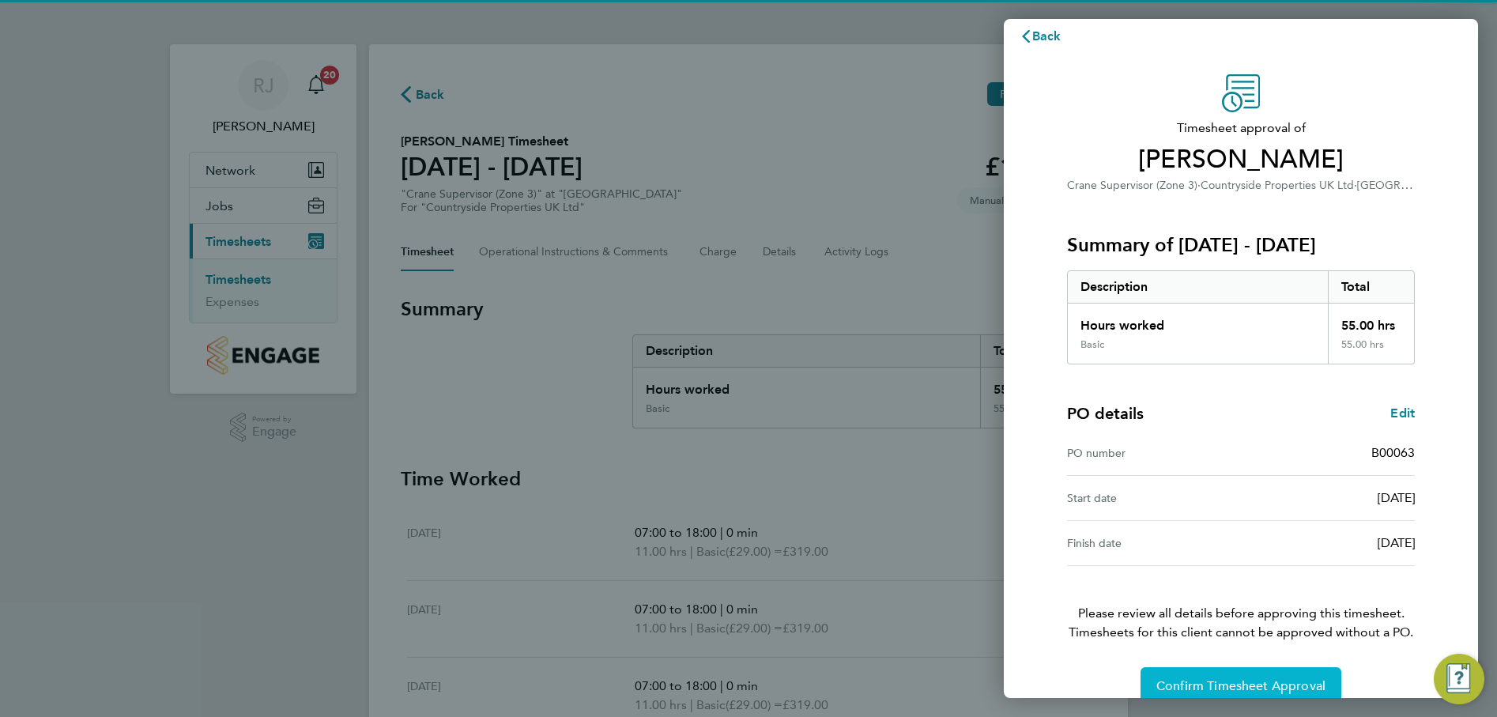
scroll to position [40, 0]
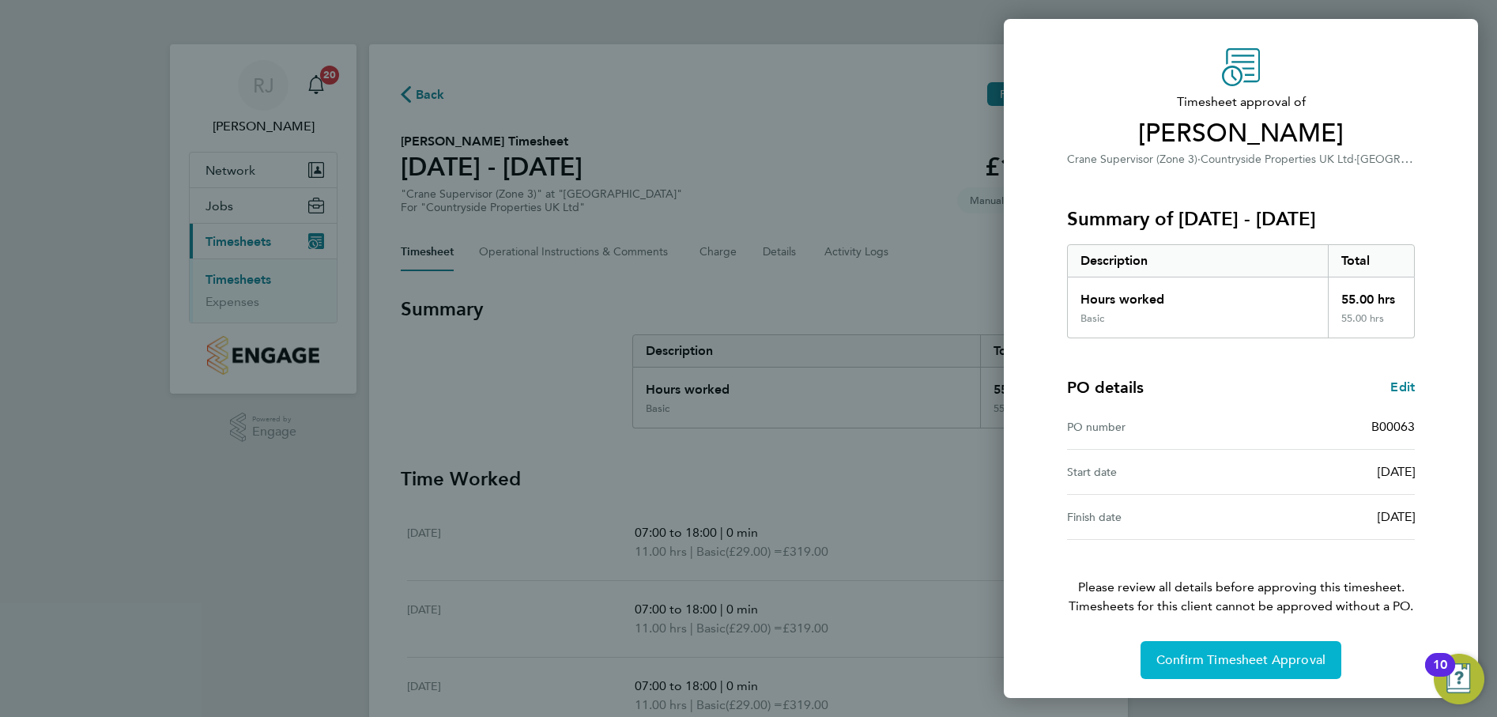
click at [1274, 665] on span "Confirm Timesheet Approval" at bounding box center [1241, 660] width 169 height 16
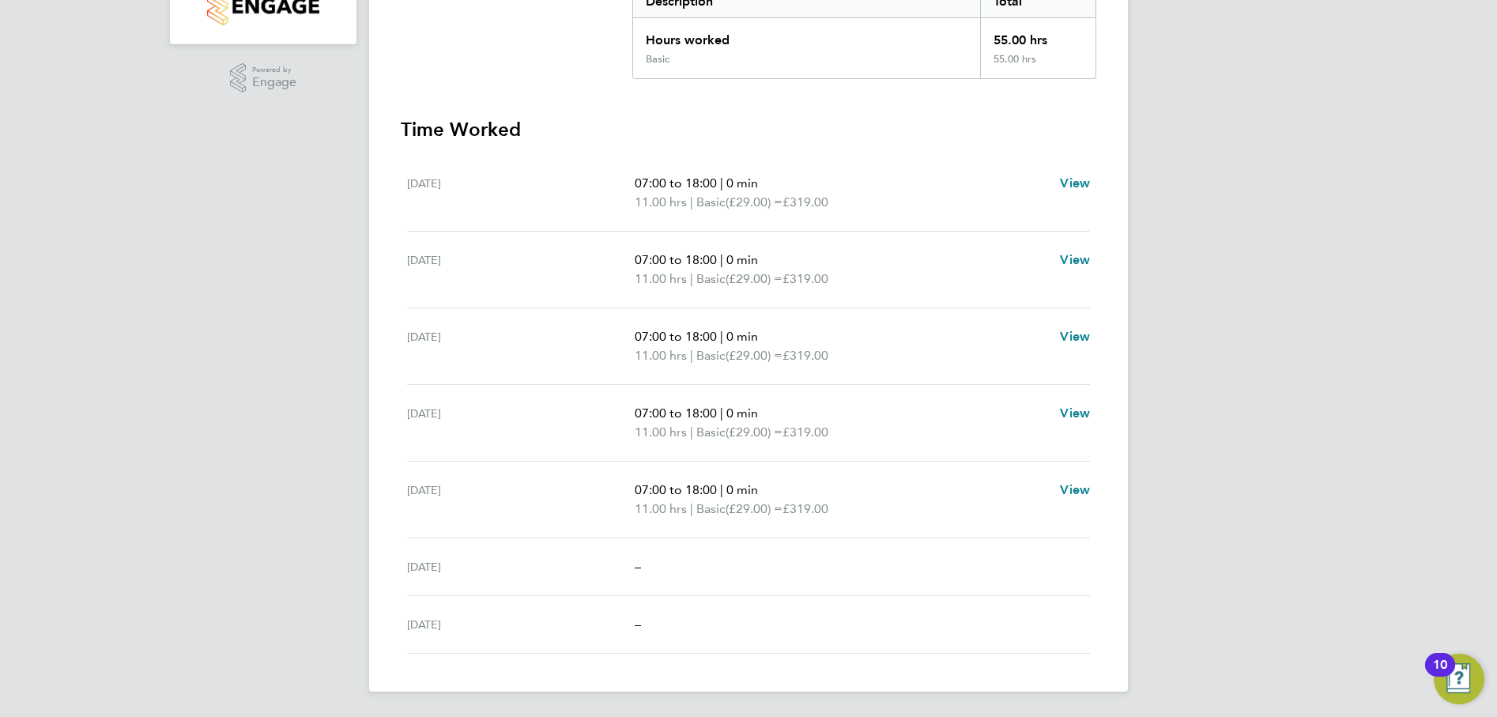
scroll to position [33, 0]
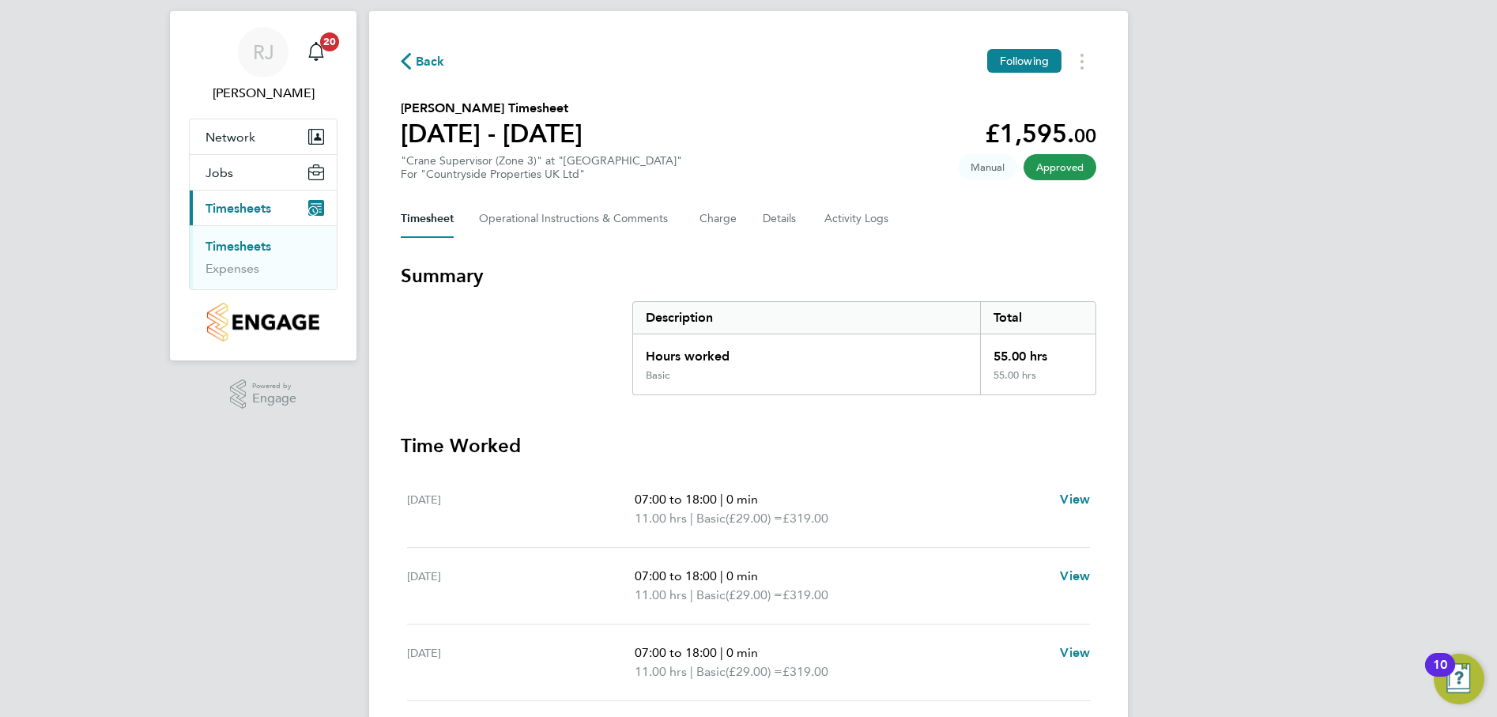
click at [249, 248] on link "Timesheets" at bounding box center [239, 246] width 66 height 15
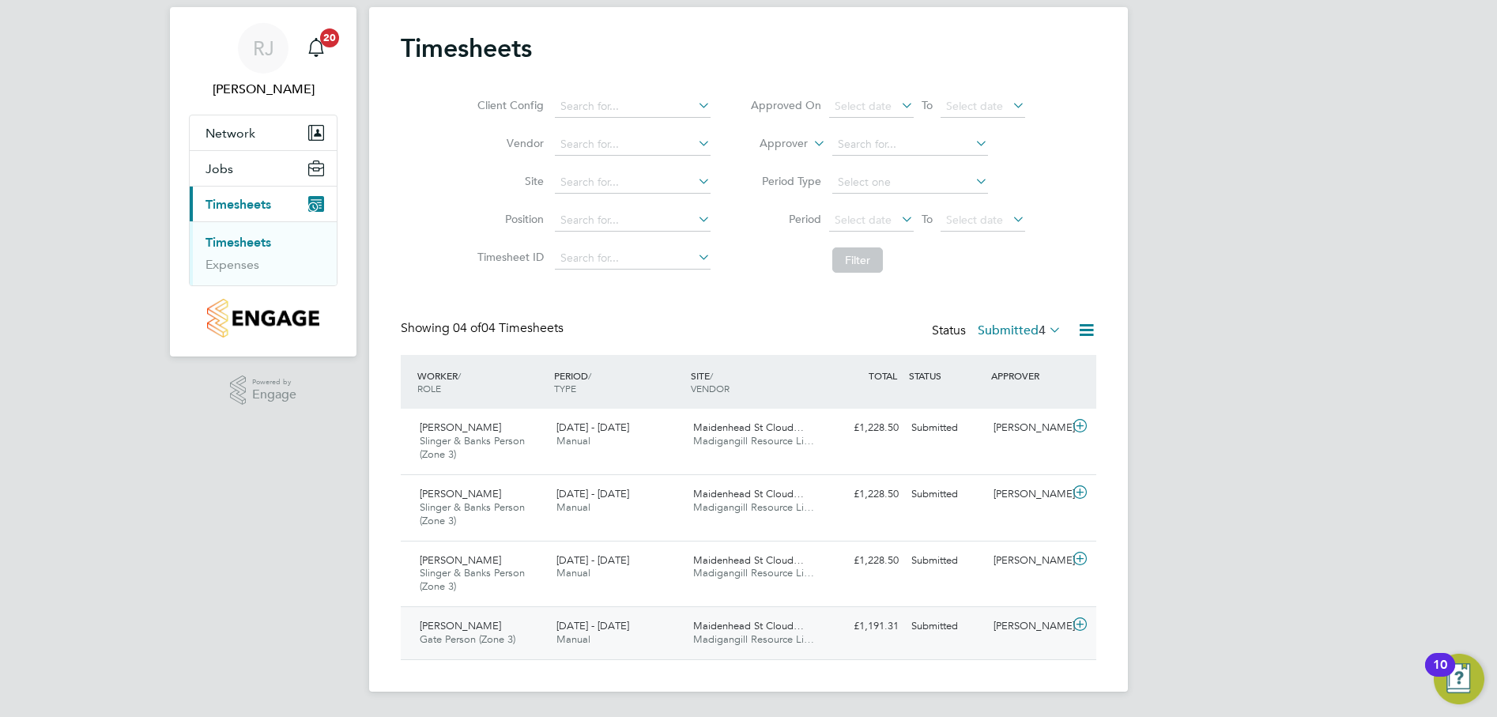
click at [472, 633] on span "Gate Person (Zone 3)" at bounding box center [468, 638] width 96 height 13
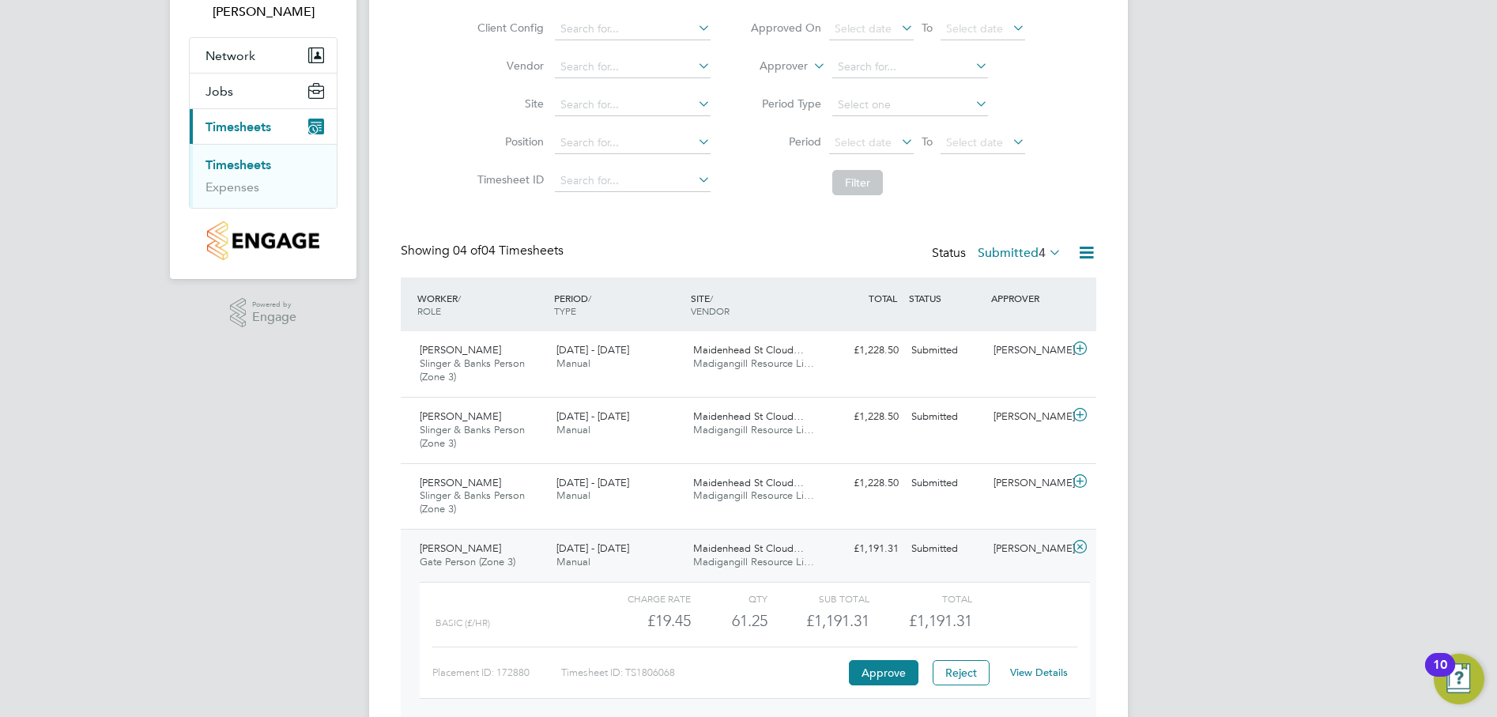
scroll to position [183, 0]
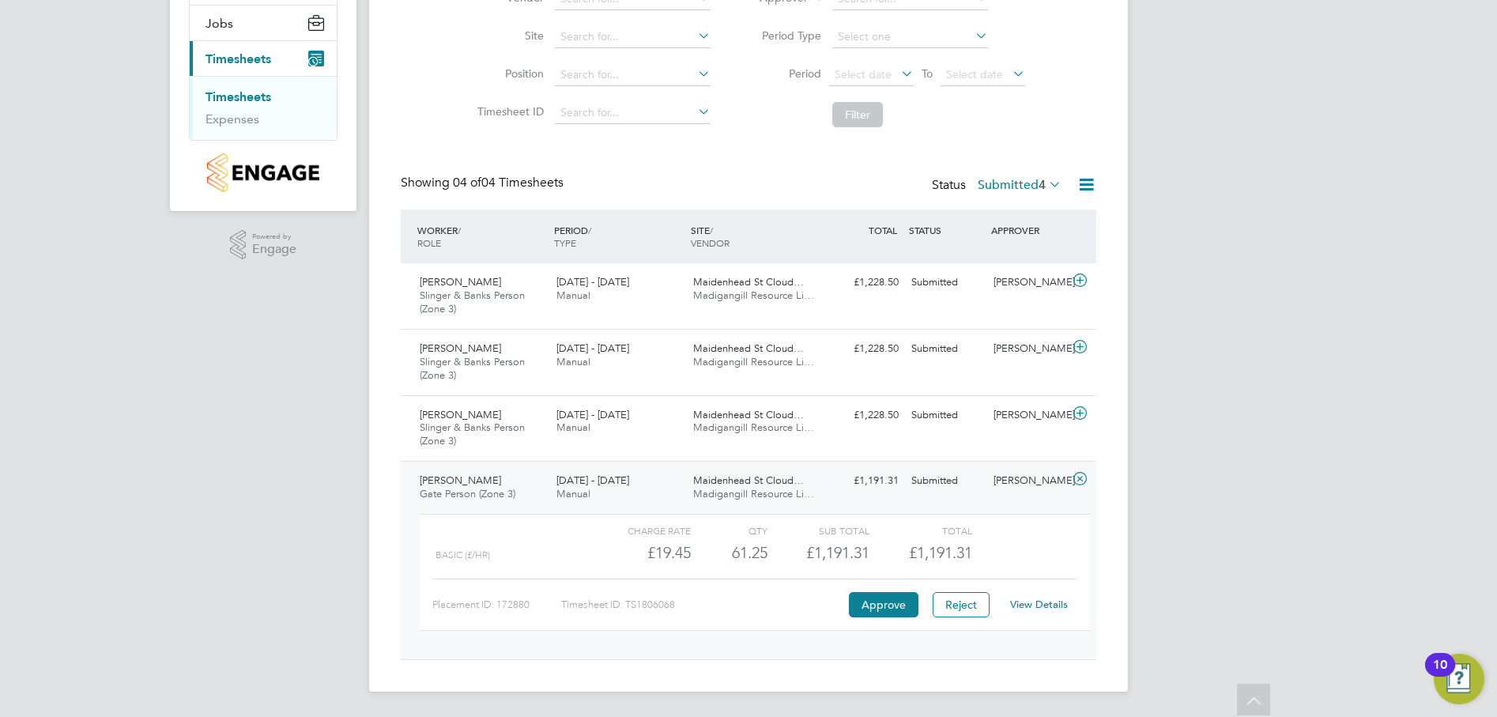
click at [1044, 608] on link "View Details" at bounding box center [1039, 604] width 58 height 13
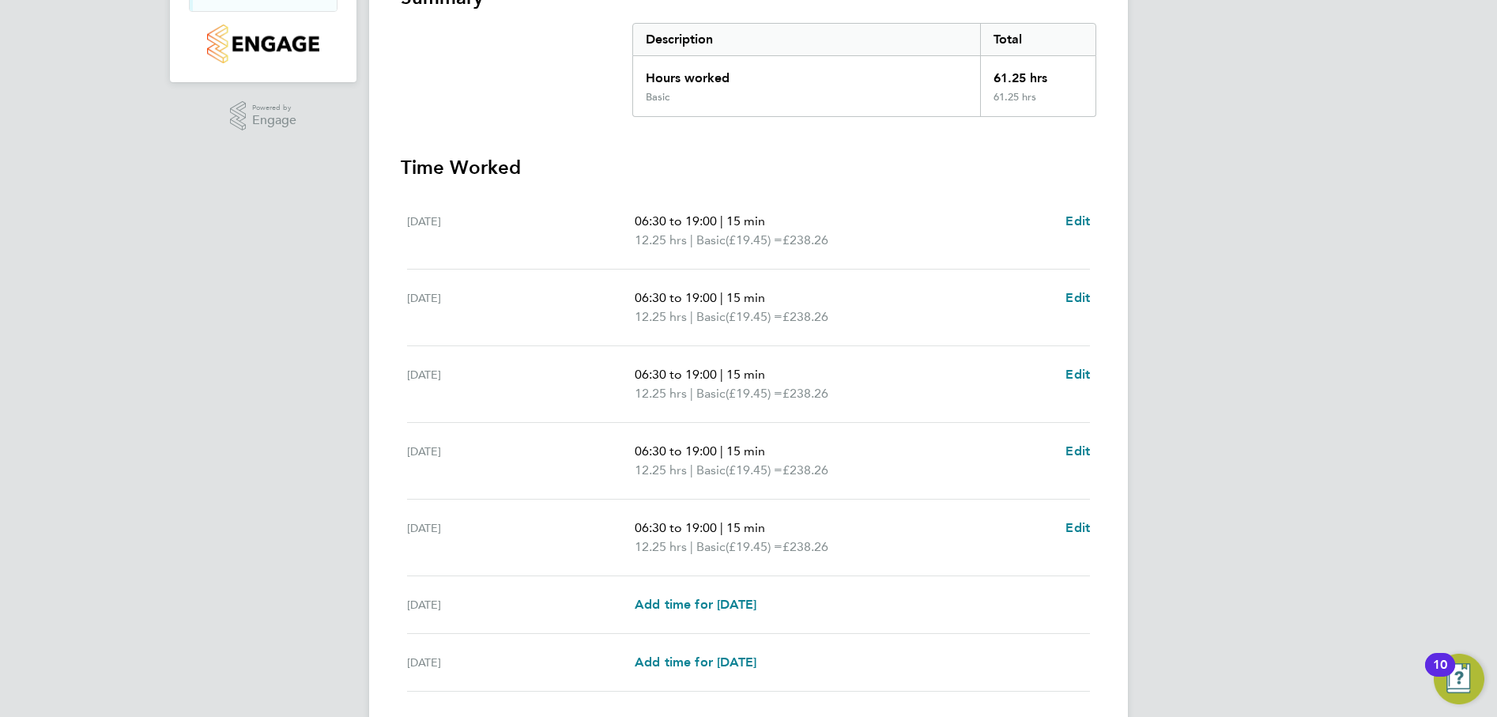
scroll to position [316, 0]
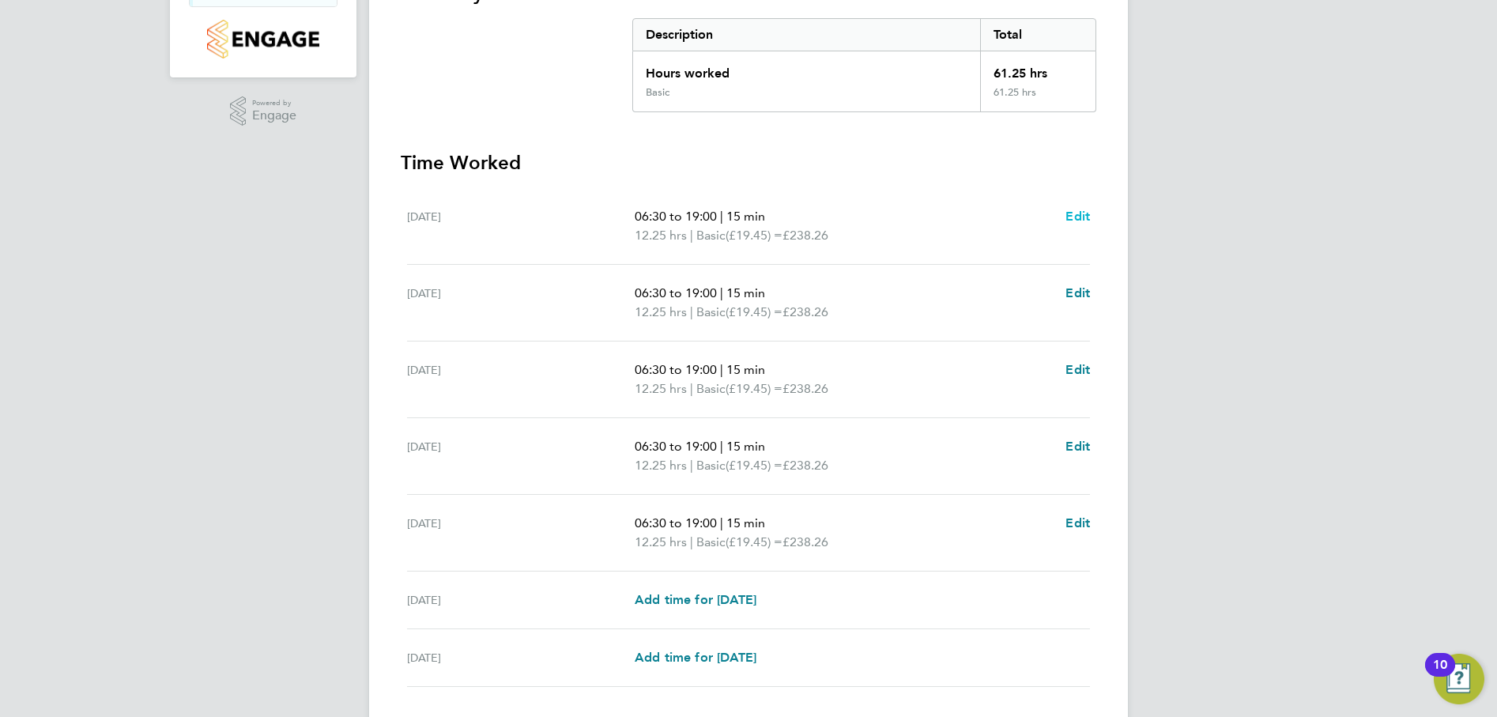
click at [1074, 216] on span "Edit" at bounding box center [1078, 216] width 25 height 15
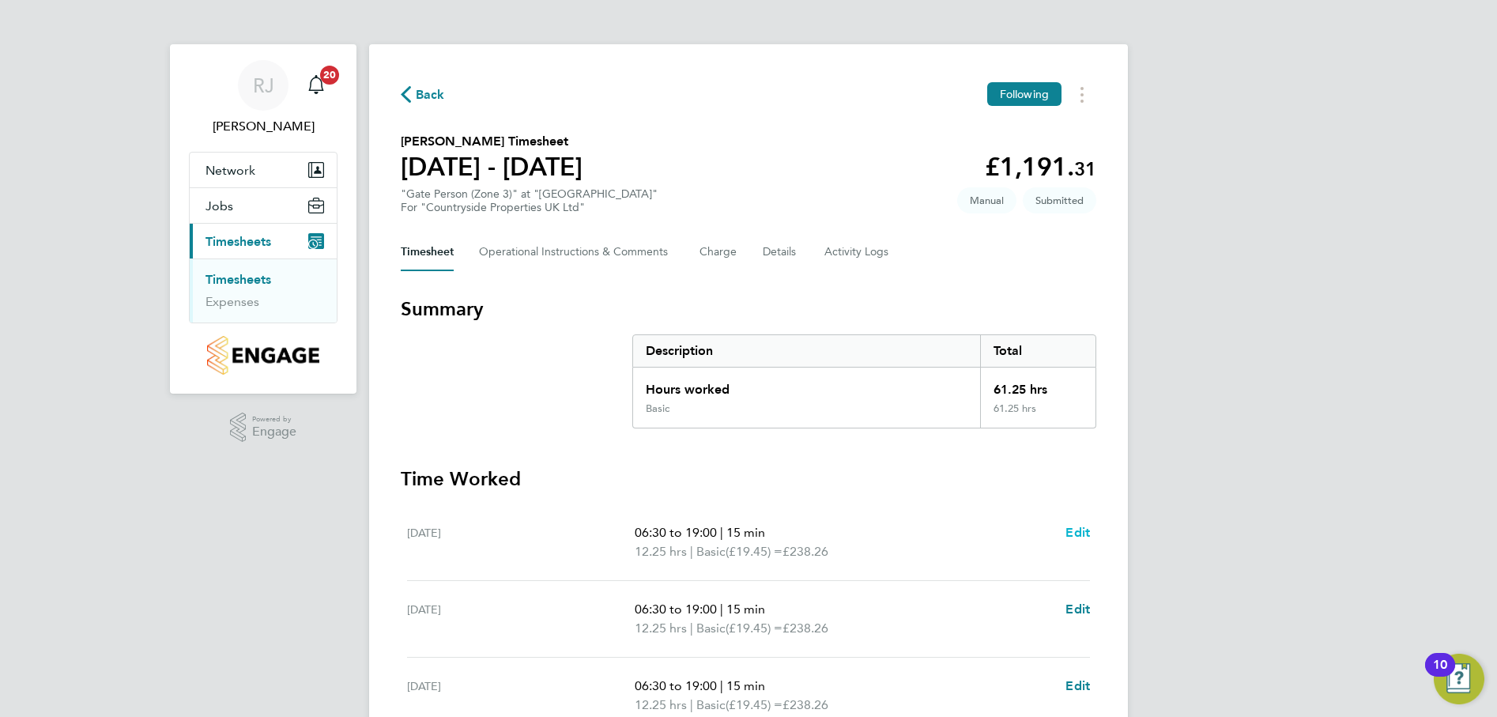
select select "15"
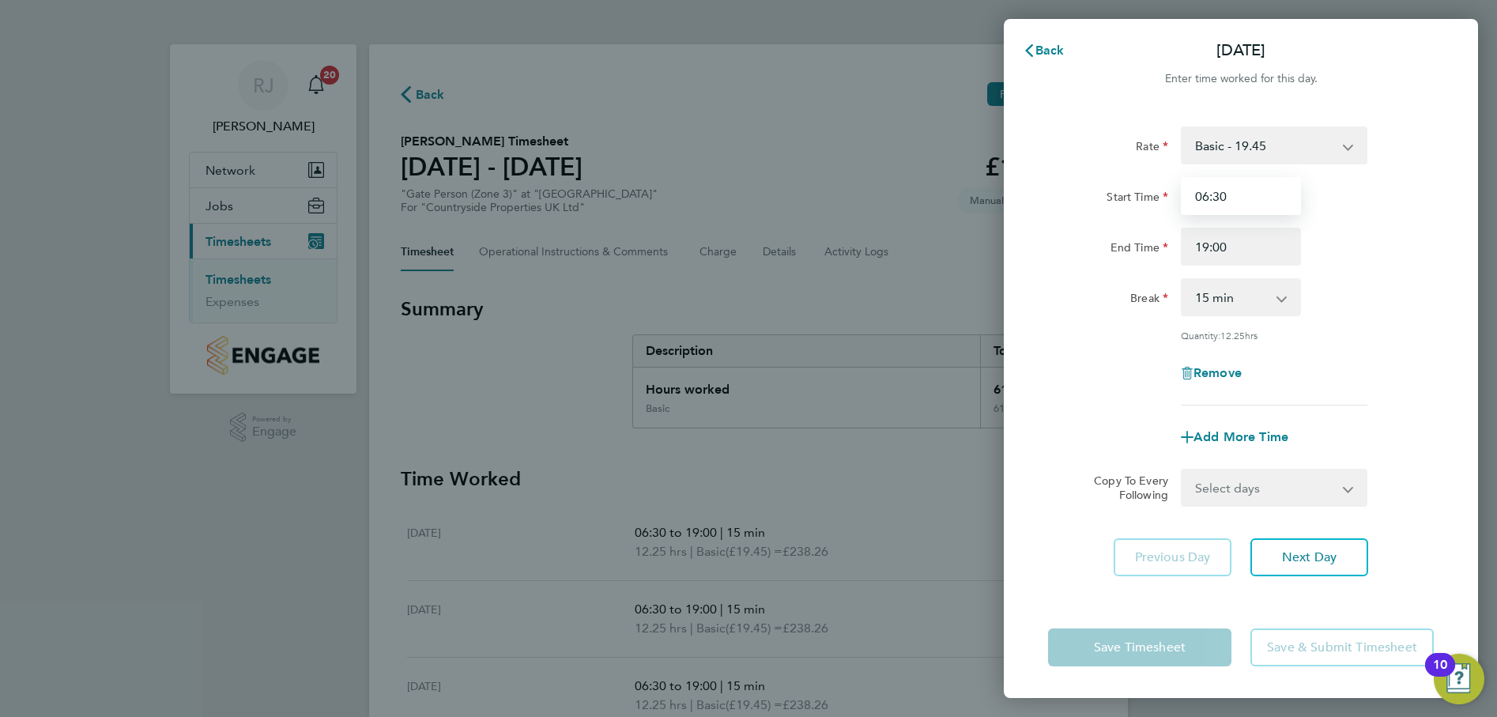
click at [1242, 193] on input "06:30" at bounding box center [1241, 196] width 120 height 38
drag, startPoint x: 1232, startPoint y: 196, endPoint x: 1187, endPoint y: 196, distance: 45.1
click at [1187, 196] on input "06:30" at bounding box center [1241, 196] width 120 height 38
type input "08:00"
click at [1226, 248] on input "19:00" at bounding box center [1241, 247] width 120 height 38
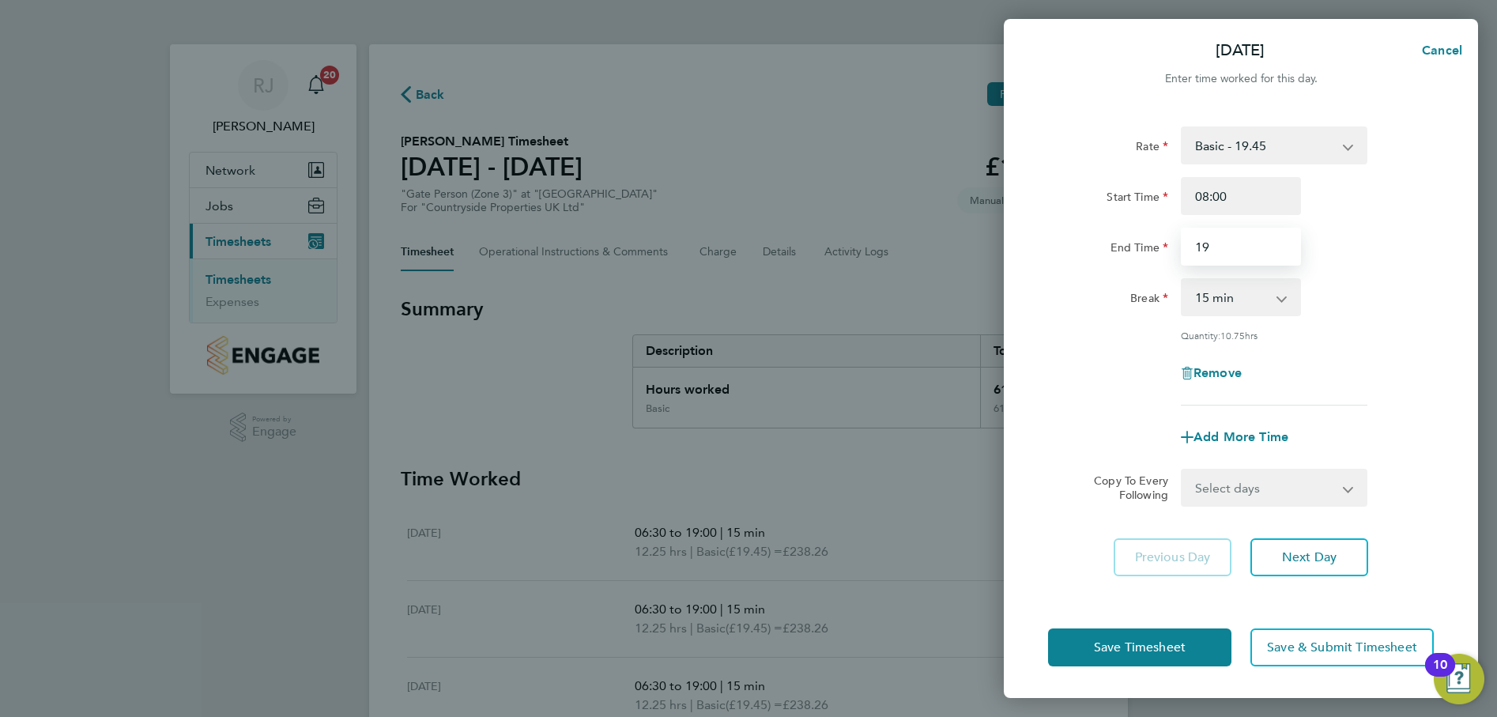
type input "1"
type input "17:00"
click at [1414, 300] on div "Break 0 min 15 min 30 min 45 min 60 min 75 min 90 min" at bounding box center [1241, 297] width 398 height 38
click at [1282, 298] on app-icon-cross-button at bounding box center [1290, 297] width 19 height 35
click at [1278, 300] on select "0 min 15 min 30 min 45 min 60 min 75 min 90 min" at bounding box center [1232, 297] width 98 height 35
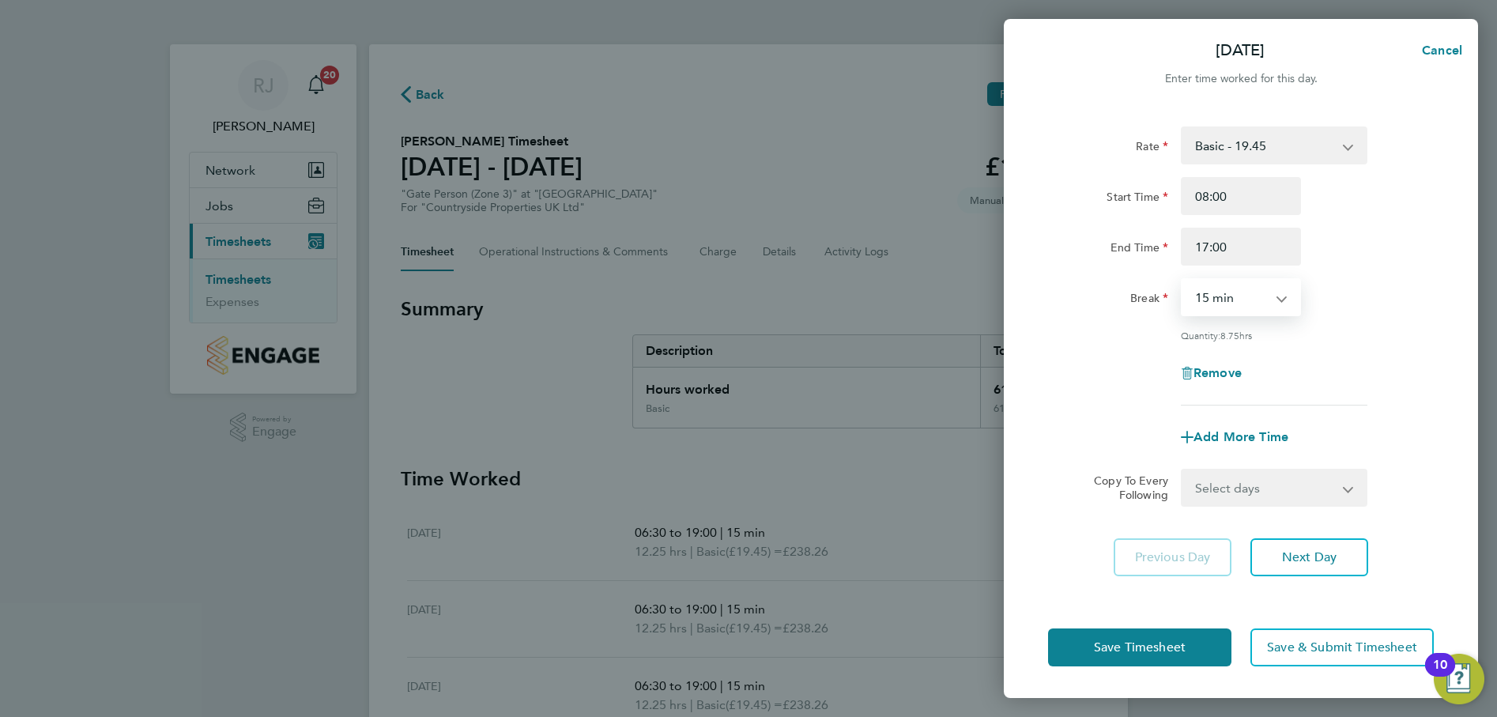
select select "30"
click at [1183, 280] on select "0 min 15 min 30 min 45 min 60 min 75 min 90 min" at bounding box center [1232, 297] width 98 height 35
click at [1458, 318] on div "Rate Basic - 19.45 Start Time 08:00 End Time 17:00 Break 0 min 15 min 30 min 45…" at bounding box center [1241, 352] width 474 height 489
click at [1172, 644] on span "Save Timesheet" at bounding box center [1140, 648] width 92 height 16
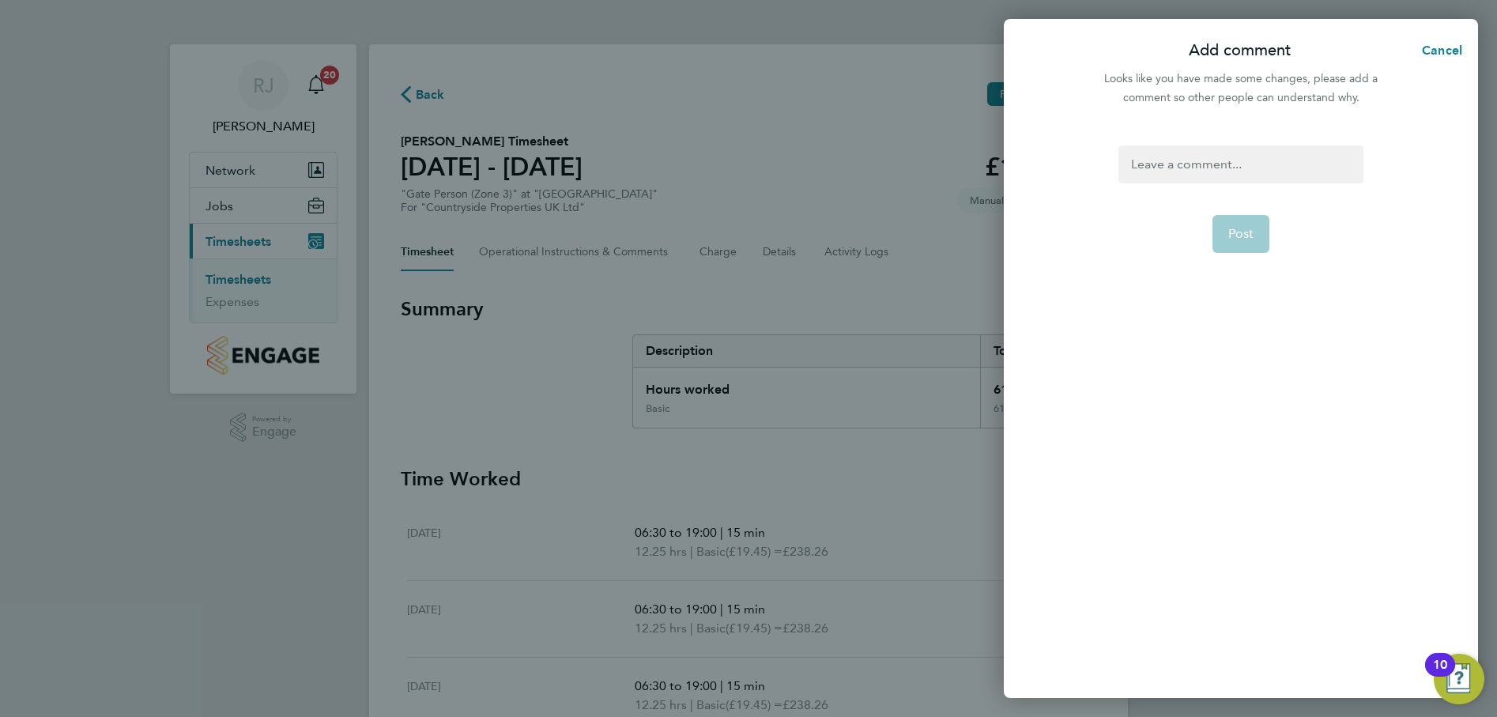
click at [1202, 144] on div "Post" at bounding box center [1241, 412] width 474 height 572
click at [1190, 160] on div at bounding box center [1241, 164] width 244 height 38
click at [1244, 219] on button "Post" at bounding box center [1242, 234] width 58 height 38
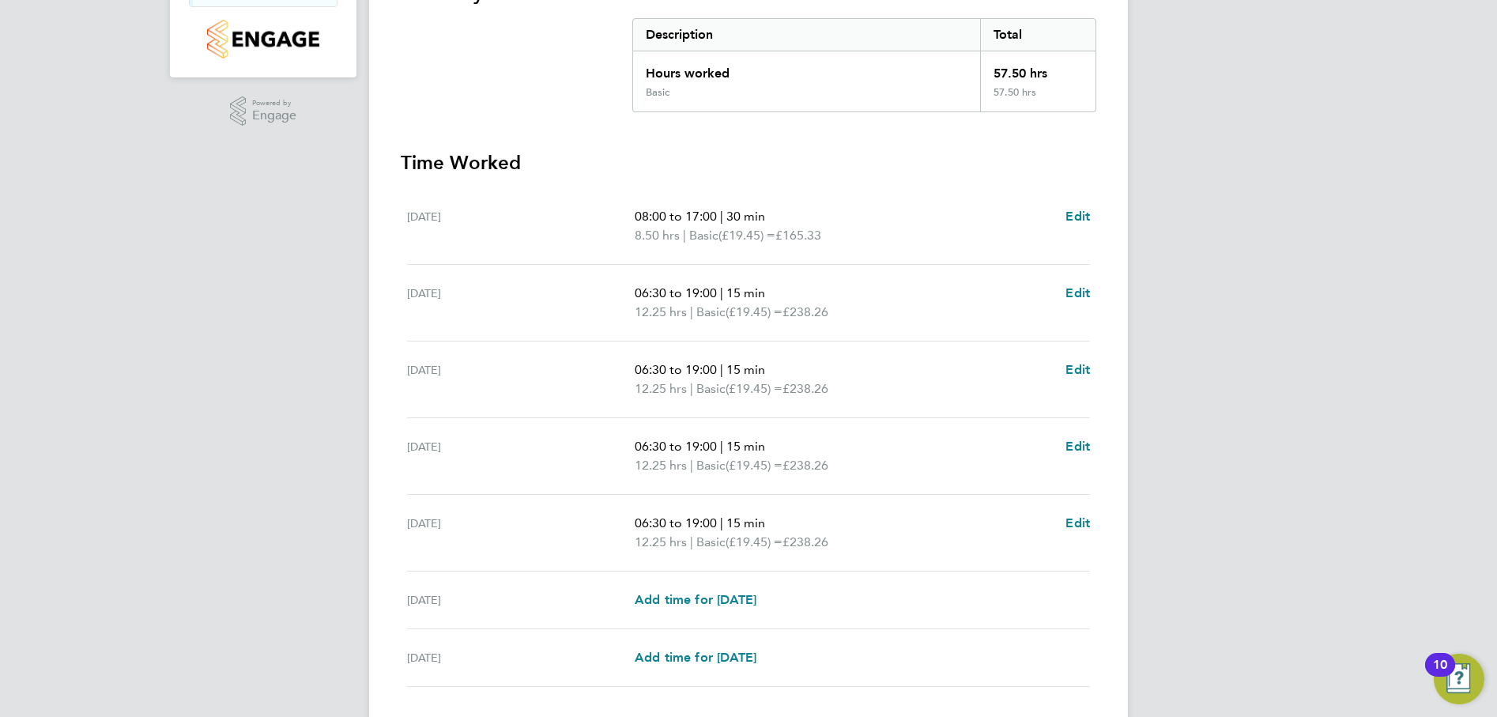
scroll to position [237, 0]
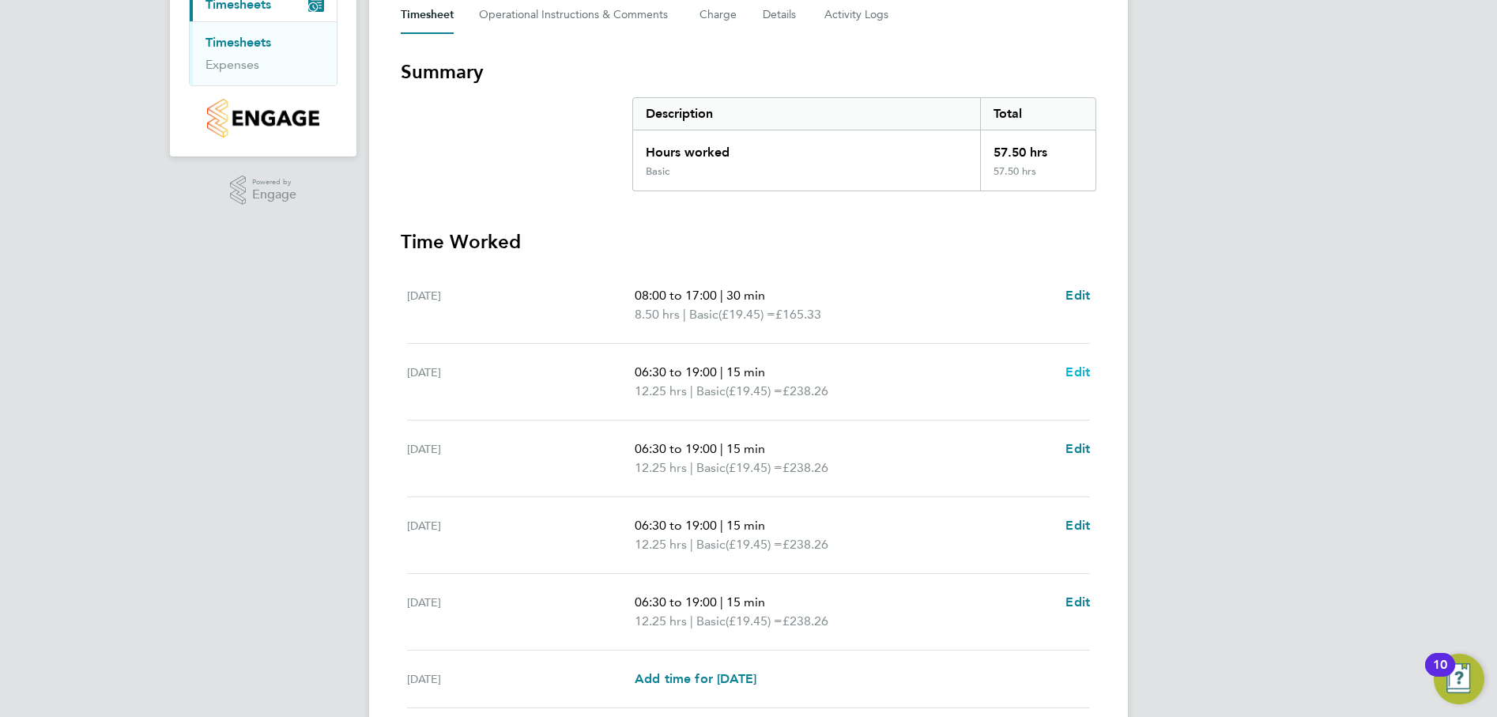
click at [1079, 372] on span "Edit" at bounding box center [1078, 371] width 25 height 15
select select "15"
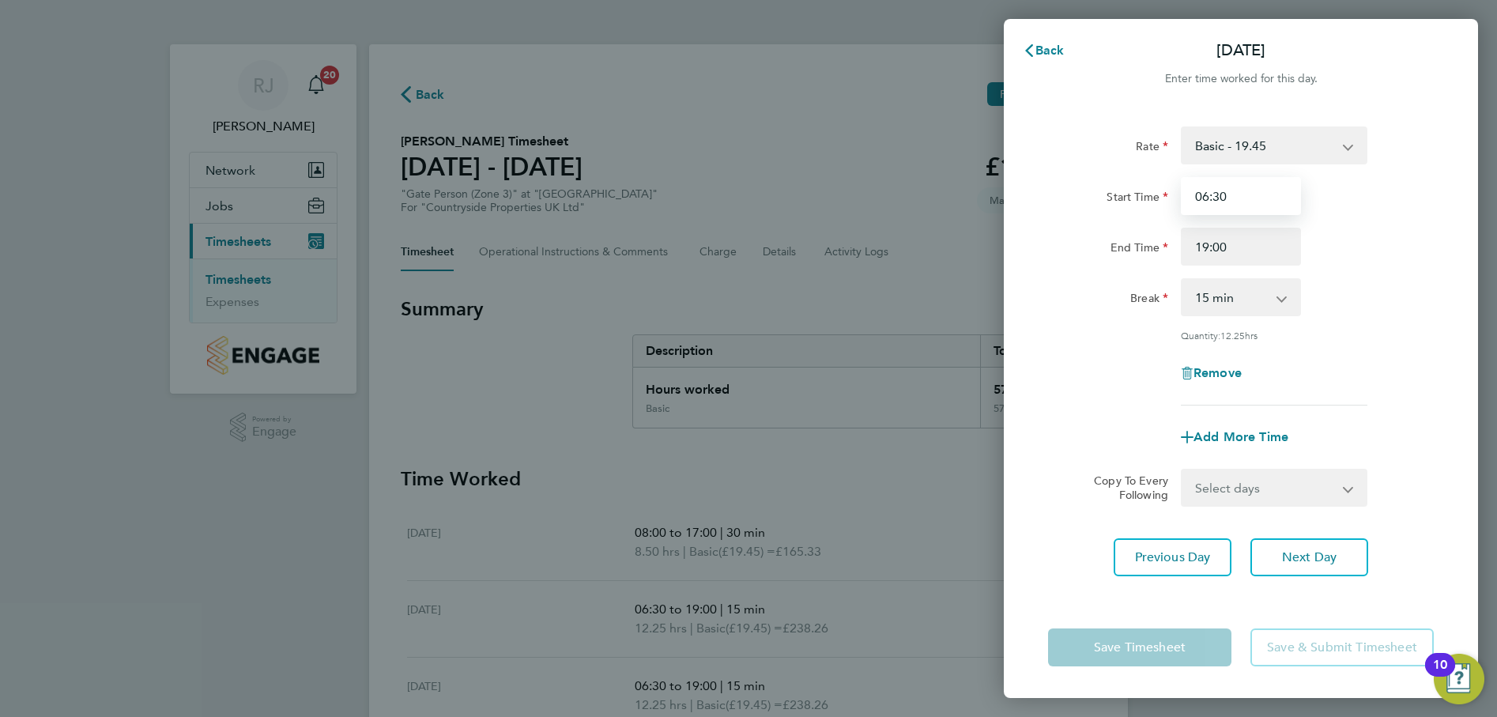
drag, startPoint x: 1243, startPoint y: 199, endPoint x: 1180, endPoint y: 206, distance: 63.6
click at [1180, 206] on div "06:30" at bounding box center [1241, 196] width 133 height 38
type input "08:00"
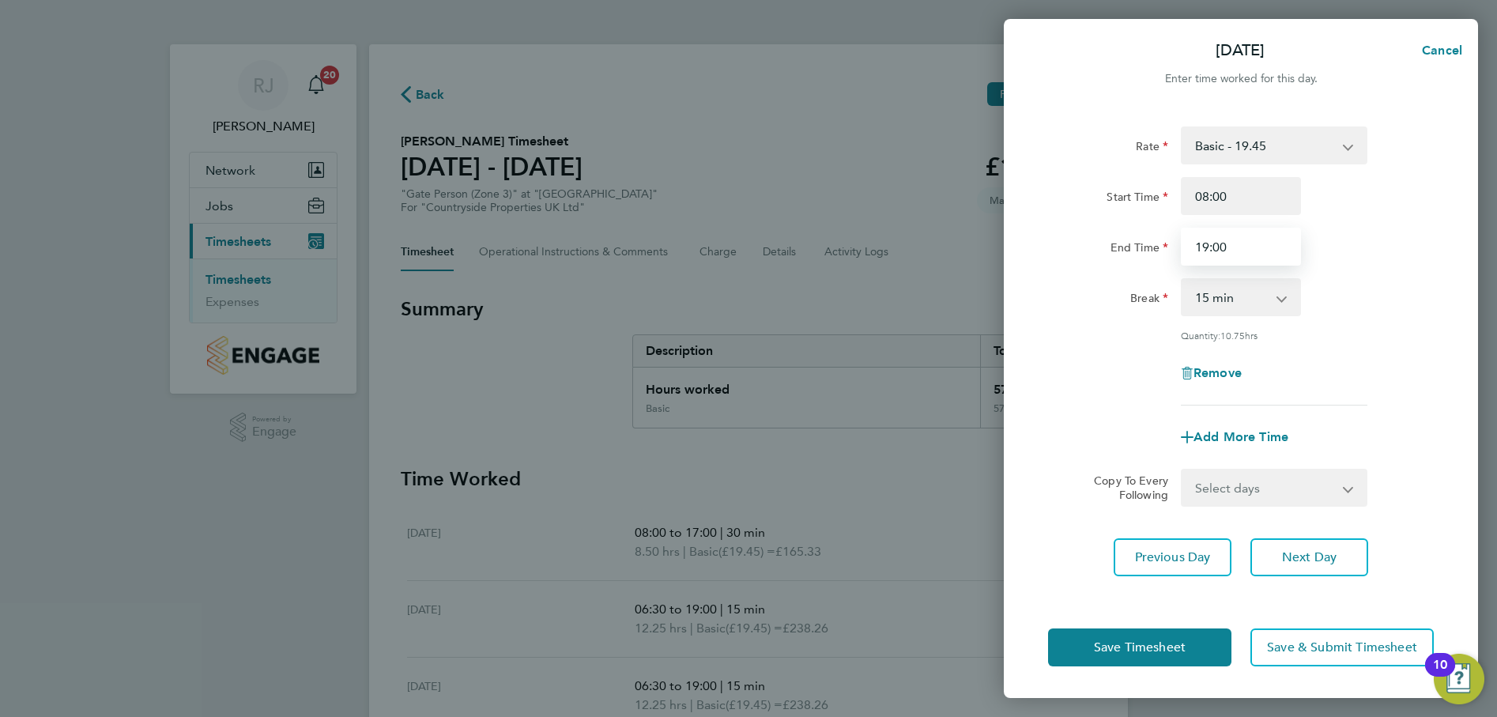
drag, startPoint x: 1245, startPoint y: 257, endPoint x: 1176, endPoint y: 245, distance: 70.6
click at [1176, 245] on div "19:00" at bounding box center [1241, 247] width 133 height 38
type input "17:00"
click at [1392, 292] on div "Break 0 min 15 min 30 min 45 min 60 min 75 min 90 min" at bounding box center [1241, 297] width 398 height 38
click at [1282, 297] on app-icon-cross-button at bounding box center [1290, 297] width 19 height 35
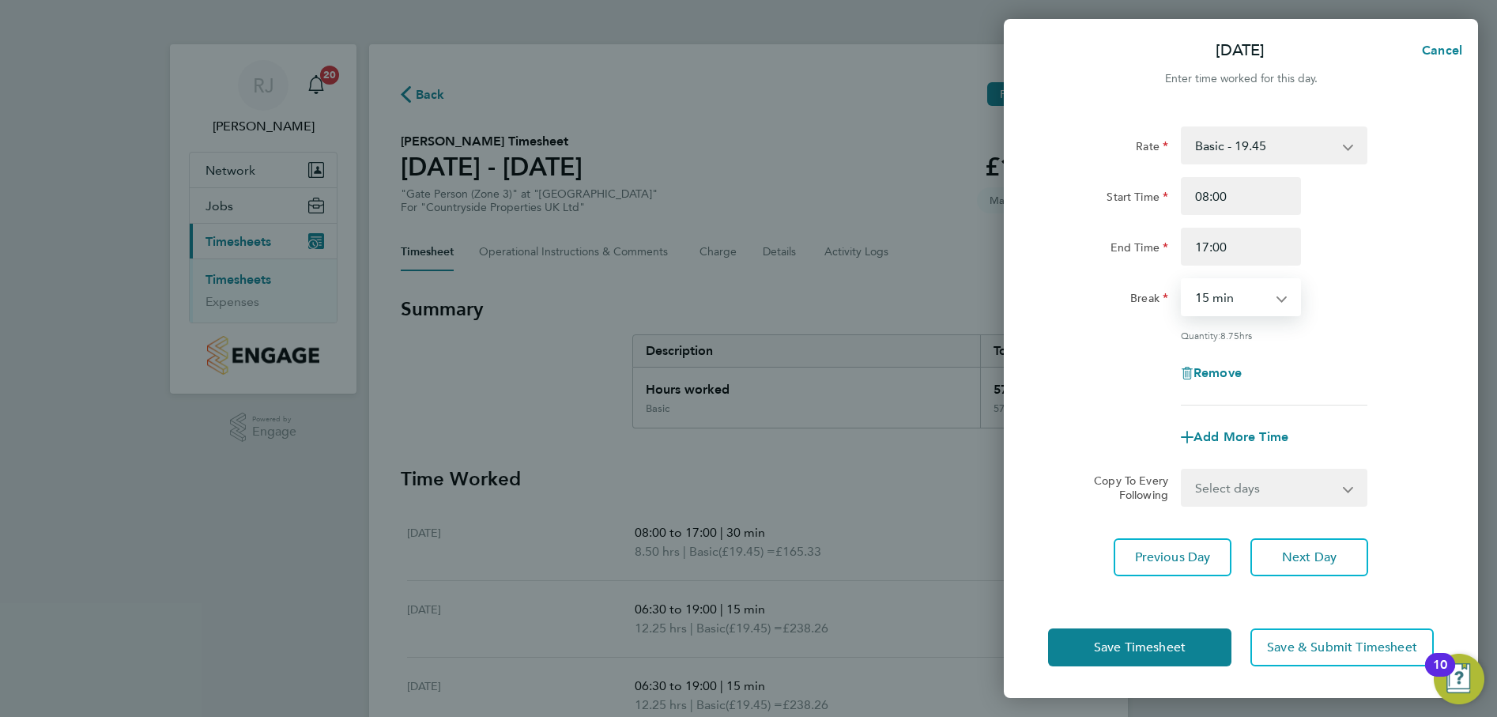
click at [1275, 300] on select "0 min 15 min 30 min 45 min 60 min 75 min 90 min" at bounding box center [1232, 297] width 98 height 35
select select "30"
click at [1183, 280] on select "0 min 15 min 30 min 45 min 60 min 75 min 90 min" at bounding box center [1232, 297] width 98 height 35
click at [1409, 355] on div "Remove" at bounding box center [1241, 373] width 398 height 38
click at [1350, 483] on app-icon-cross-button at bounding box center [1358, 487] width 19 height 35
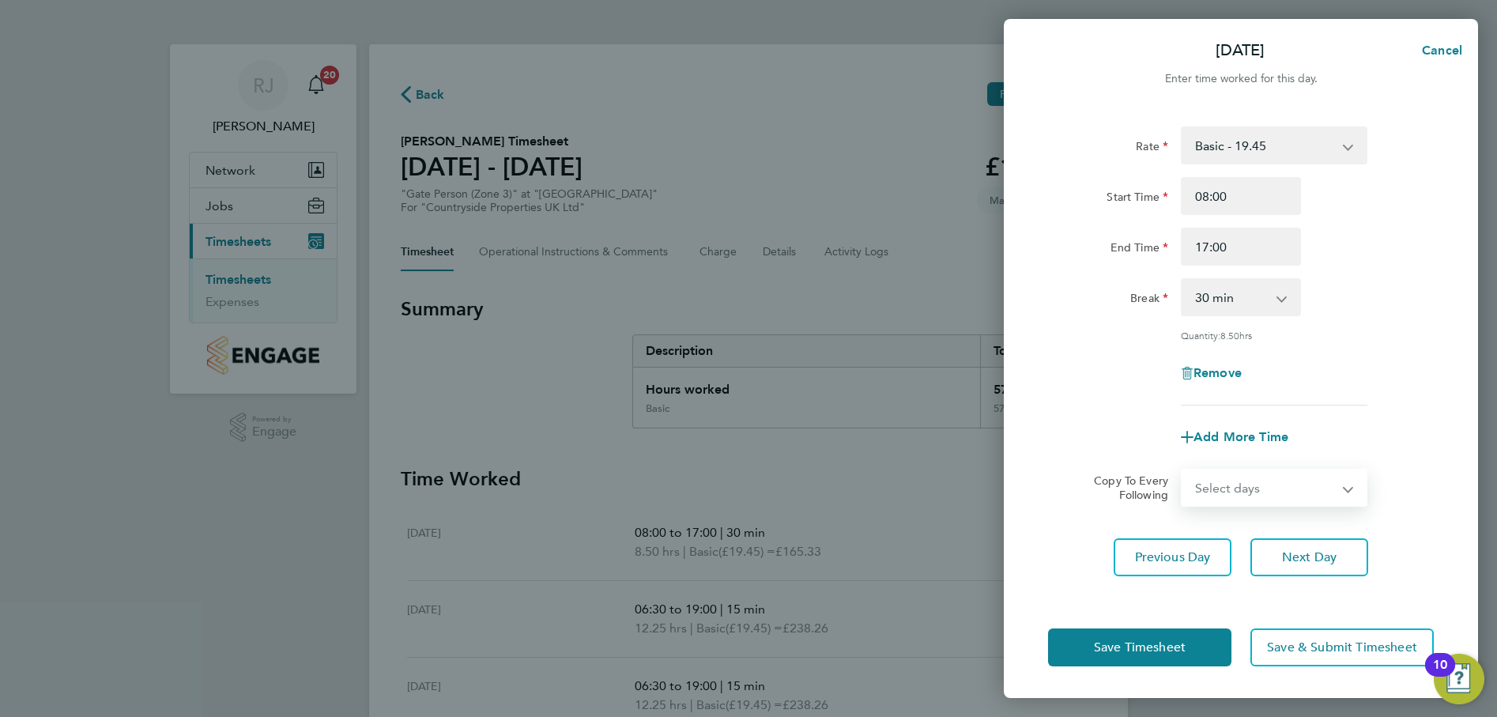
click at [1212, 482] on select "Select days Day Weekday (Mon-Fri) Weekend (Sat-Sun) Wednesday Thursday Friday S…" at bounding box center [1266, 487] width 166 height 35
select select "WEEKDAY"
click at [1183, 470] on select "Select days Day Weekday (Mon-Fri) Weekend (Sat-Sun) Wednesday Thursday Friday S…" at bounding box center [1266, 487] width 166 height 35
select select "2025-08-24"
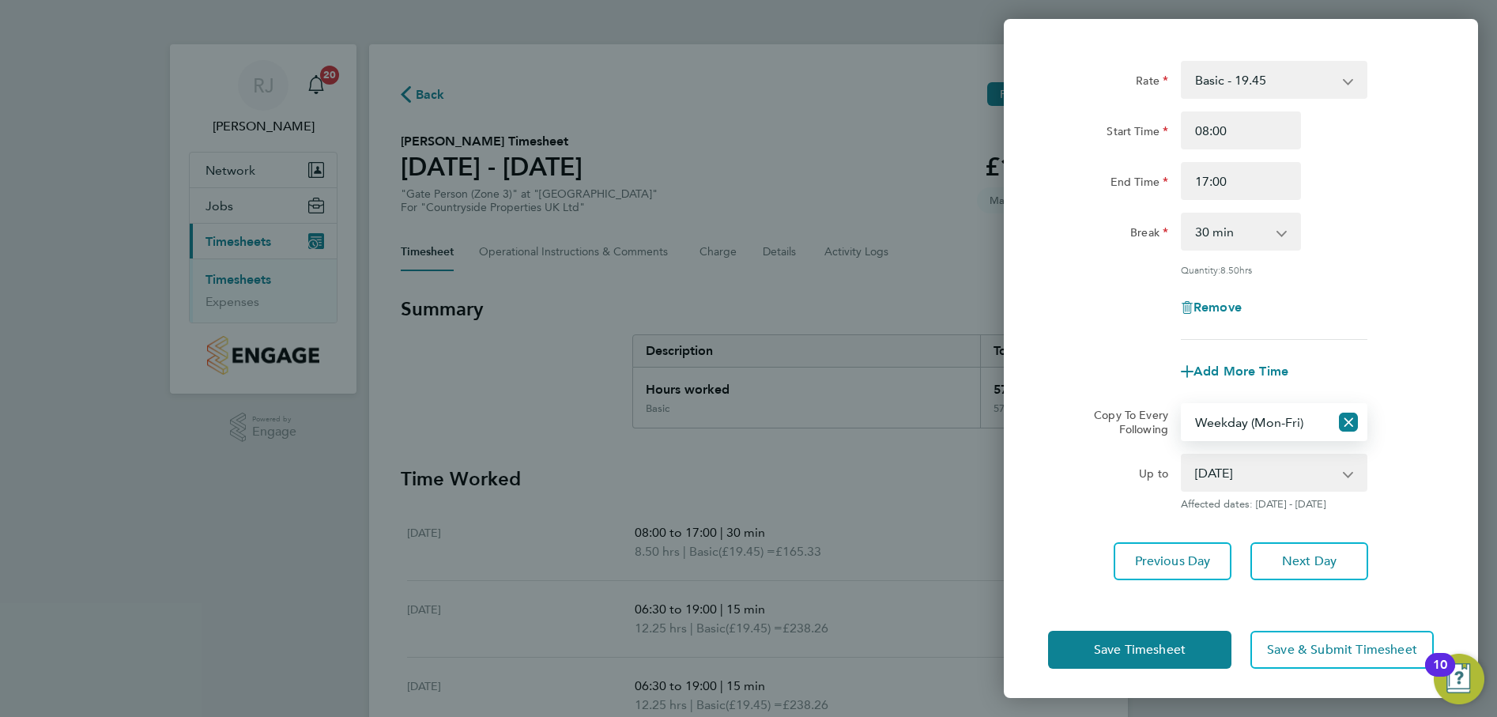
scroll to position [66, 0]
click at [1153, 641] on span "Save Timesheet" at bounding box center [1140, 649] width 92 height 16
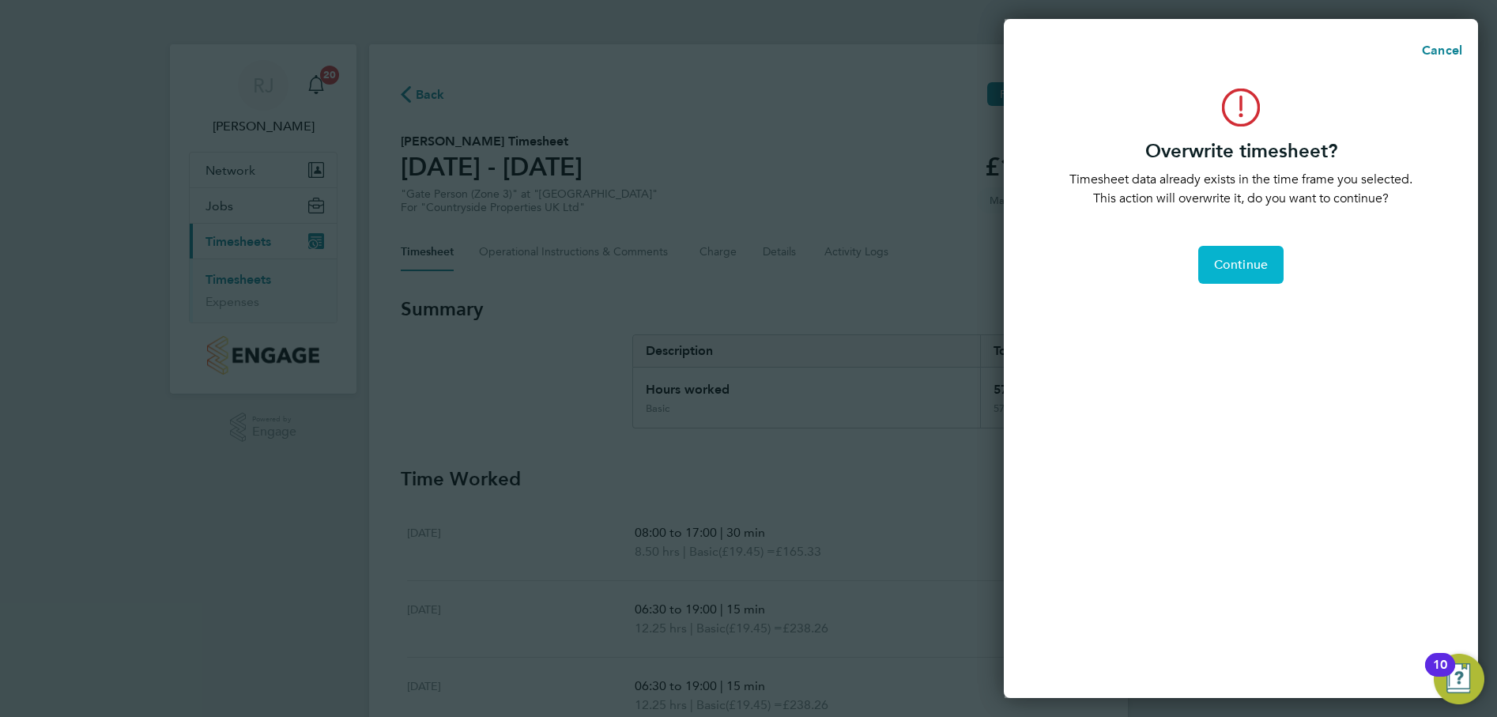
click at [1239, 262] on span "Continue" at bounding box center [1241, 265] width 54 height 16
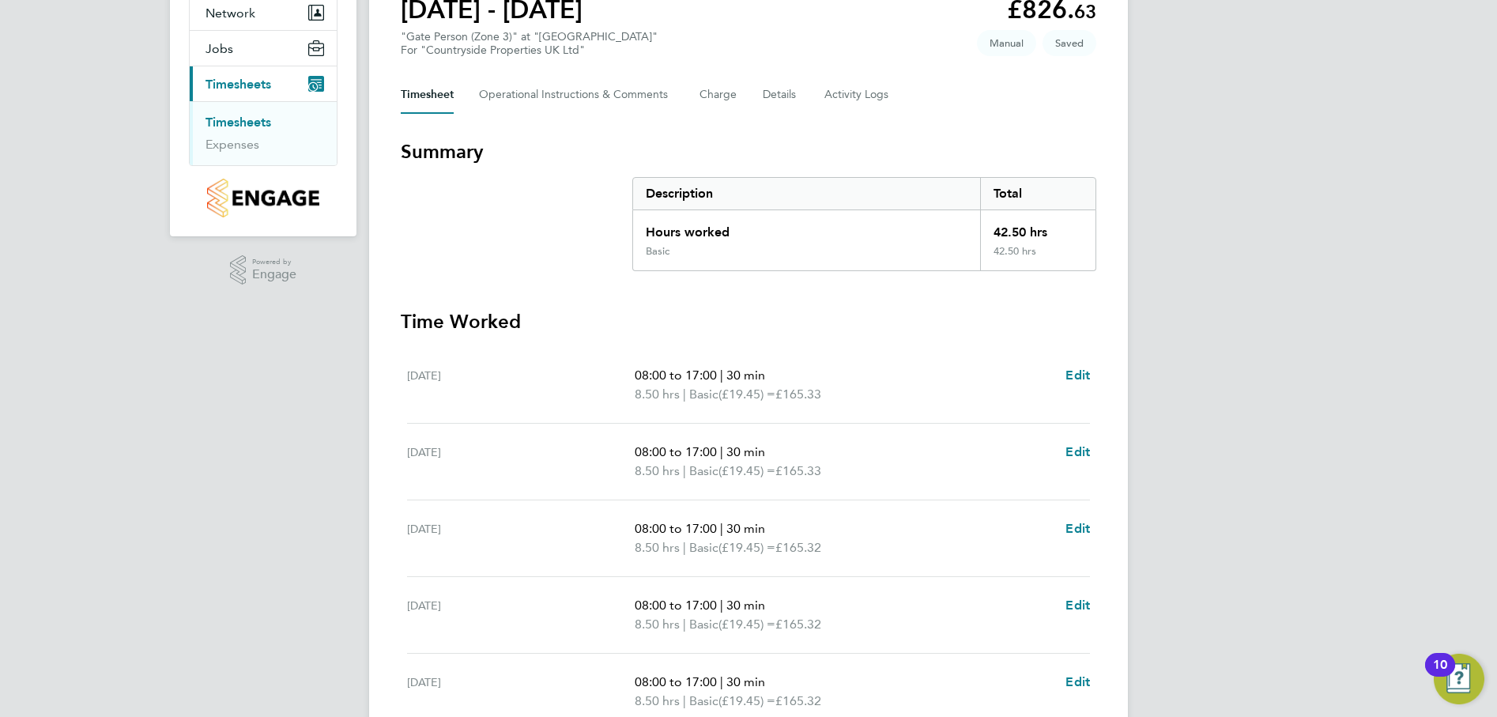
scroll to position [346, 0]
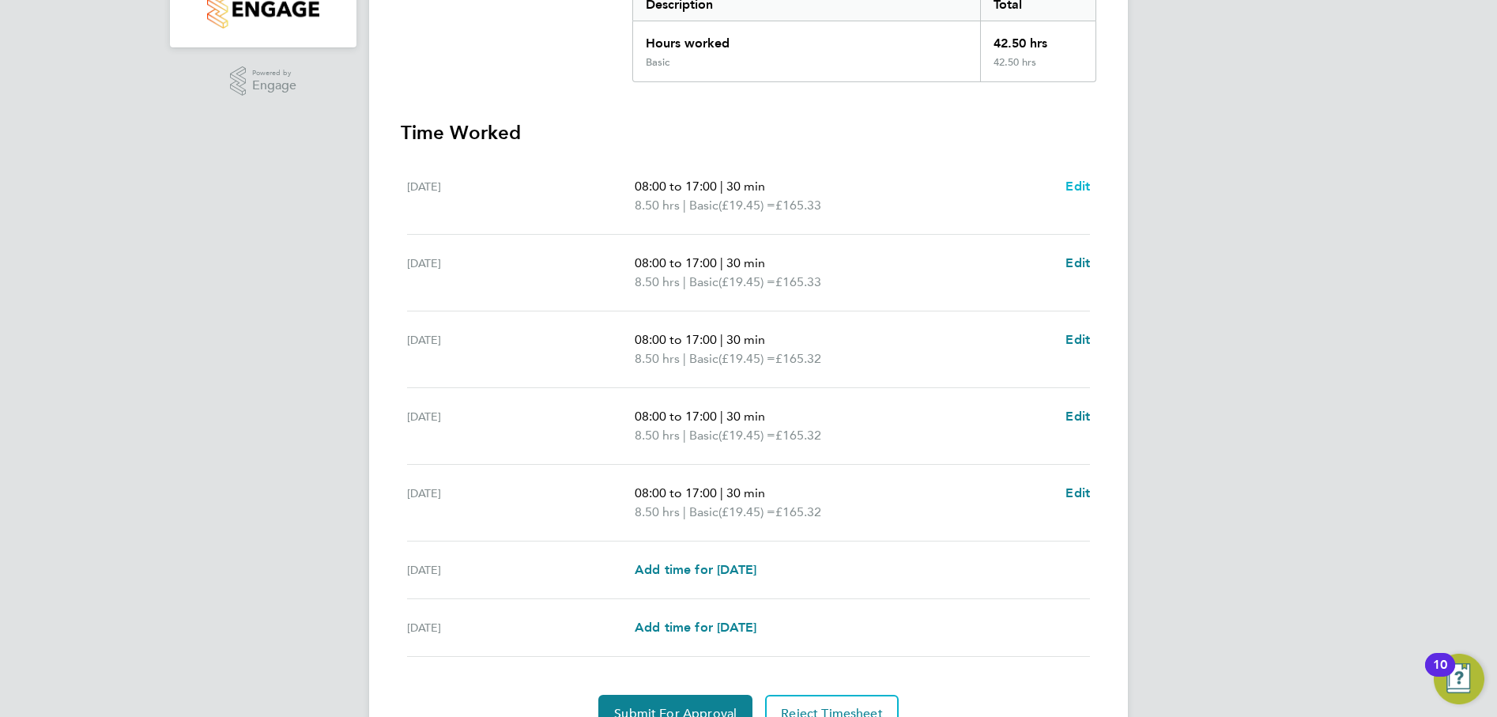
click at [1074, 187] on span "Edit" at bounding box center [1078, 186] width 25 height 15
select select "30"
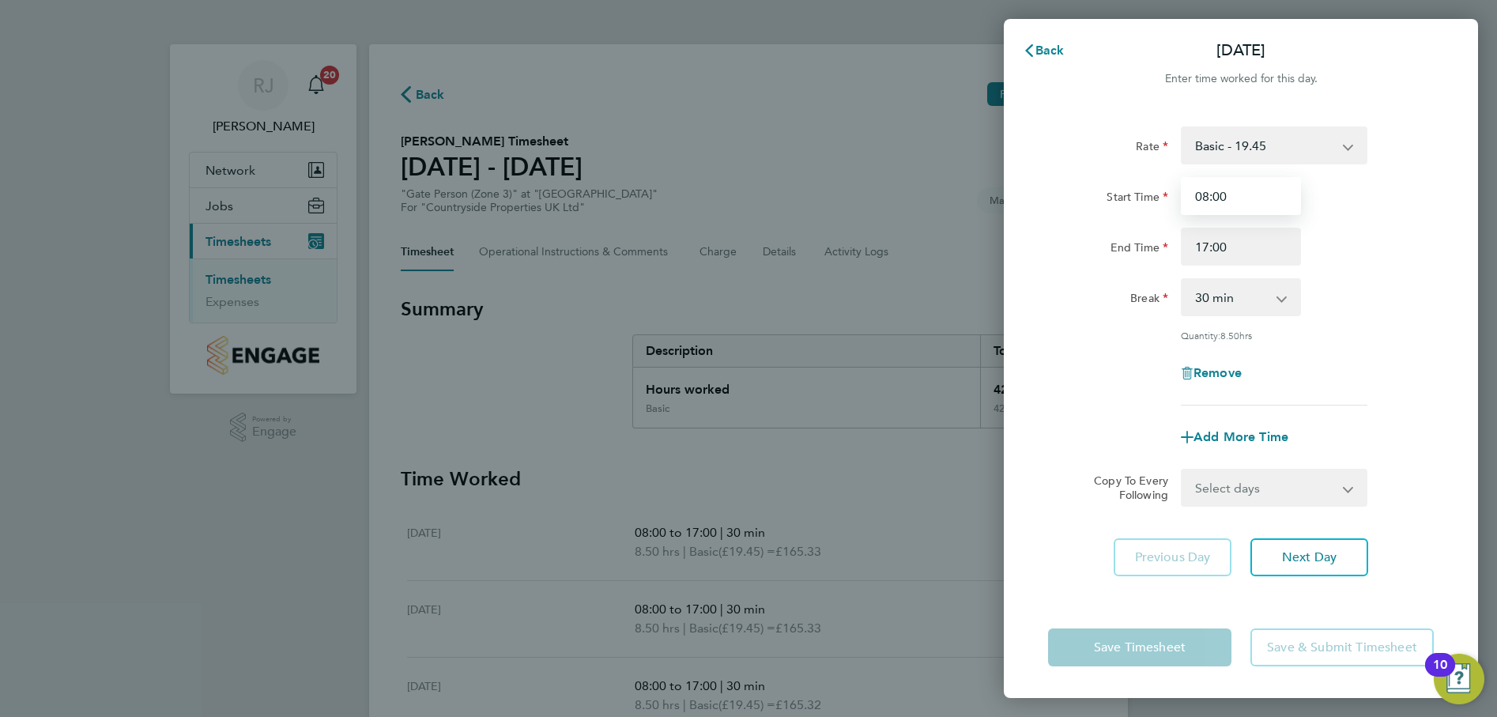
drag, startPoint x: 1195, startPoint y: 199, endPoint x: 1169, endPoint y: 201, distance: 26.1
click at [1169, 201] on div "Start Time 08:00" at bounding box center [1241, 196] width 398 height 38
type input "07:30"
click at [1426, 266] on div "Rate Basic - 19.45 Start Time 07:30 End Time 17:00 Break 0 min 15 min 30 min 45…" at bounding box center [1241, 265] width 386 height 279
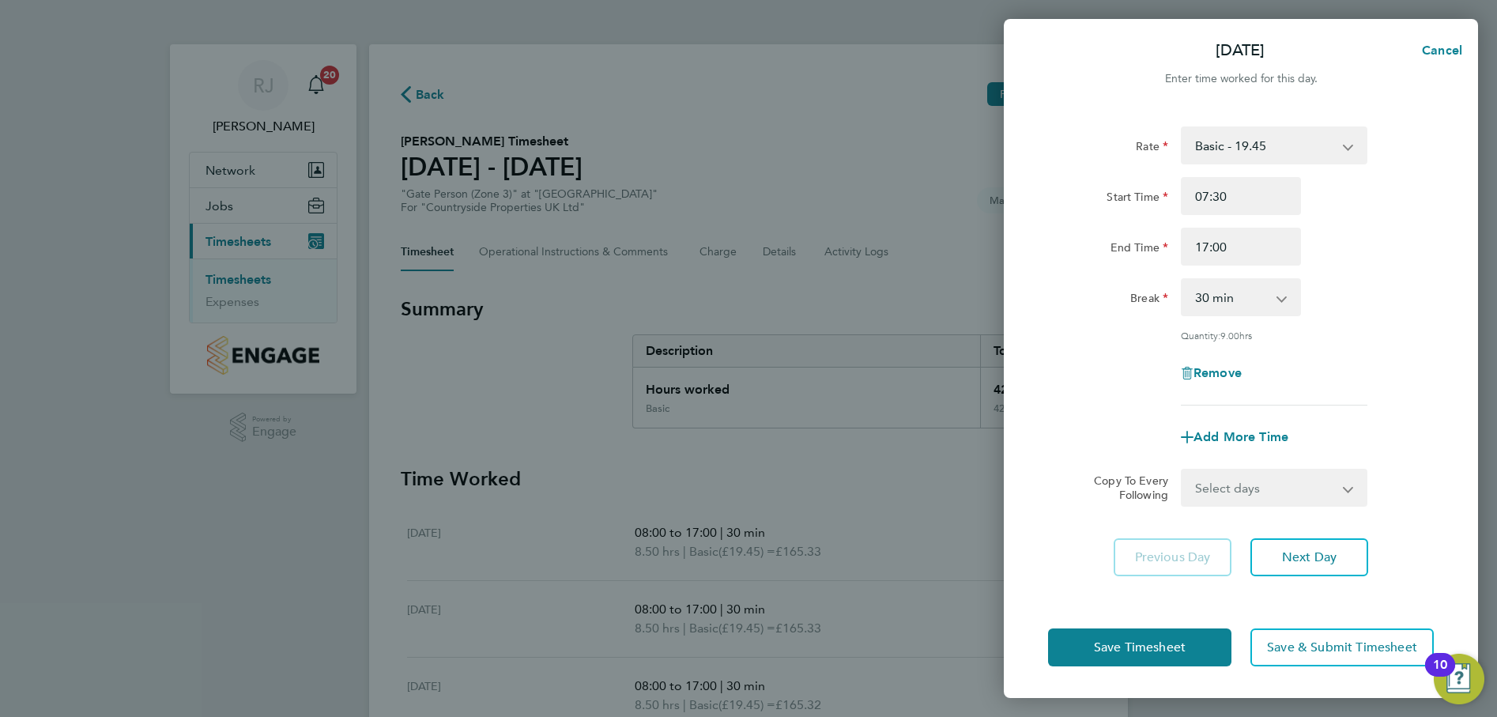
click at [1351, 491] on app-icon-cross-button at bounding box center [1358, 487] width 19 height 35
click at [1349, 487] on app-icon-cross-button at bounding box center [1358, 487] width 19 height 35
click at [1221, 485] on select "Select days Day Weekday (Mon-Fri) Weekend (Sat-Sun) Tuesday Wednesday Thursday …" at bounding box center [1266, 487] width 166 height 35
select select "WEEKDAY"
click at [1183, 470] on select "Select days Day Weekday (Mon-Fri) Weekend (Sat-Sun) Tuesday Wednesday Thursday …" at bounding box center [1266, 487] width 166 height 35
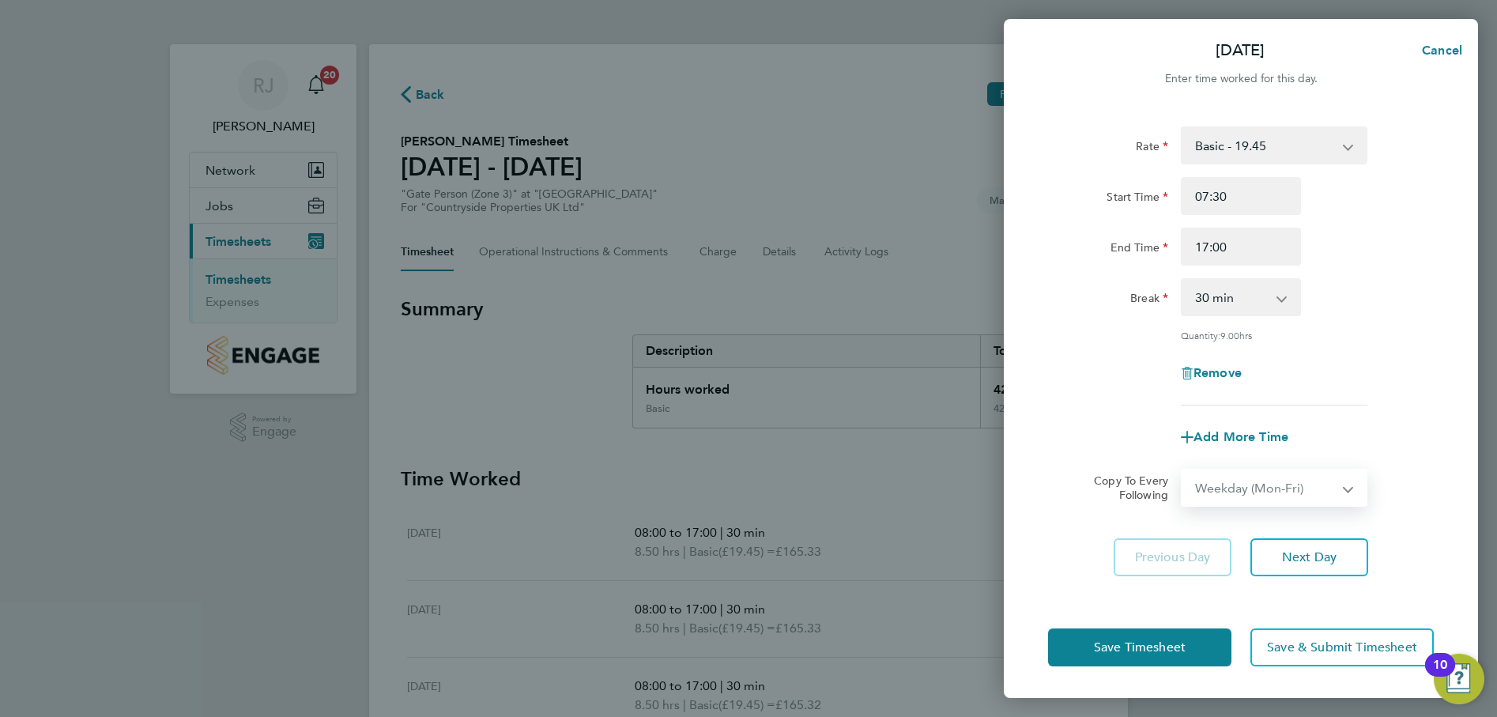
select select "2025-08-24"
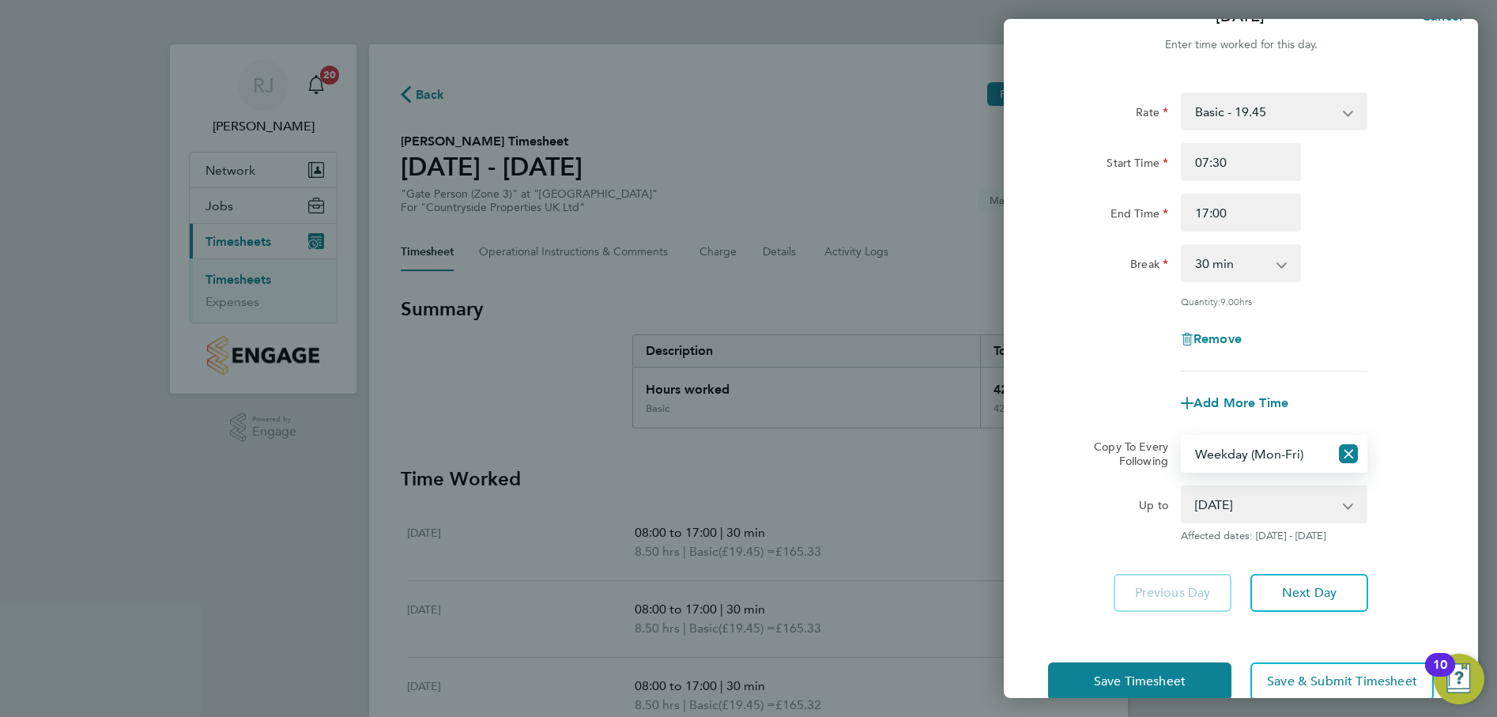
scroll to position [66, 0]
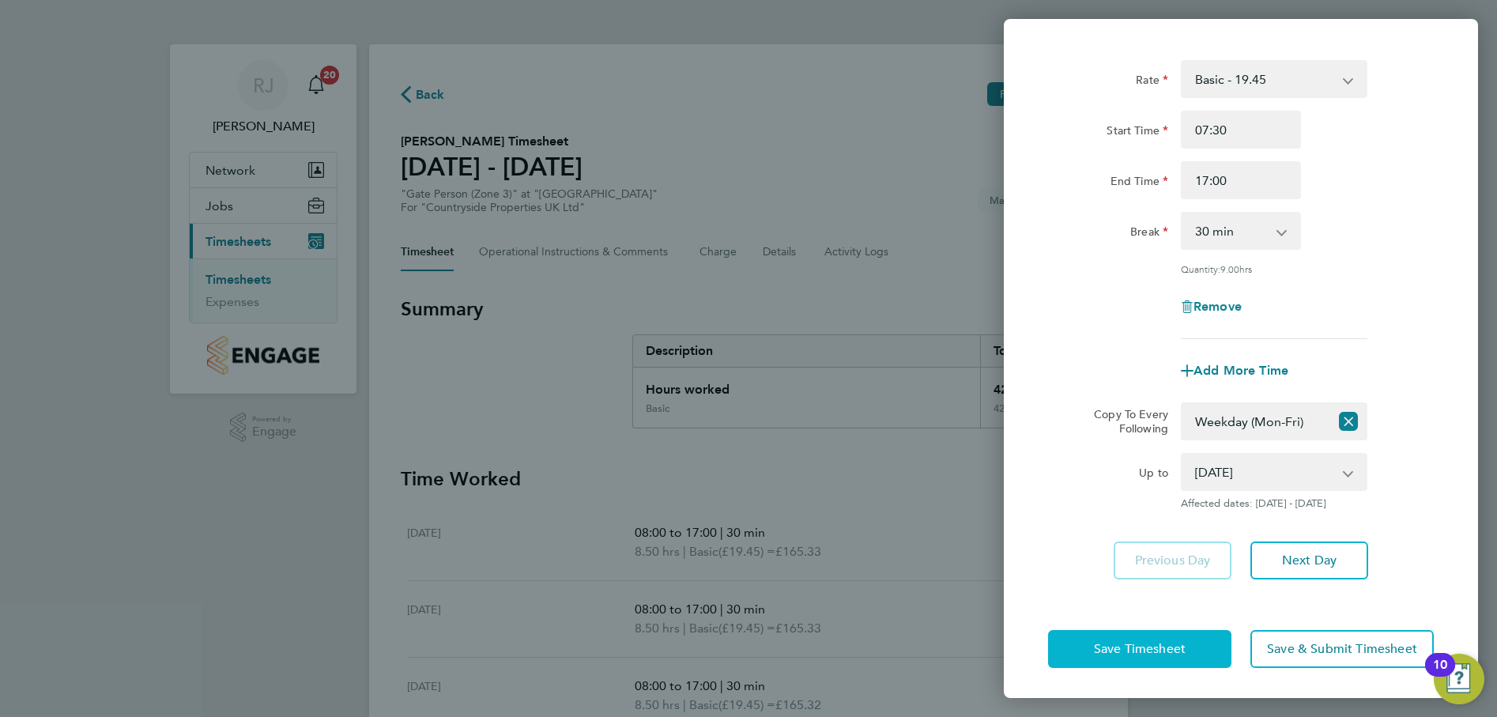
click at [1188, 647] on button "Save Timesheet" at bounding box center [1139, 649] width 183 height 38
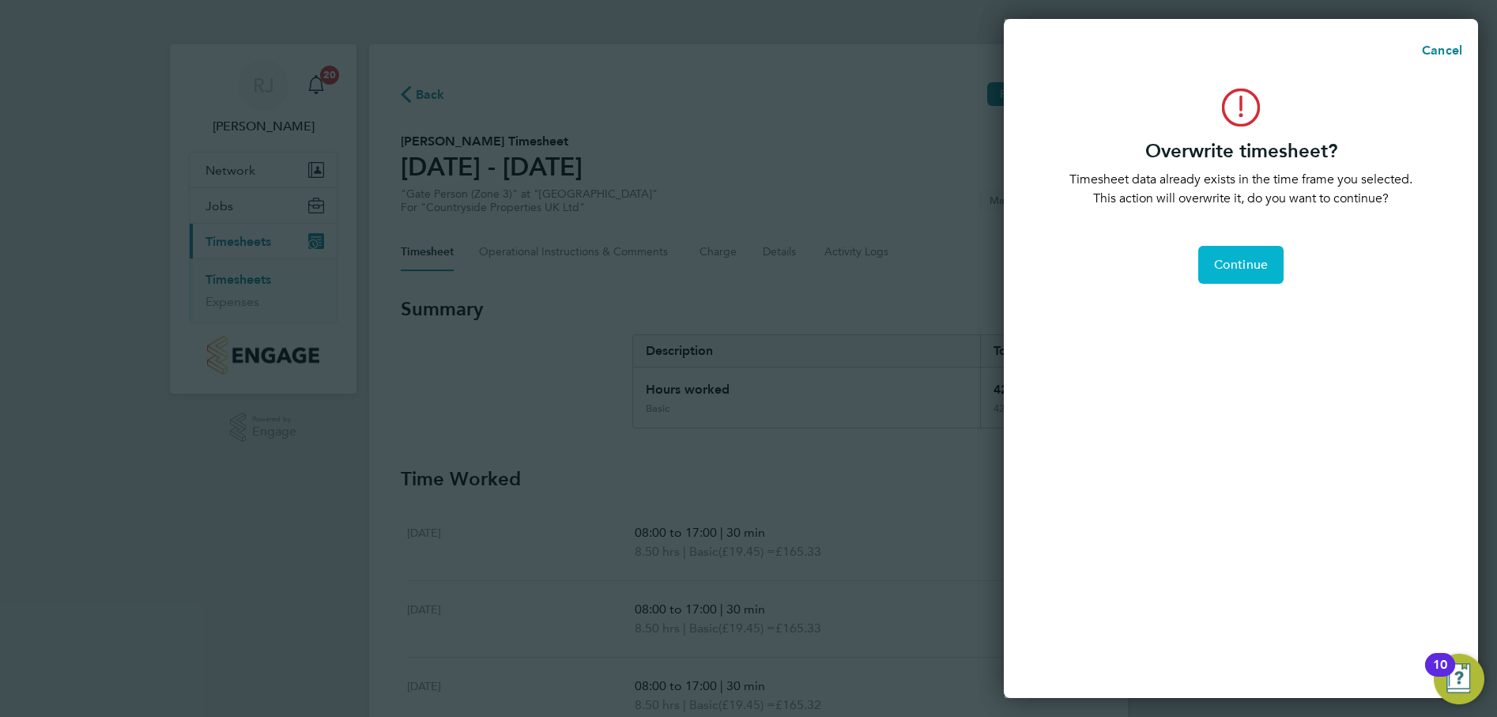
click at [1232, 261] on span "Continue" at bounding box center [1241, 265] width 54 height 16
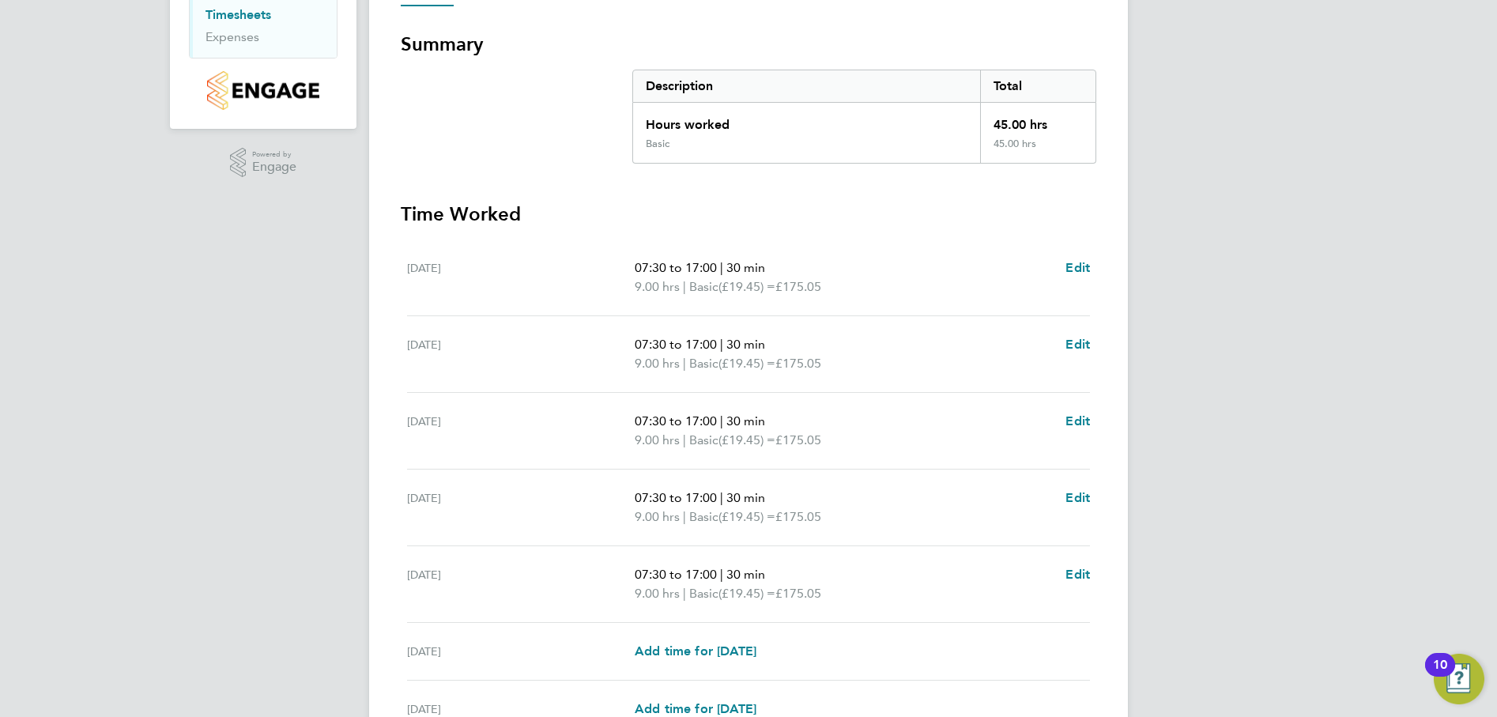
scroll to position [425, 0]
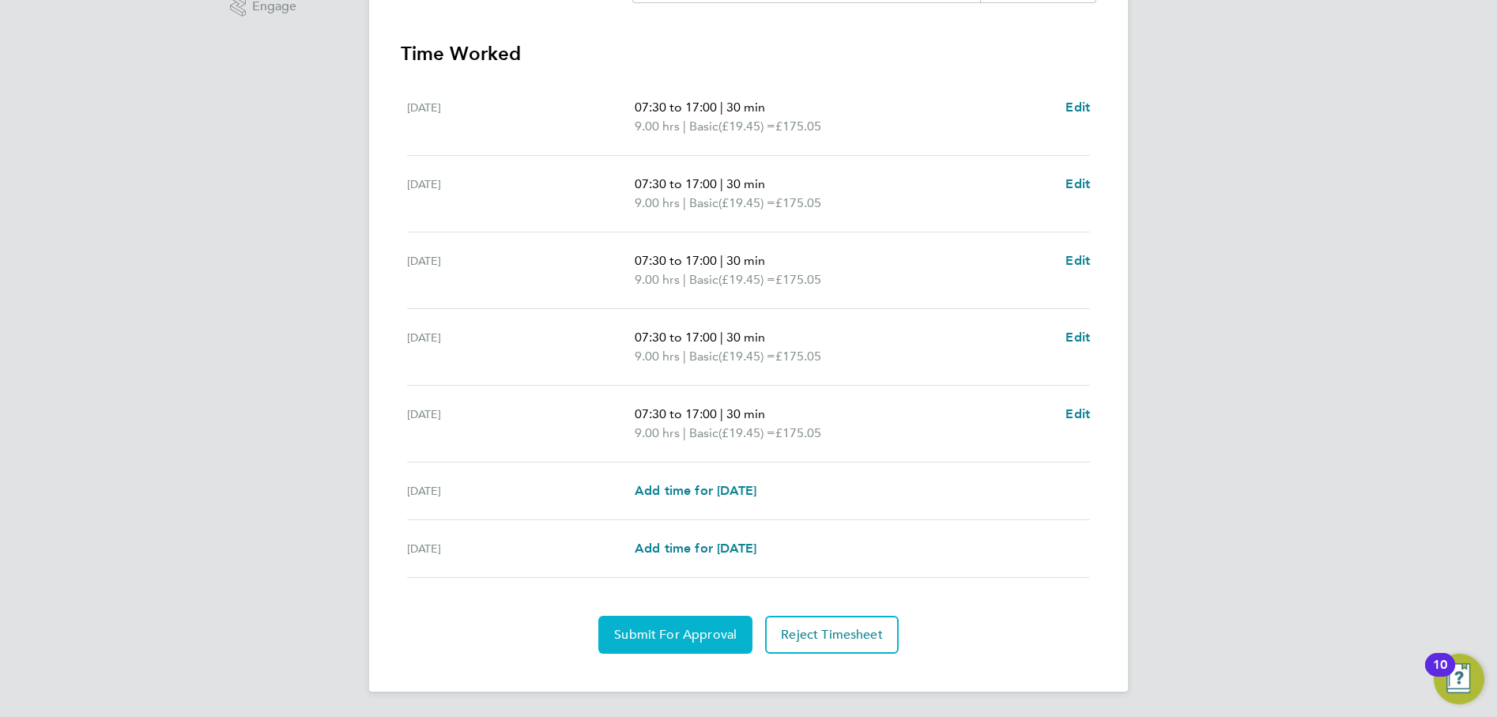
click at [666, 637] on span "Submit For Approval" at bounding box center [675, 635] width 123 height 16
click at [692, 633] on span "Approve Timesheet" at bounding box center [675, 635] width 116 height 16
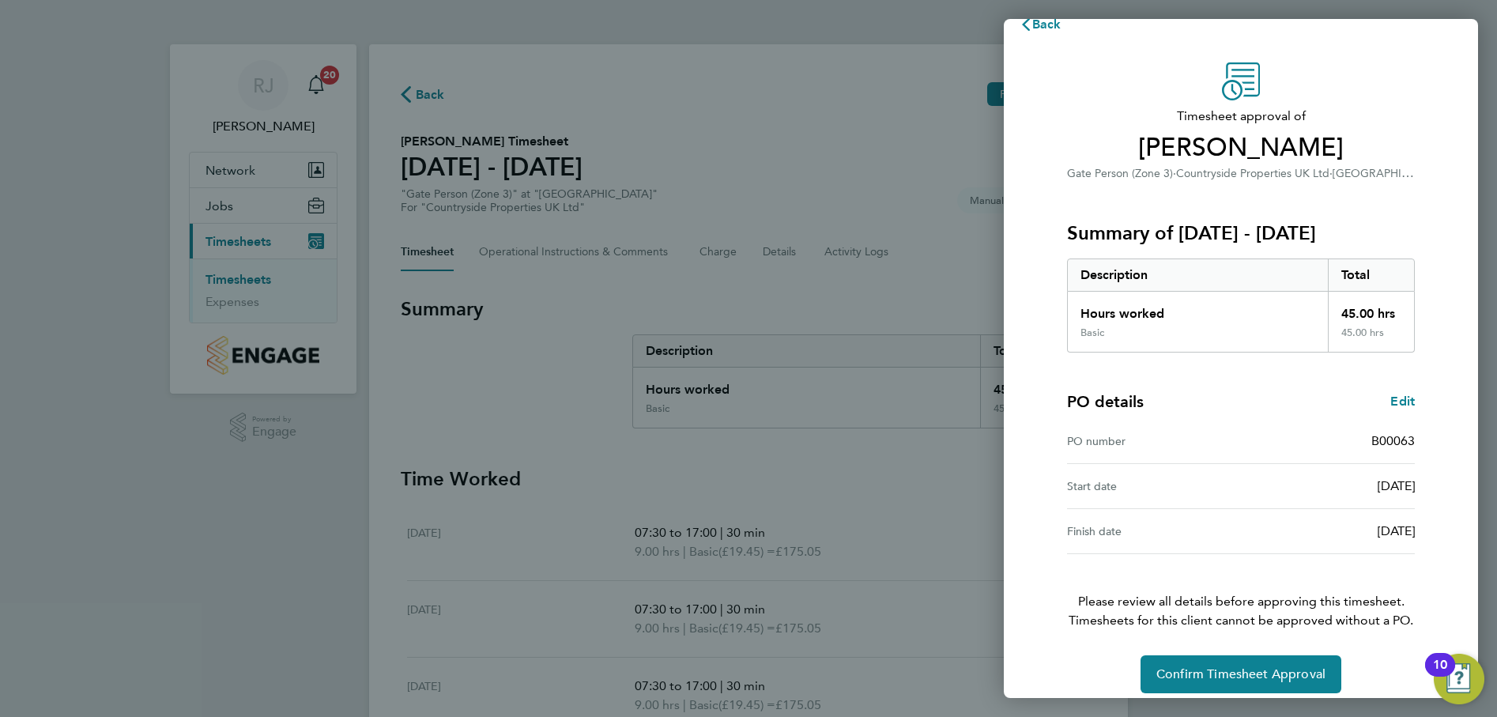
scroll to position [40, 0]
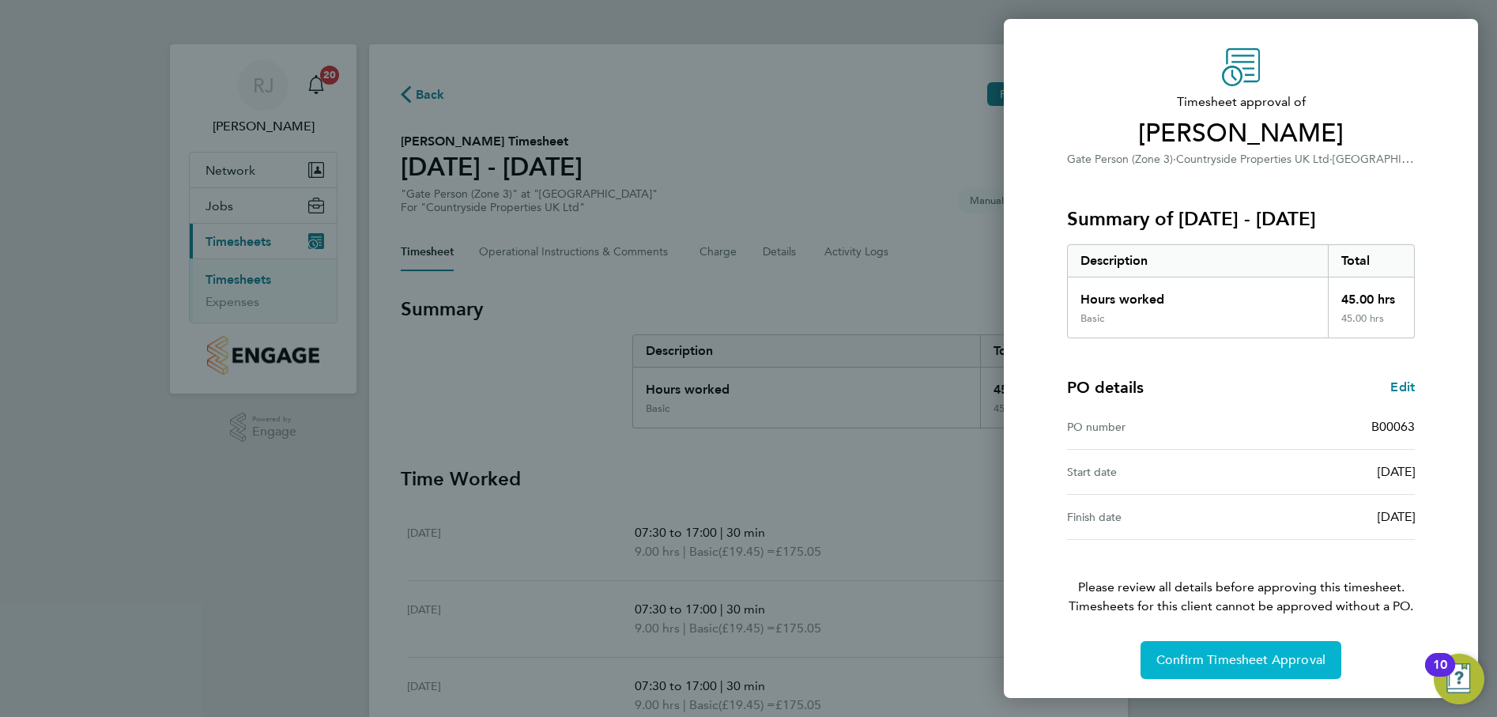
click at [1280, 661] on span "Confirm Timesheet Approval" at bounding box center [1241, 660] width 169 height 16
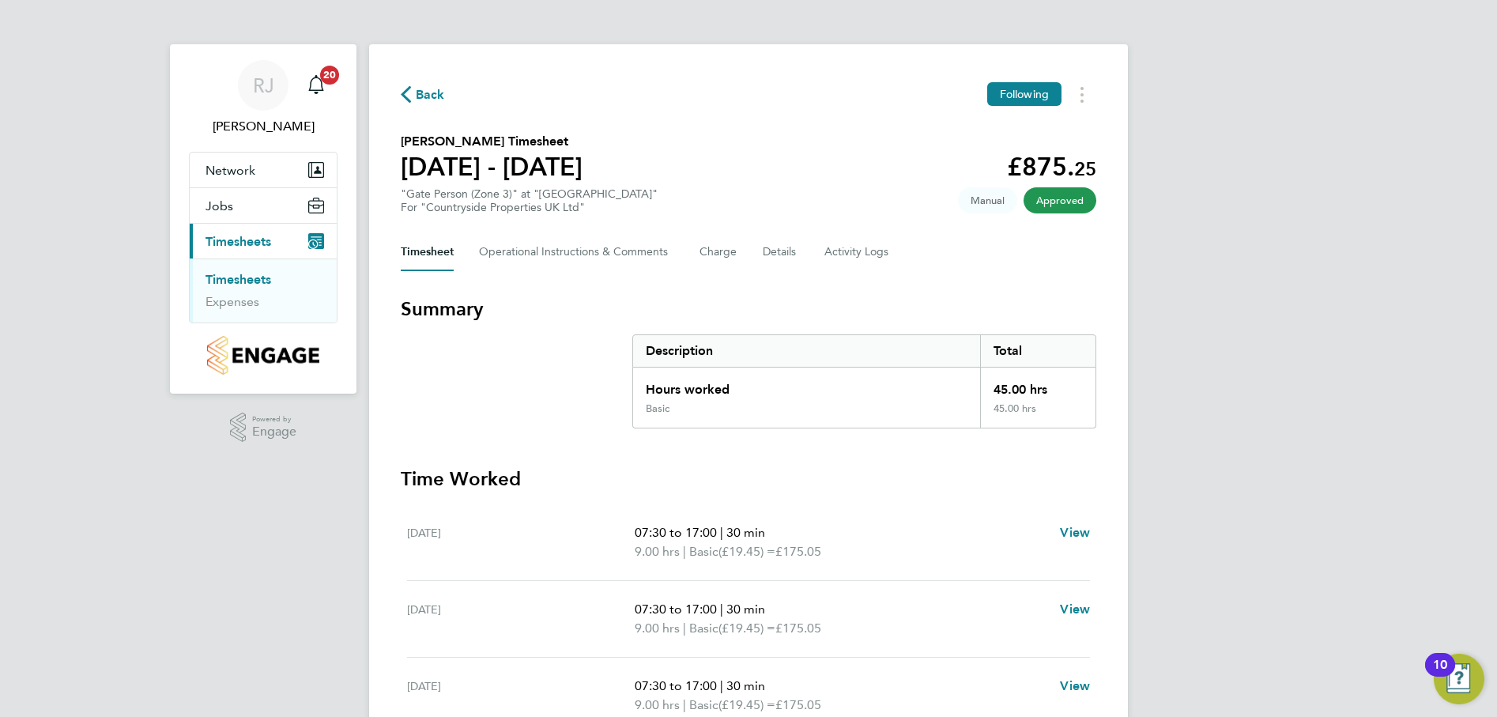
click at [247, 278] on link "Timesheets" at bounding box center [239, 279] width 66 height 15
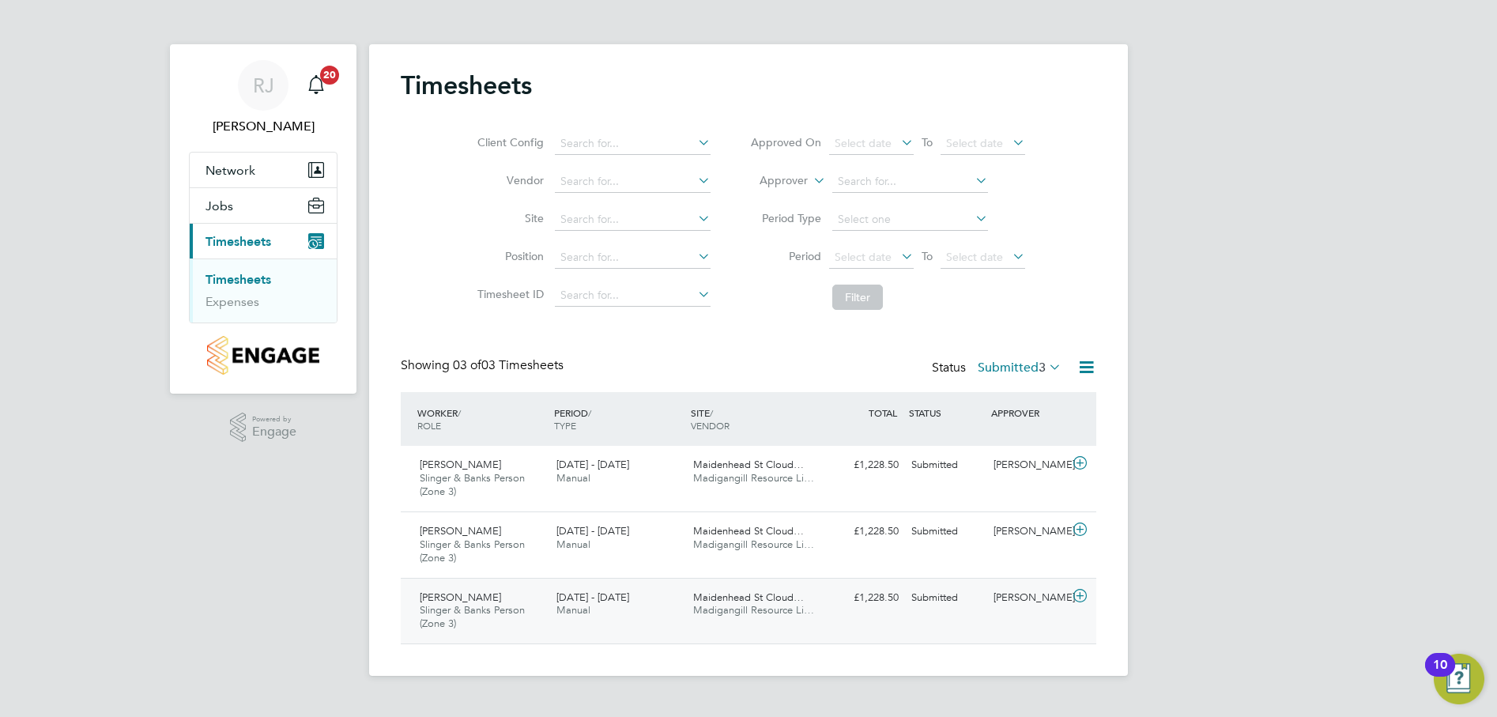
click at [463, 608] on span "Slinger & Banks Person (Zone 3)" at bounding box center [472, 616] width 105 height 27
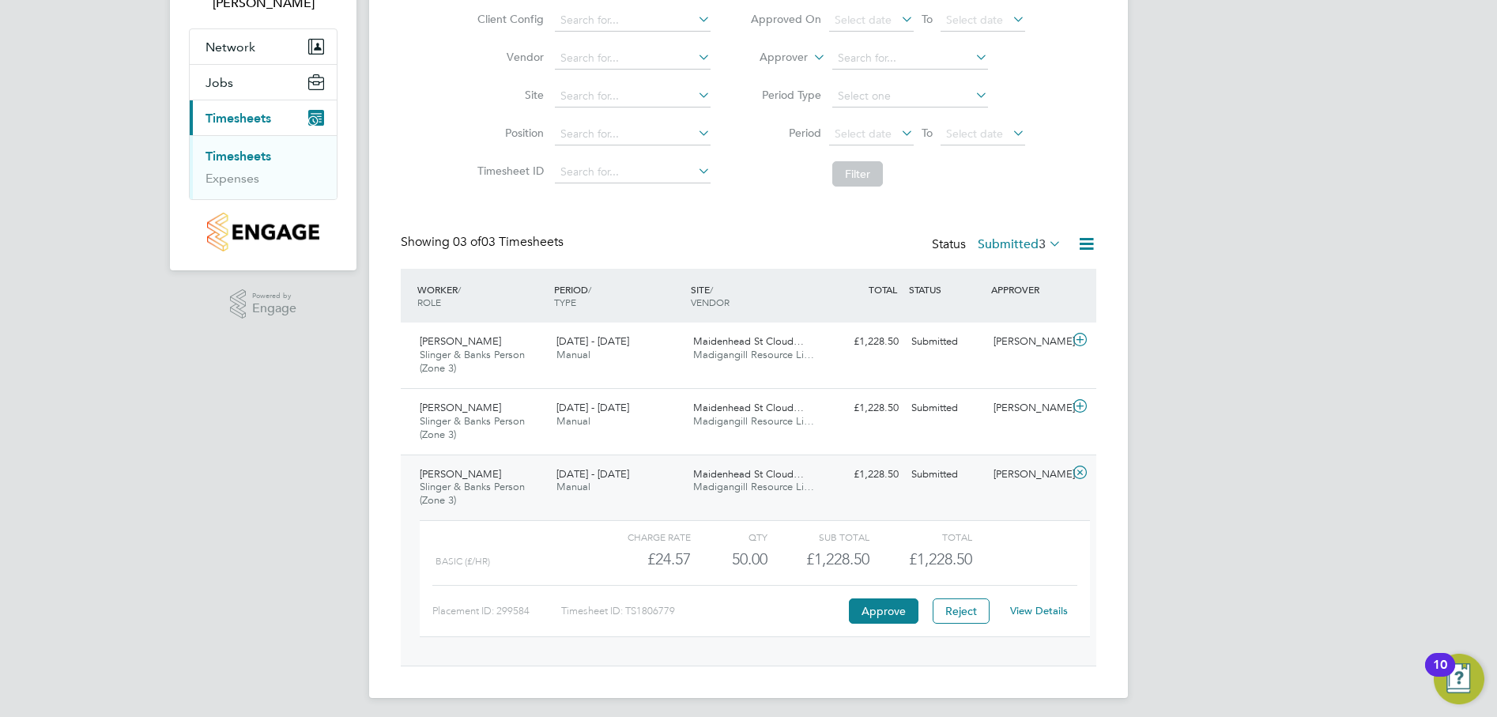
scroll to position [130, 0]
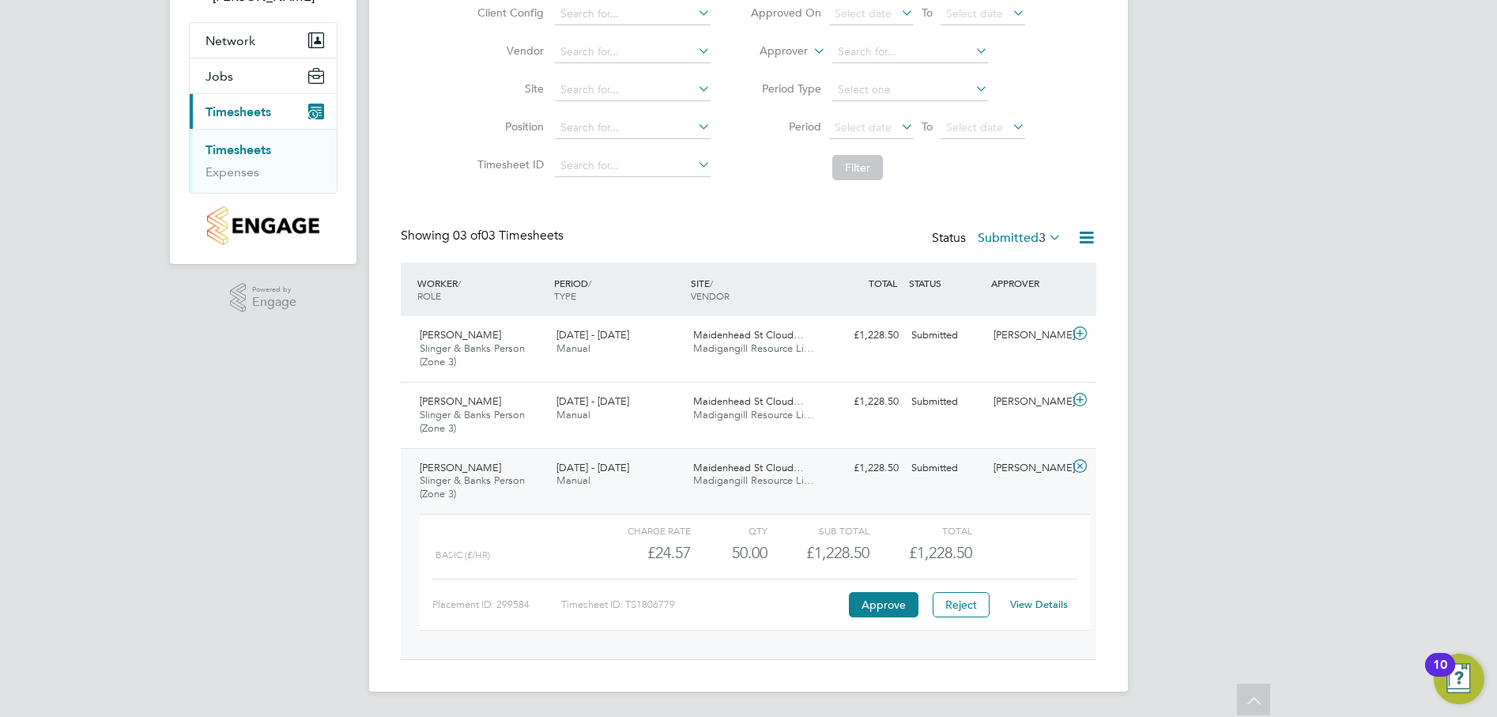
click at [1031, 605] on link "View Details" at bounding box center [1039, 604] width 58 height 13
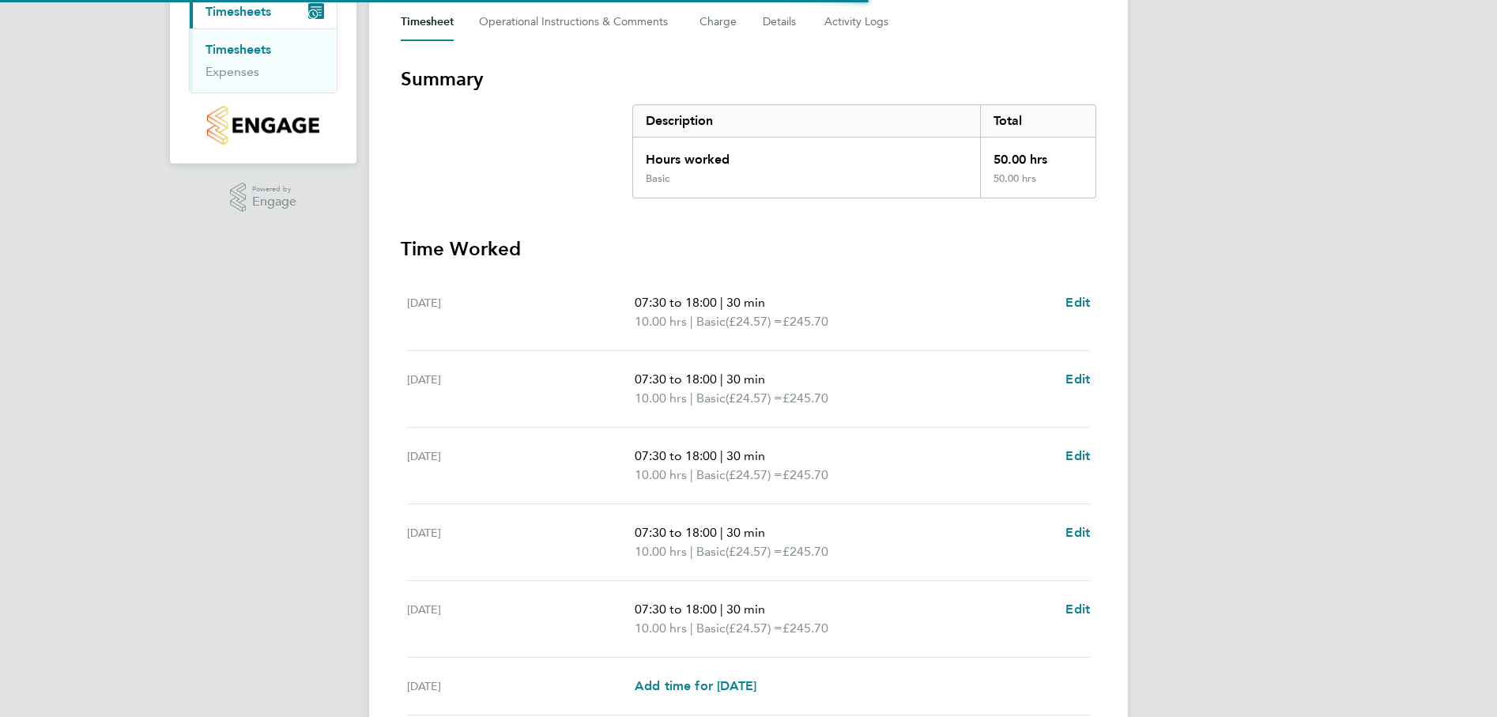
scroll to position [425, 0]
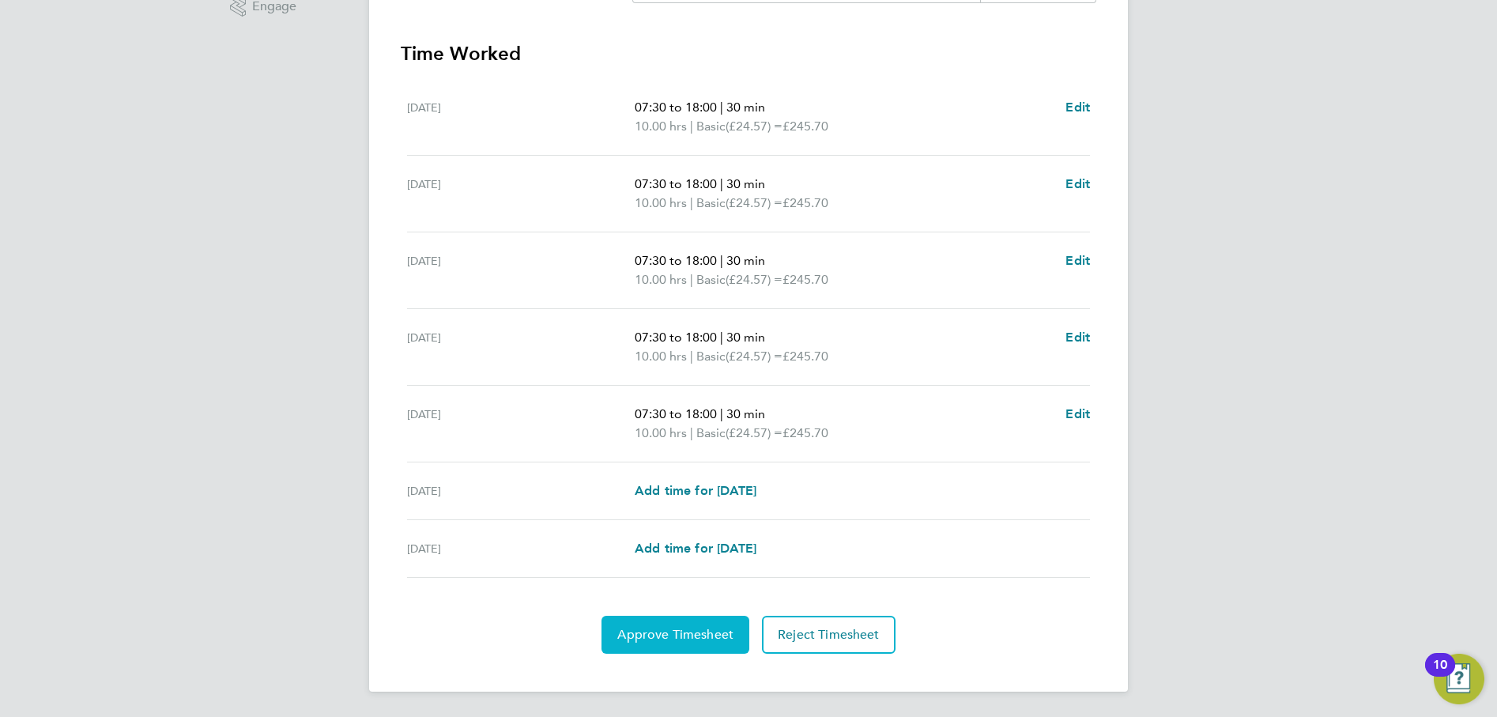
click at [697, 623] on button "Approve Timesheet" at bounding box center [676, 635] width 148 height 38
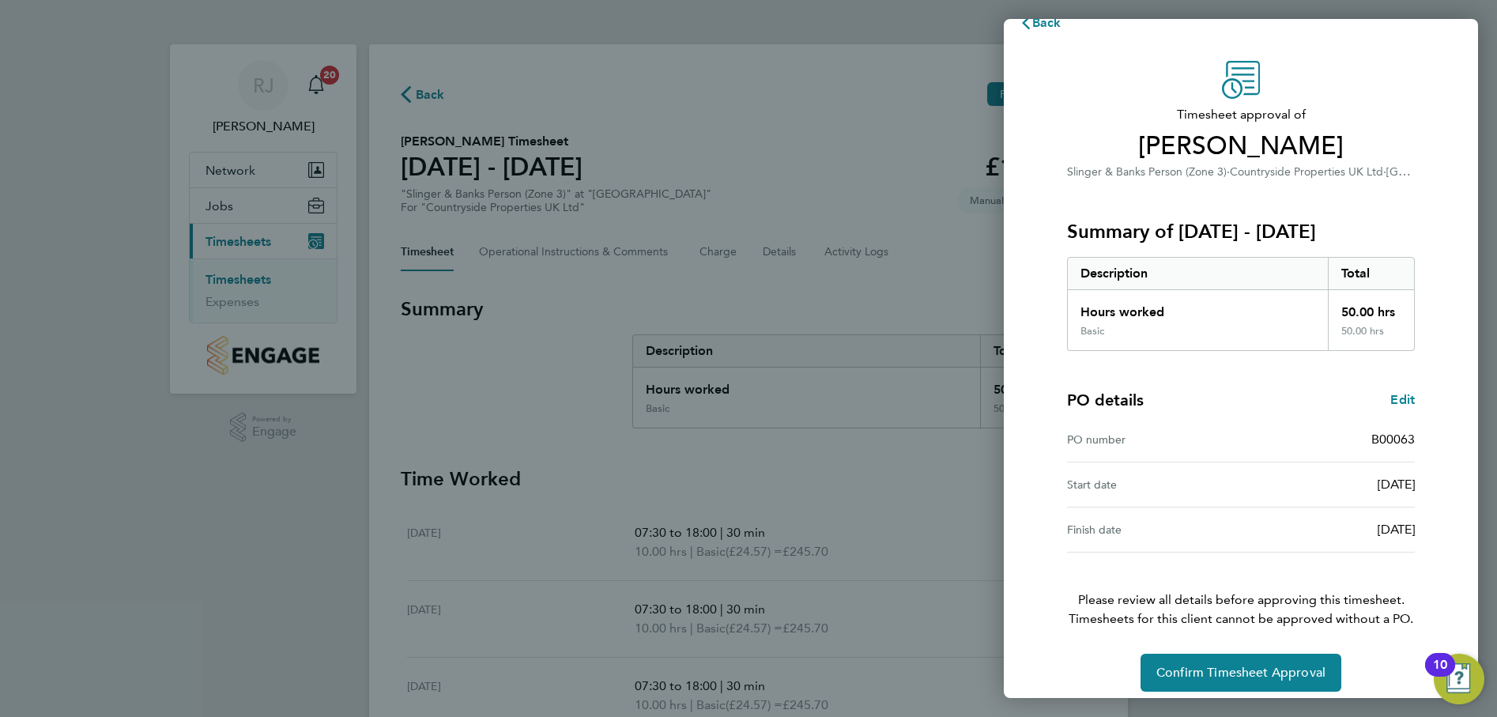
scroll to position [40, 0]
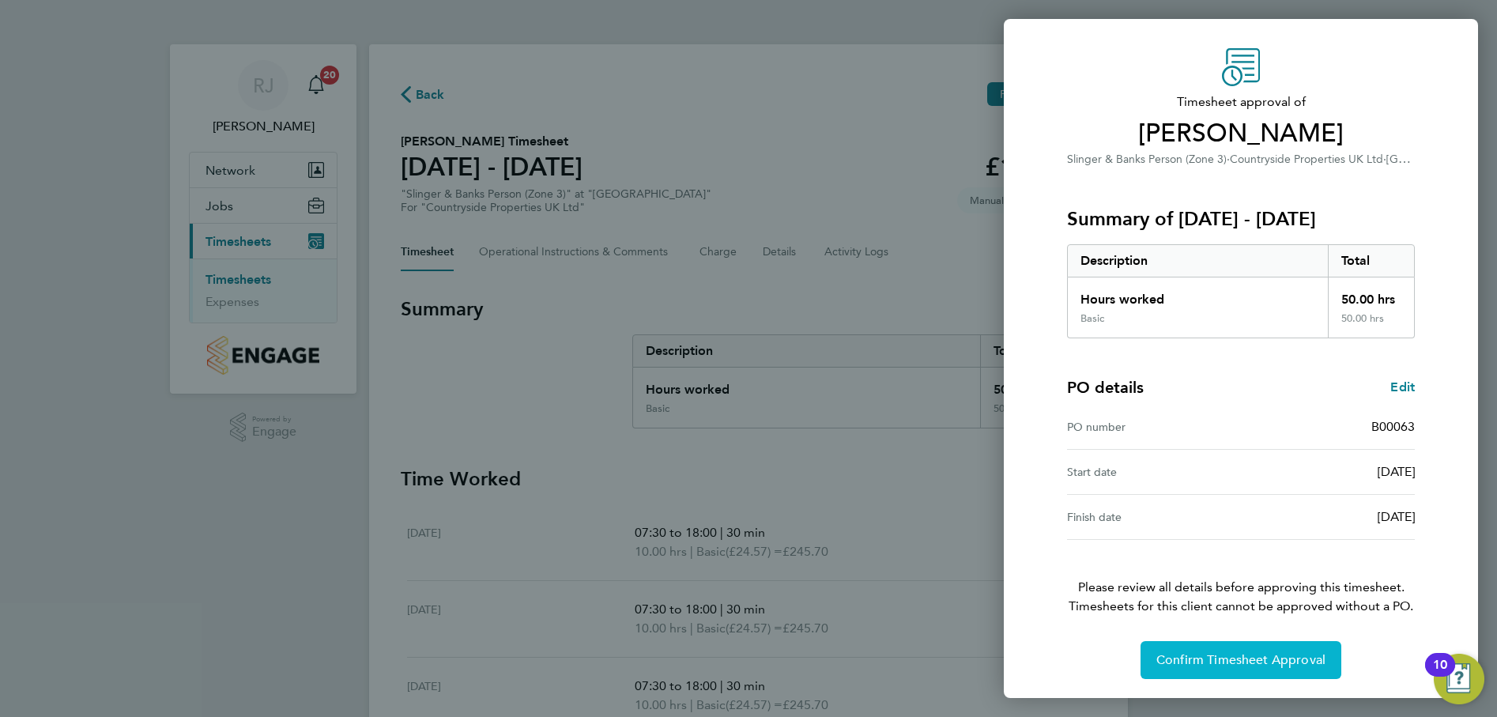
click at [1226, 644] on button "Confirm Timesheet Approval" at bounding box center [1241, 660] width 201 height 38
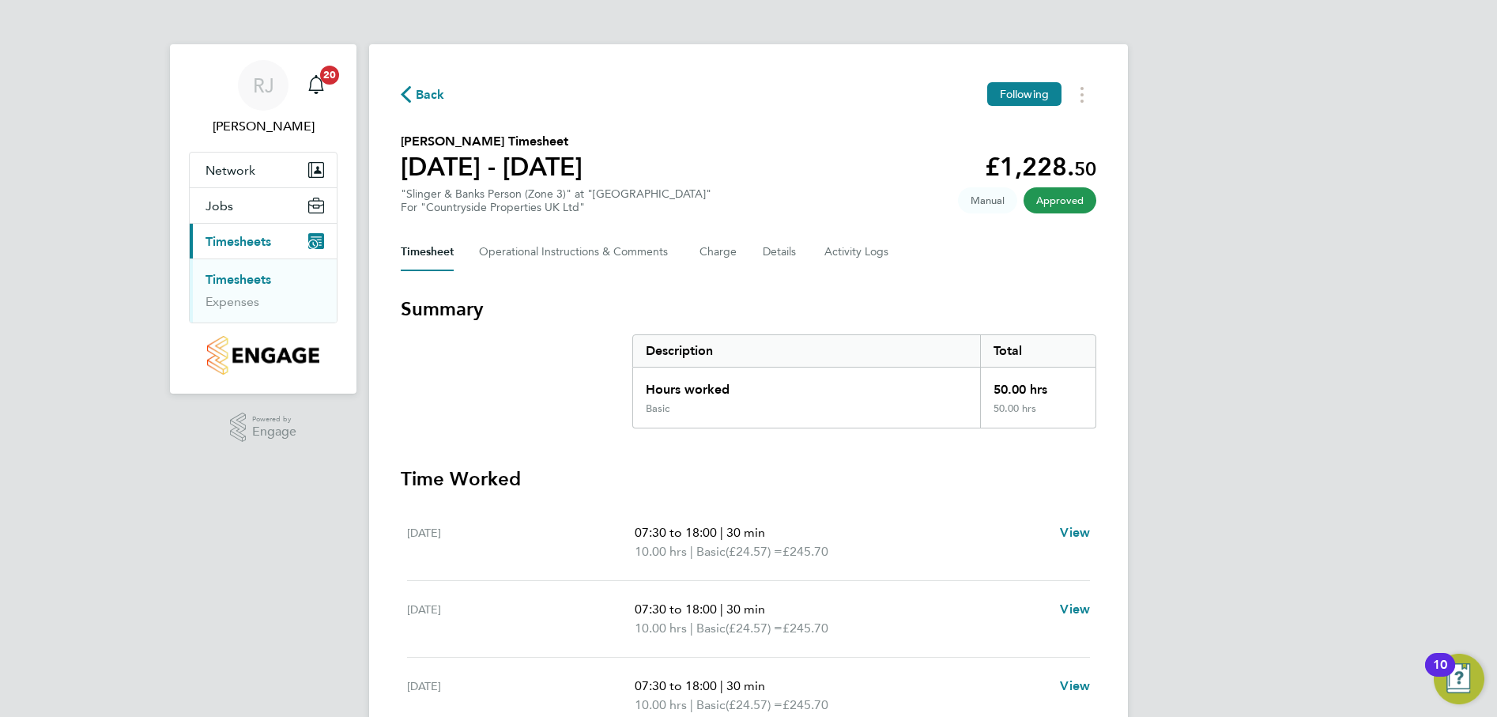
click at [243, 277] on link "Timesheets" at bounding box center [239, 279] width 66 height 15
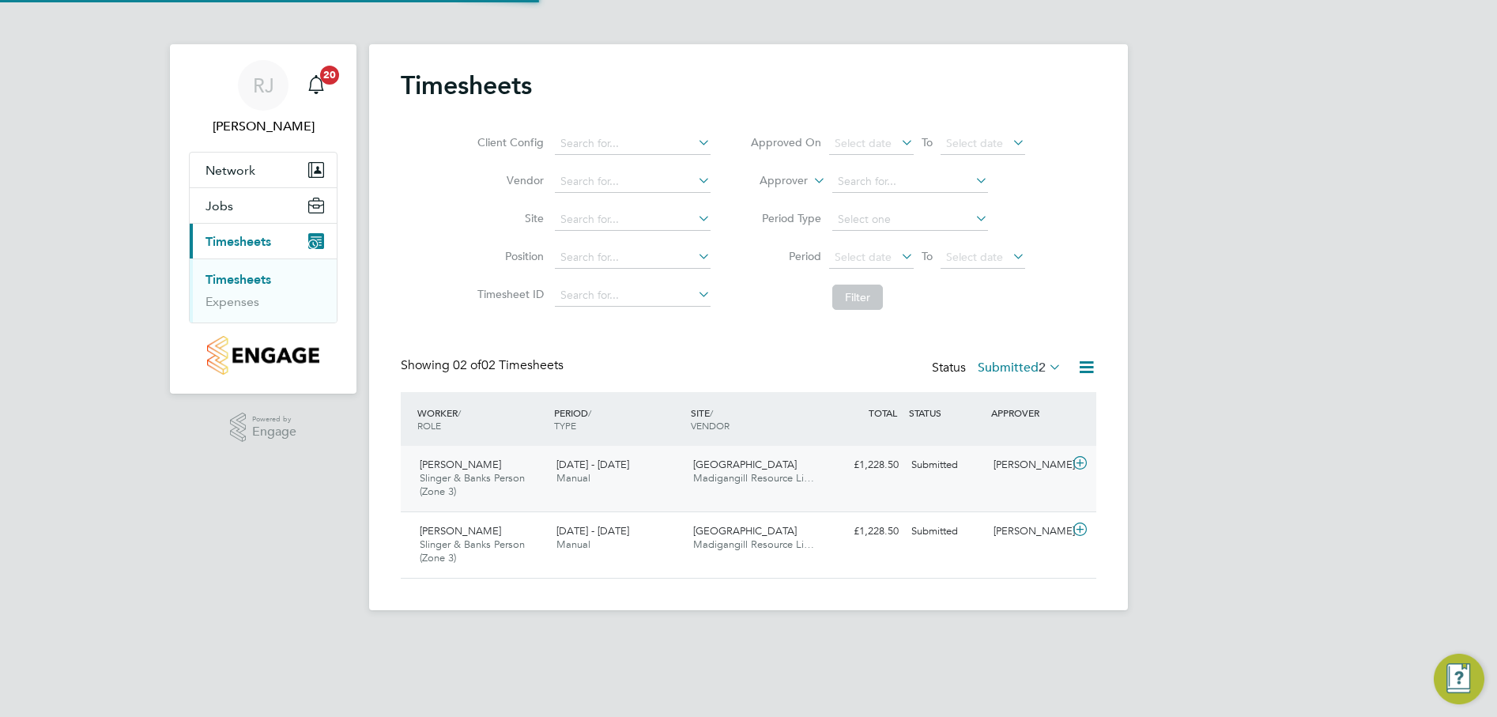
scroll to position [40, 138]
click at [484, 553] on div "Roger Morris Slinger & Banks Person (Zone 3) 18 - 24 Aug 2025" at bounding box center [481, 545] width 137 height 53
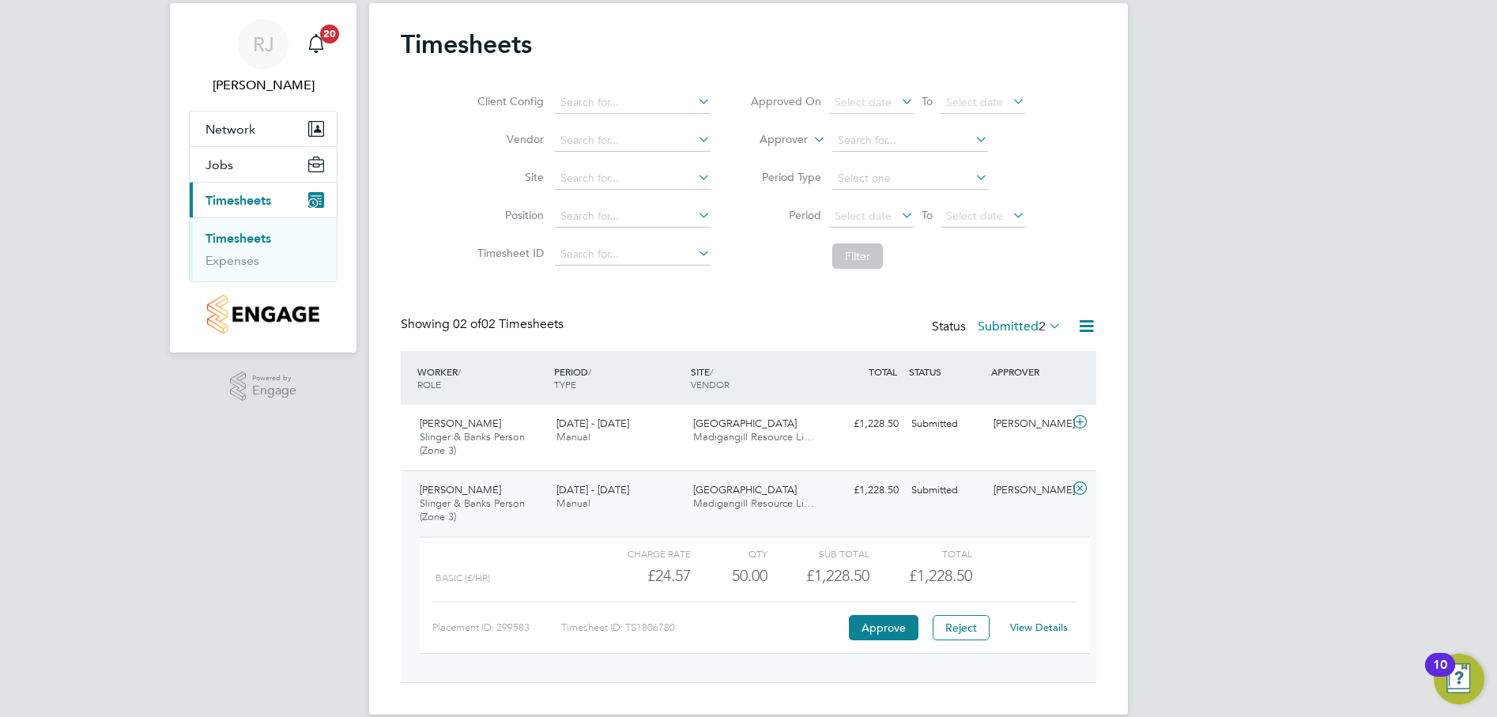
scroll to position [64, 0]
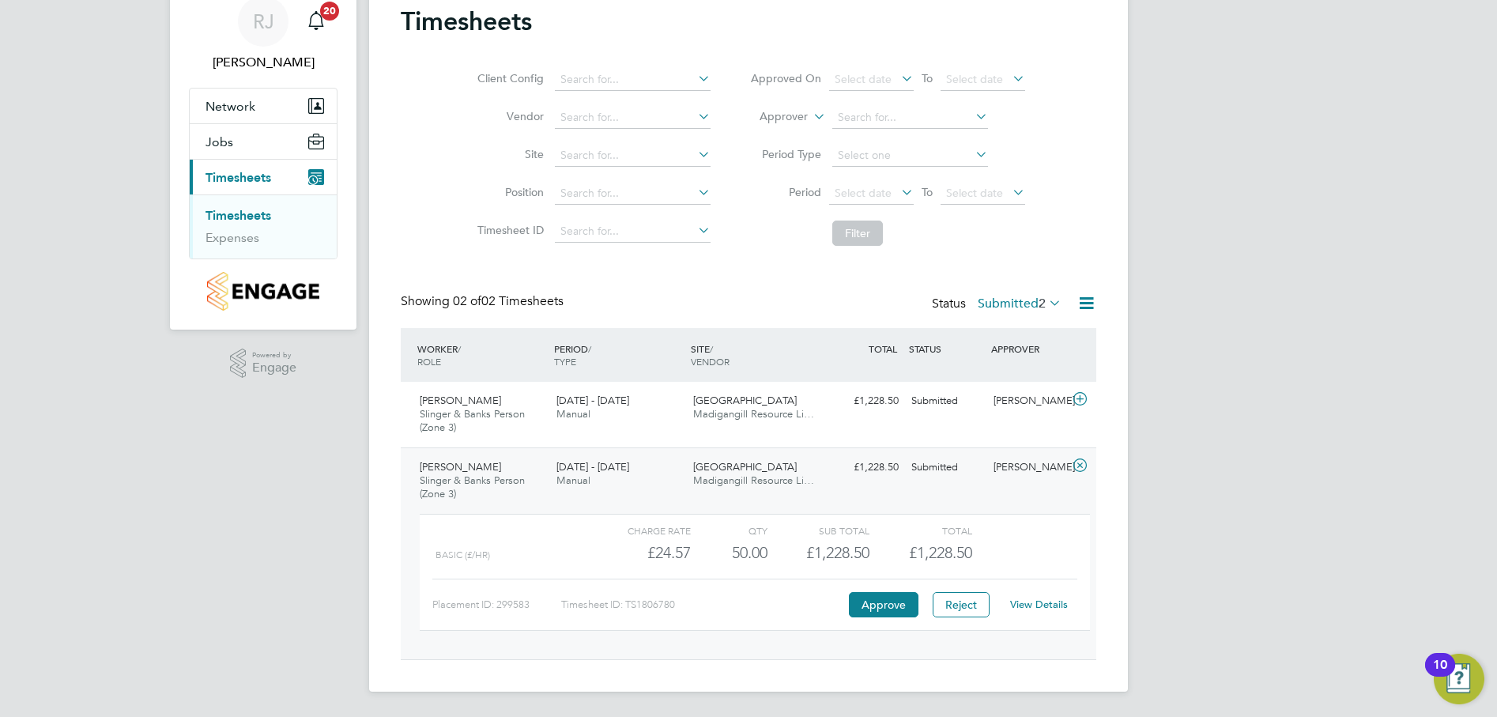
click at [1034, 606] on link "View Details" at bounding box center [1039, 604] width 58 height 13
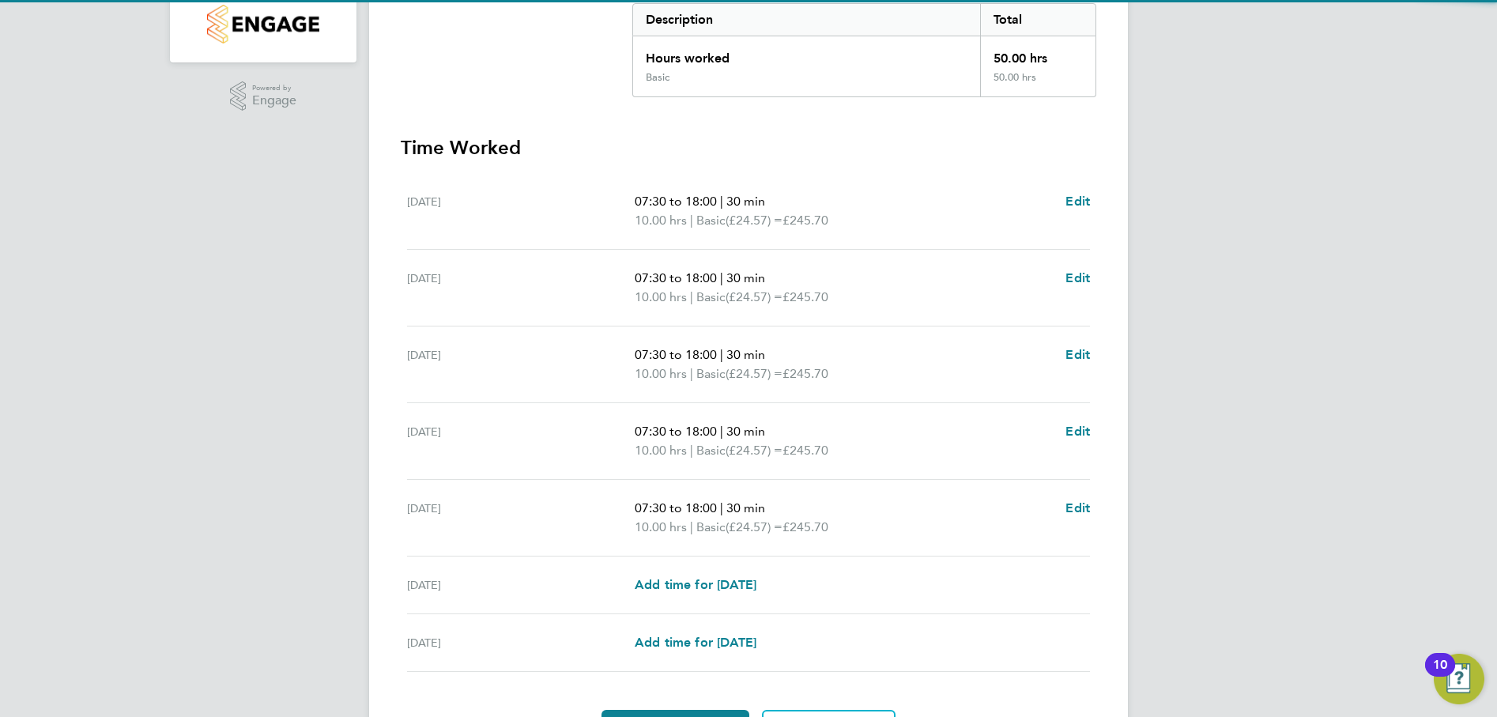
scroll to position [395, 0]
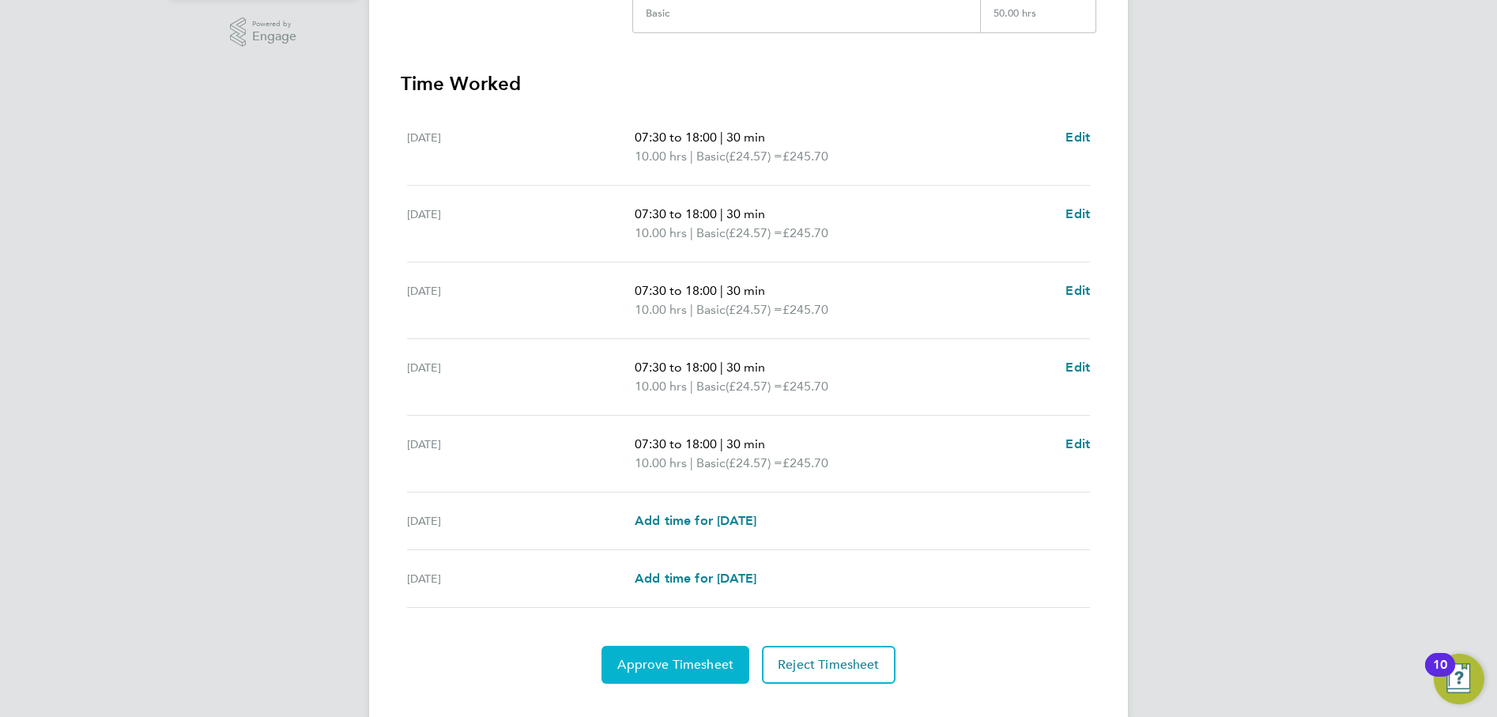
click at [681, 663] on span "Approve Timesheet" at bounding box center [675, 665] width 116 height 16
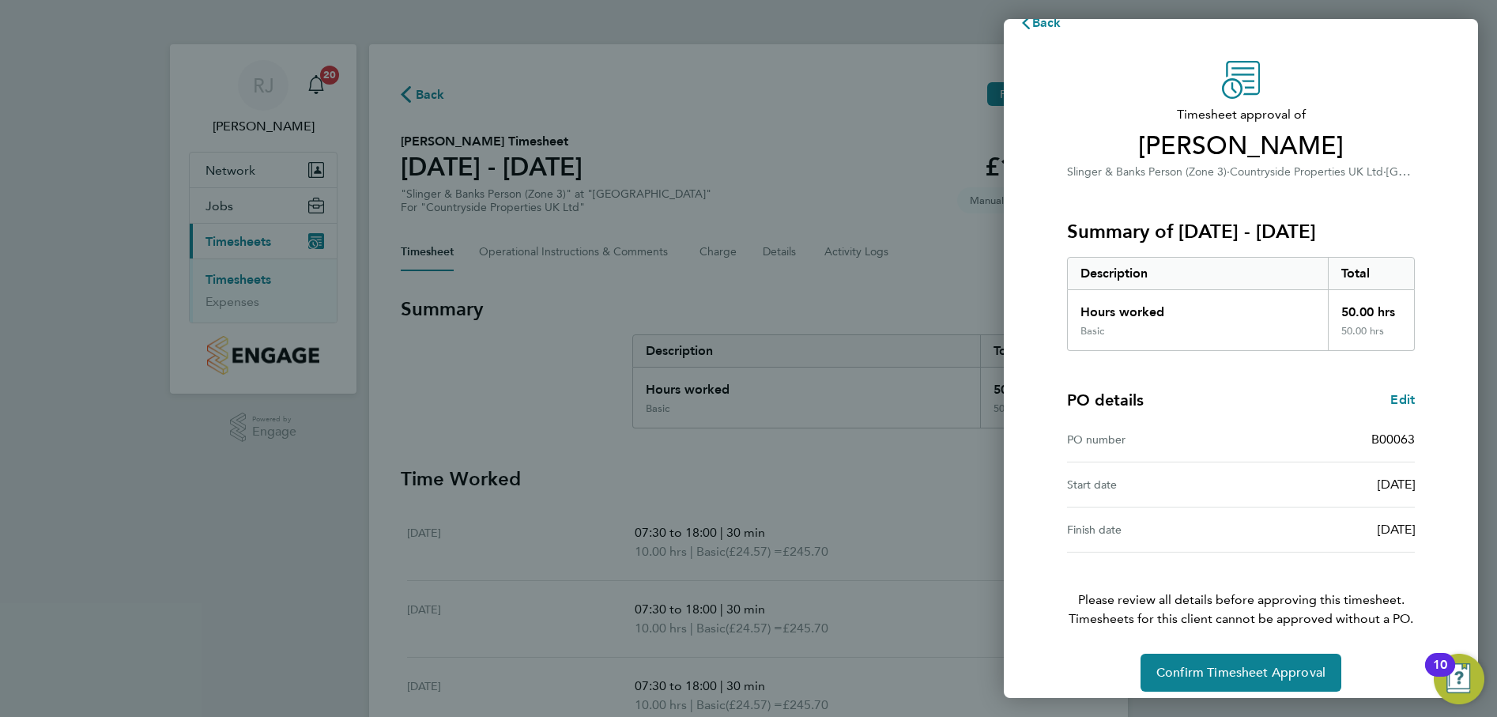
scroll to position [40, 0]
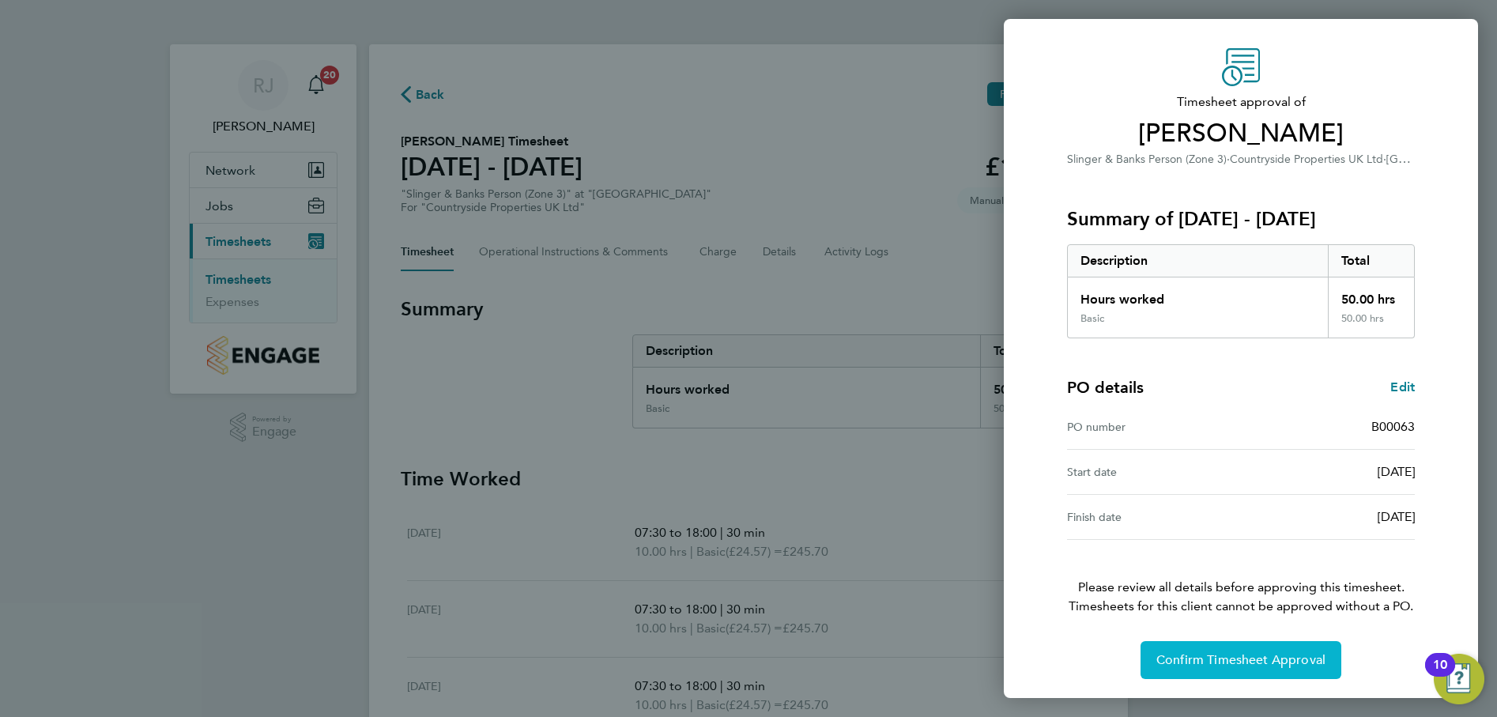
click at [1253, 651] on button "Confirm Timesheet Approval" at bounding box center [1241, 660] width 201 height 38
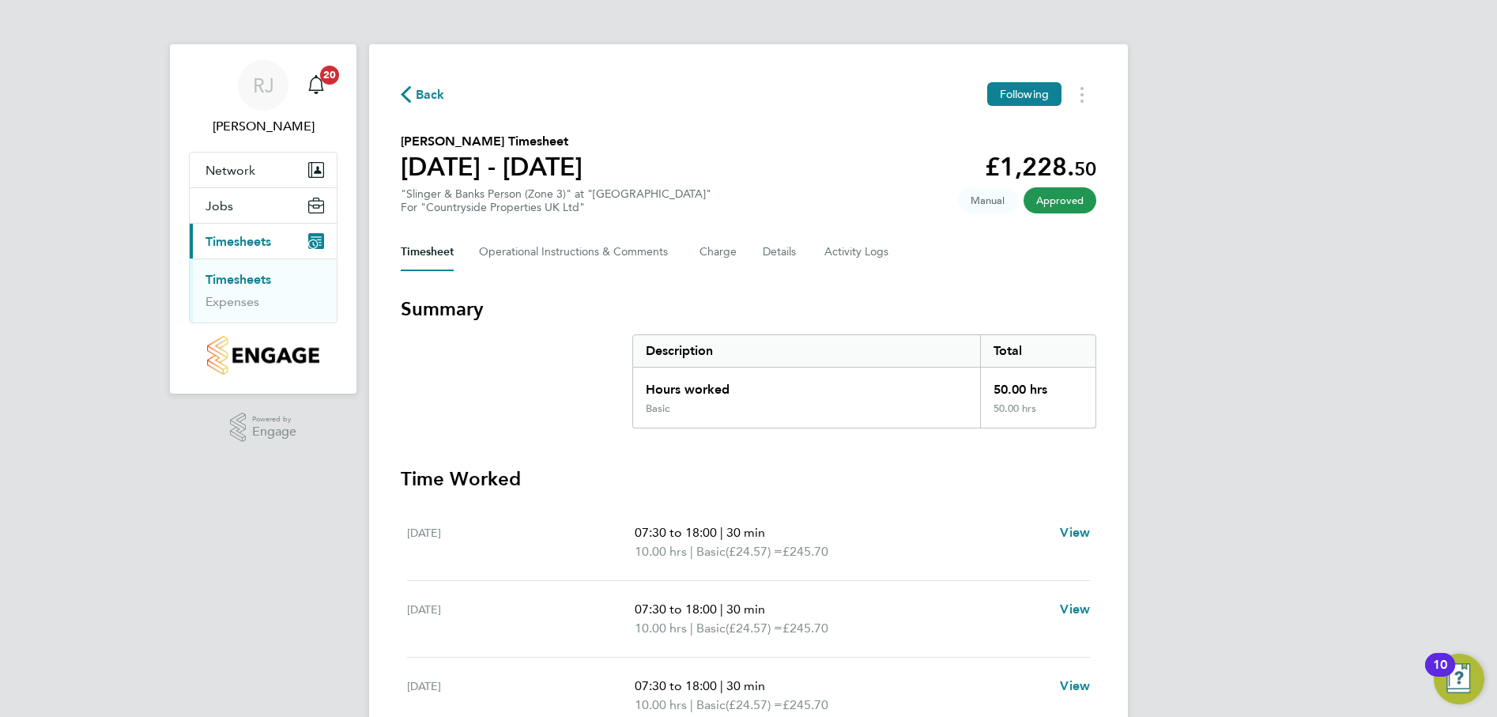
click at [231, 275] on link "Timesheets" at bounding box center [239, 279] width 66 height 15
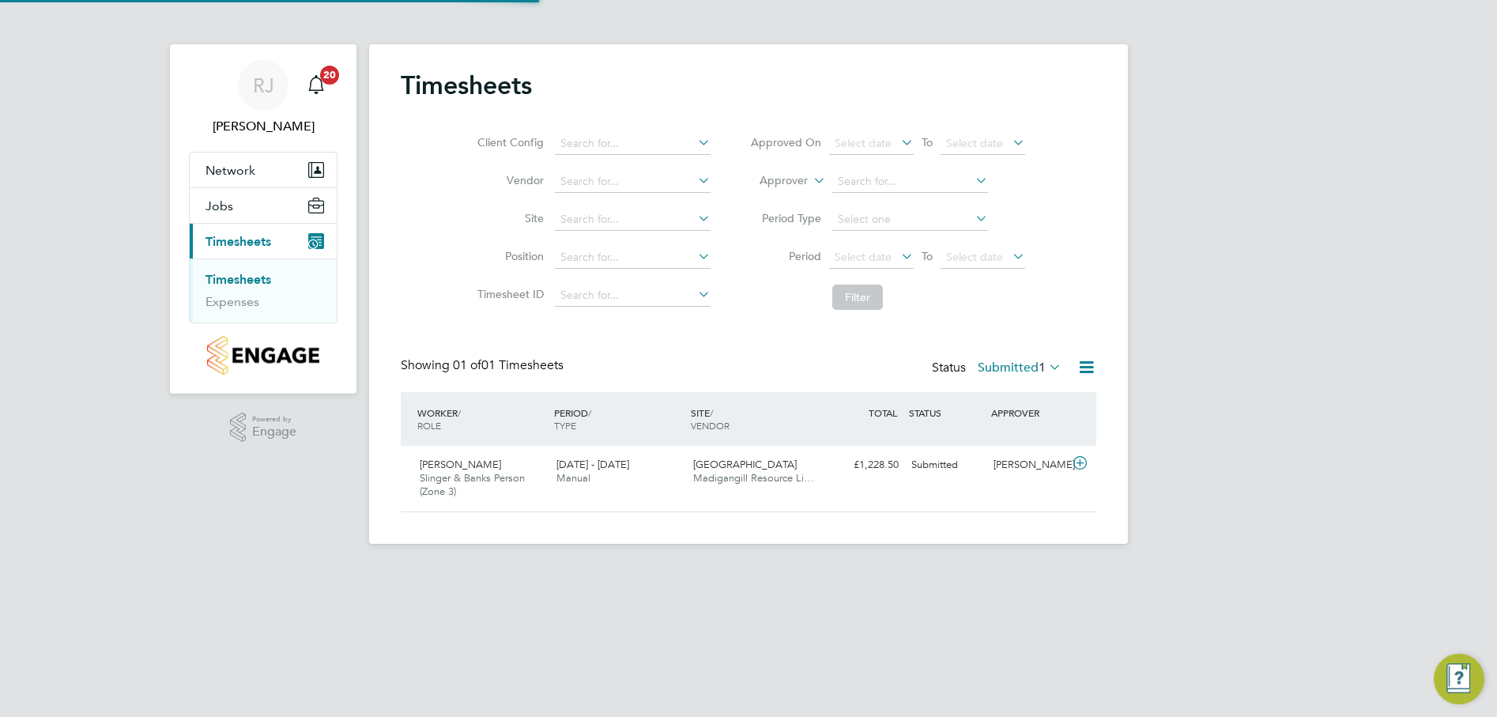
scroll to position [40, 138]
click at [451, 470] on span "[PERSON_NAME]" at bounding box center [460, 464] width 81 height 13
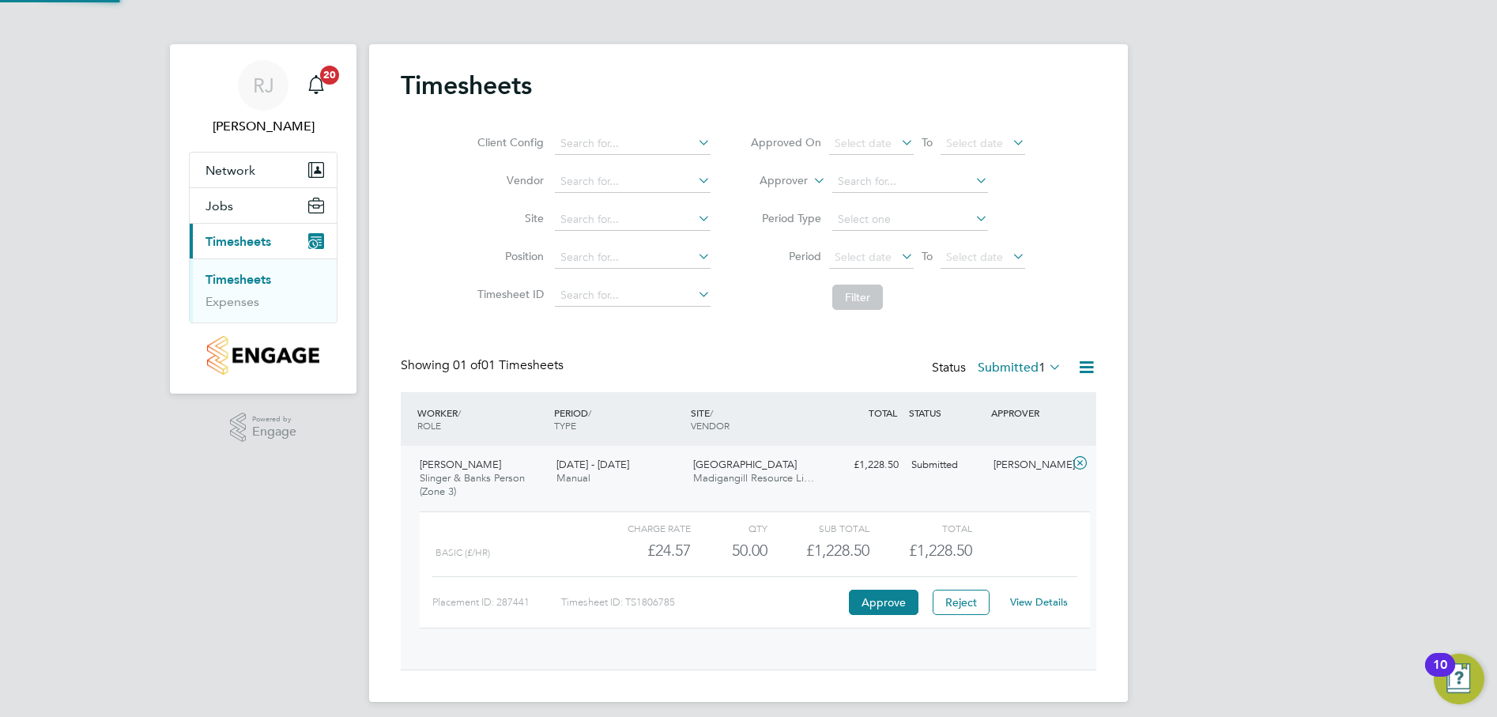
scroll to position [27, 154]
click at [1037, 610] on div "View Details" at bounding box center [1038, 602] width 77 height 25
click at [1037, 601] on link "View Details" at bounding box center [1039, 601] width 58 height 13
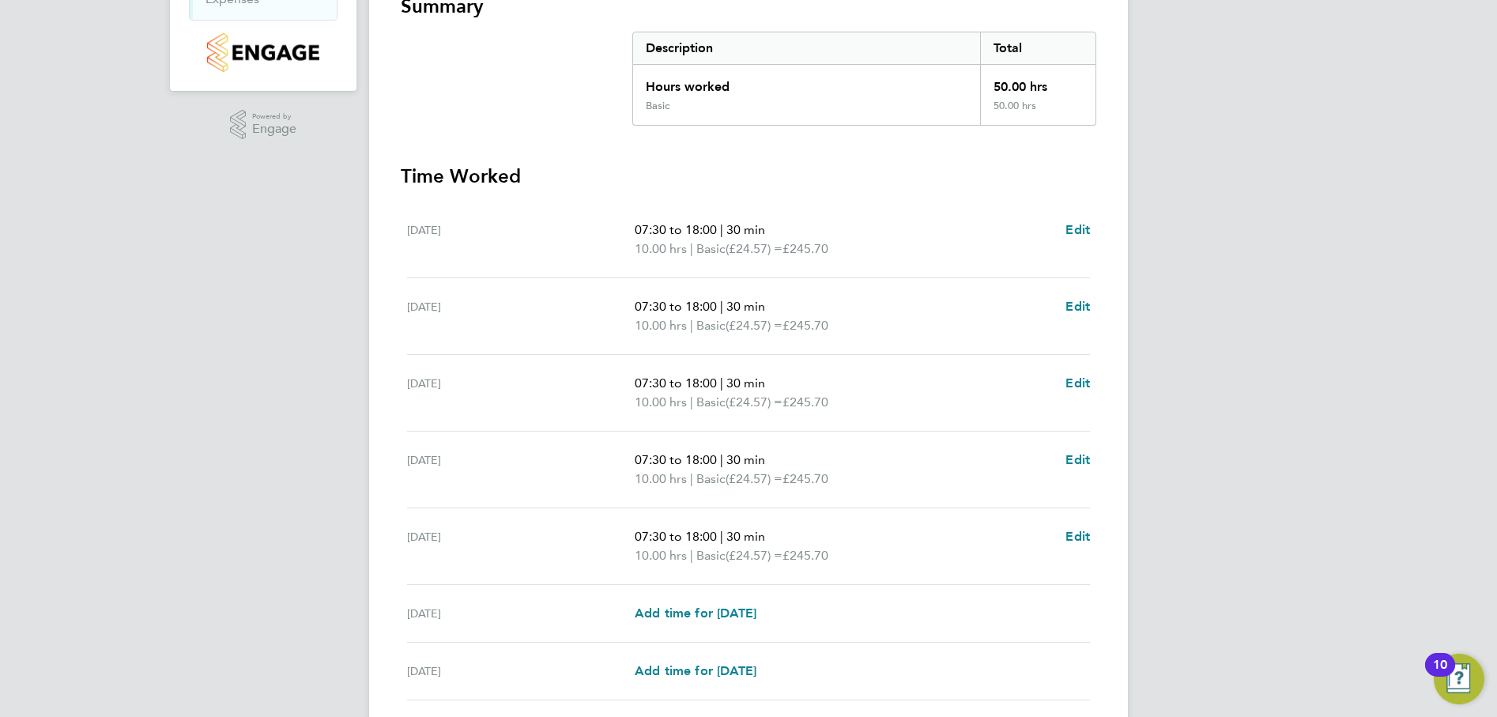
scroll to position [30, 0]
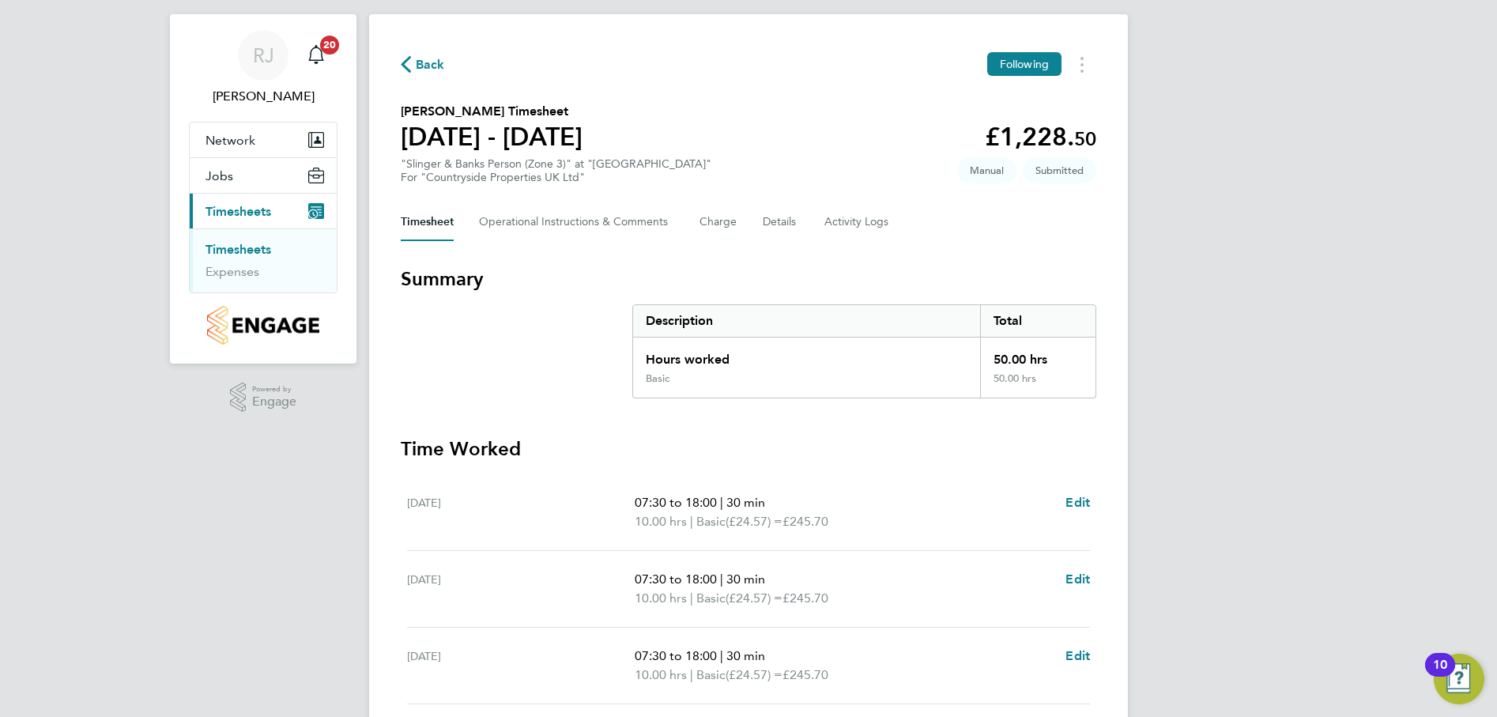
click at [246, 248] on link "Timesheets" at bounding box center [239, 249] width 66 height 15
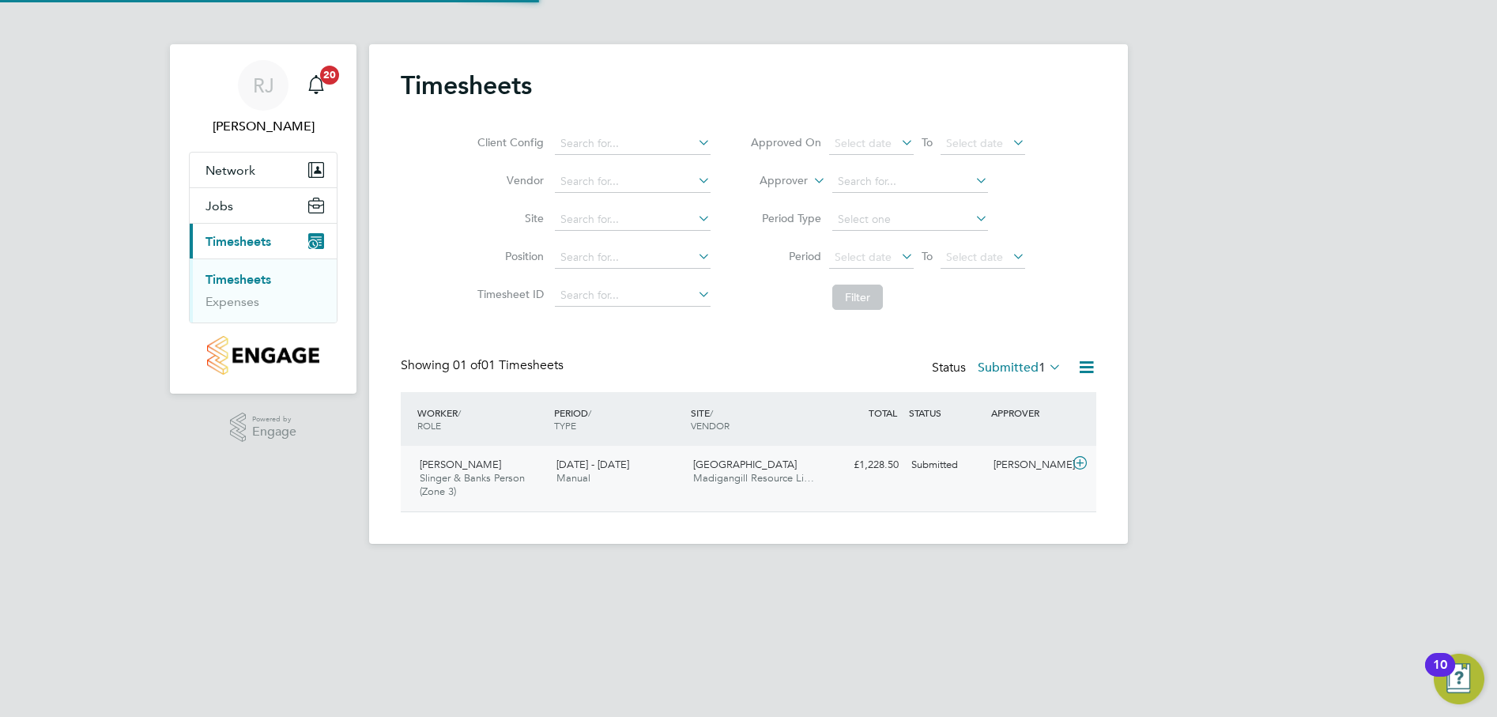
scroll to position [40, 138]
click at [1046, 364] on icon at bounding box center [1046, 367] width 0 height 22
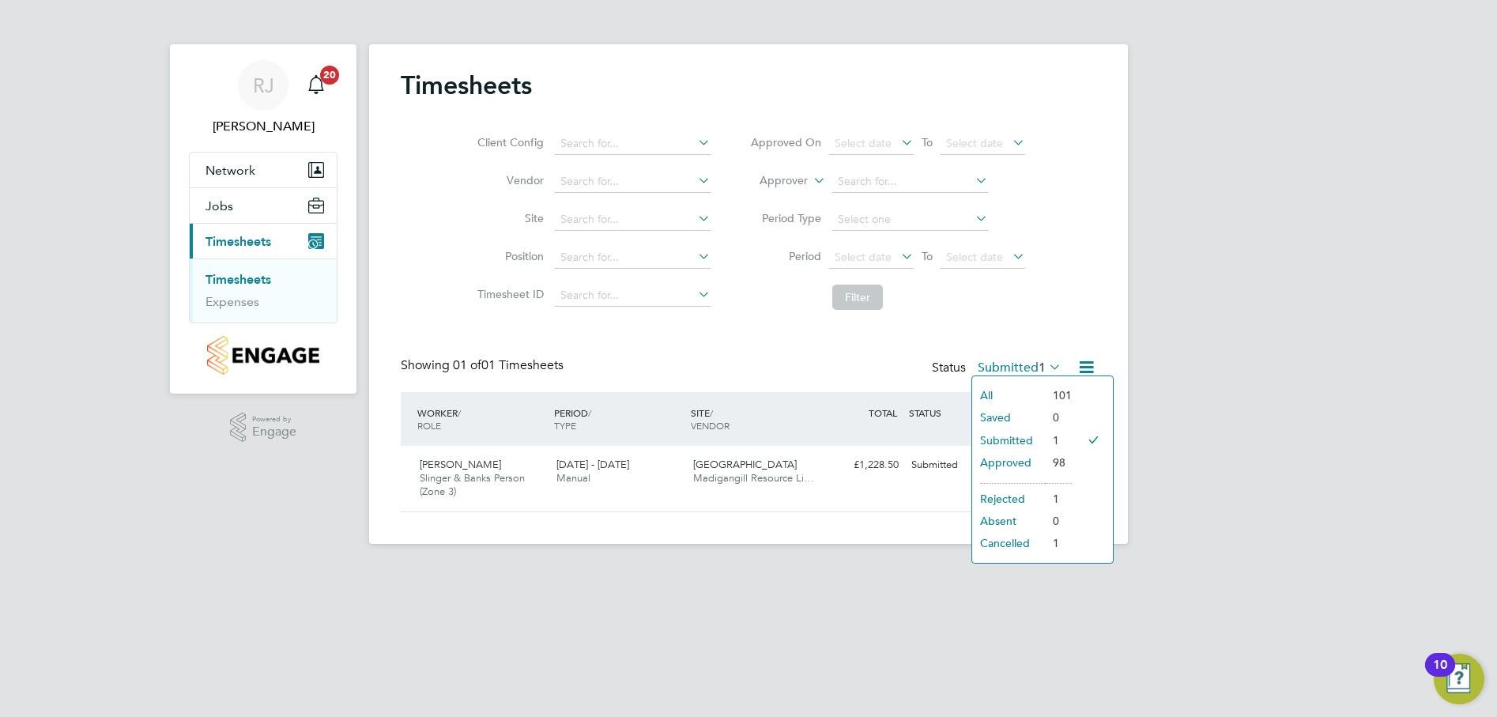
click at [1025, 456] on li "Approved" at bounding box center [1008, 462] width 73 height 22
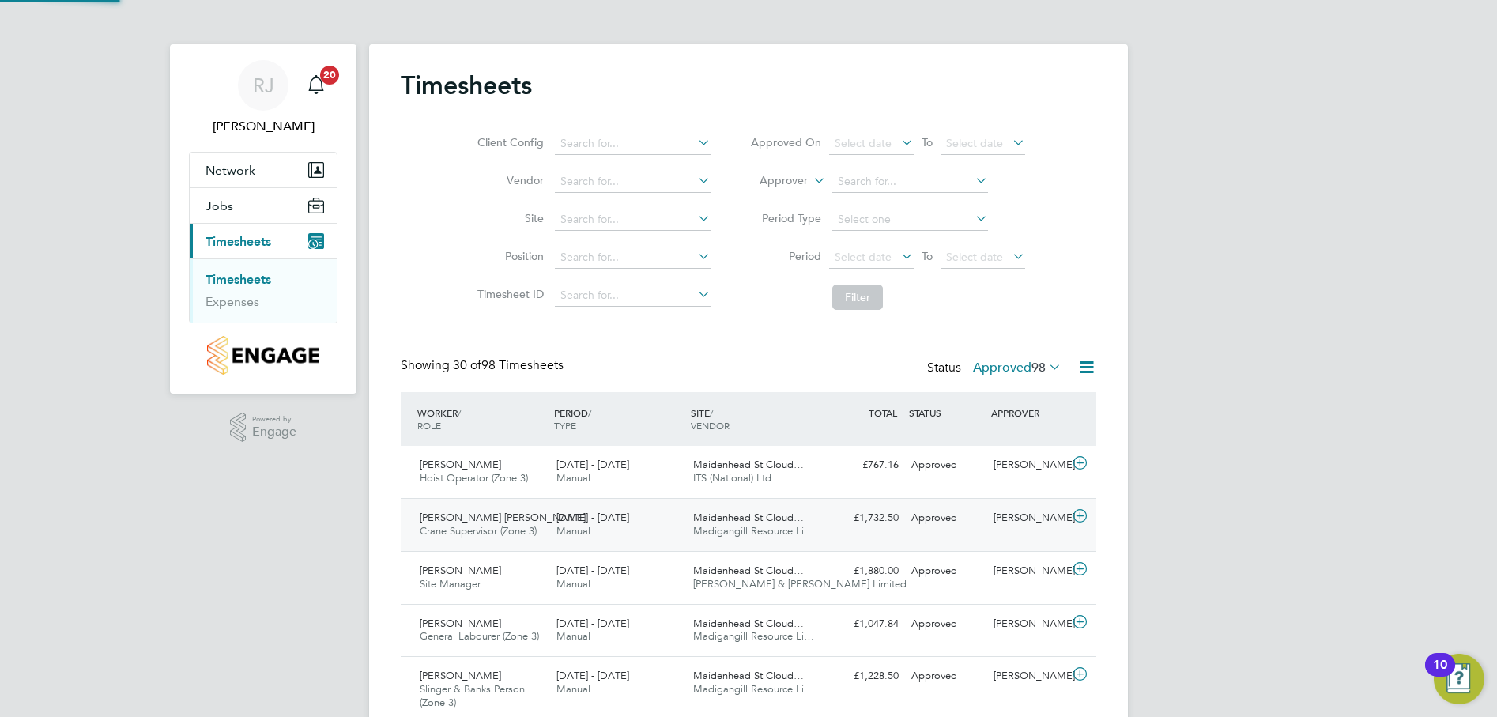
scroll to position [0, 0]
click at [1046, 365] on icon at bounding box center [1046, 367] width 0 height 22
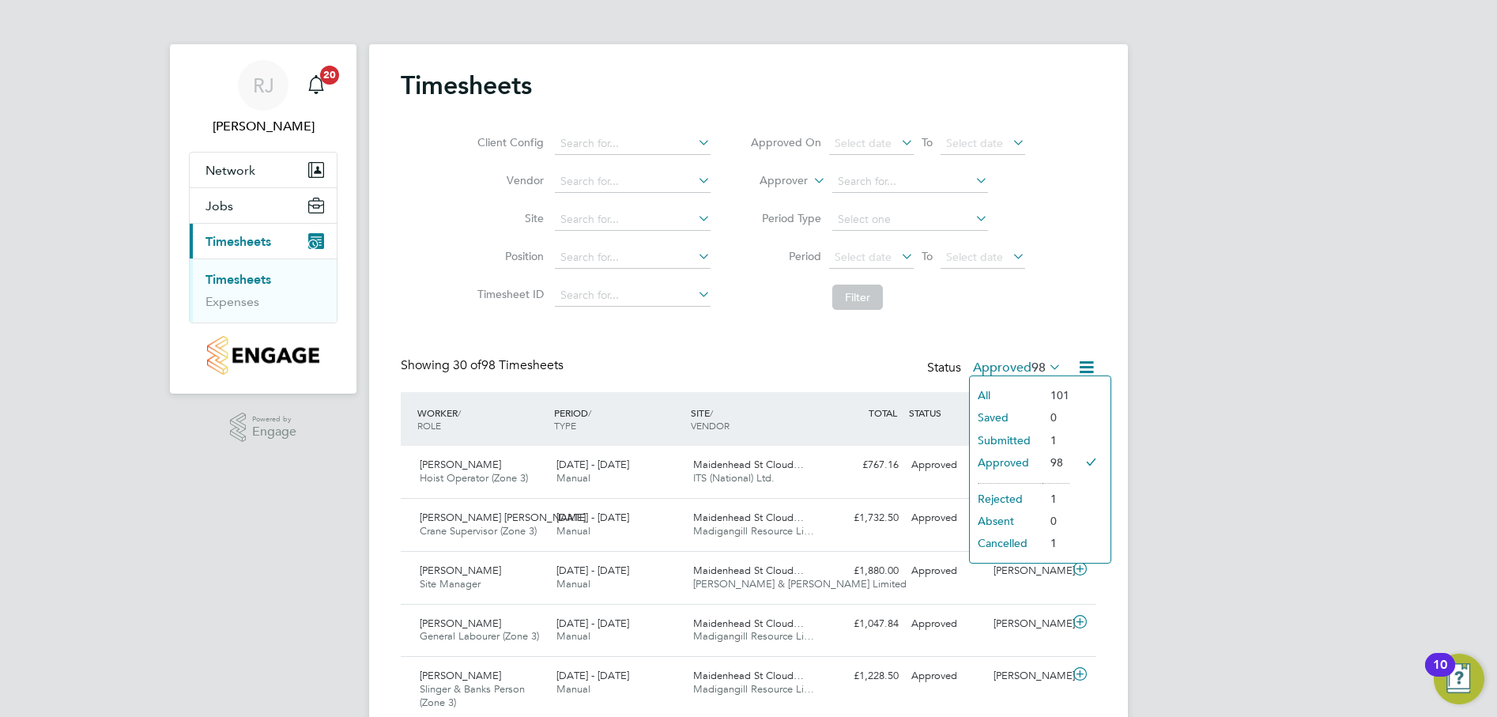
click at [1029, 437] on li "Submitted" at bounding box center [1006, 440] width 73 height 22
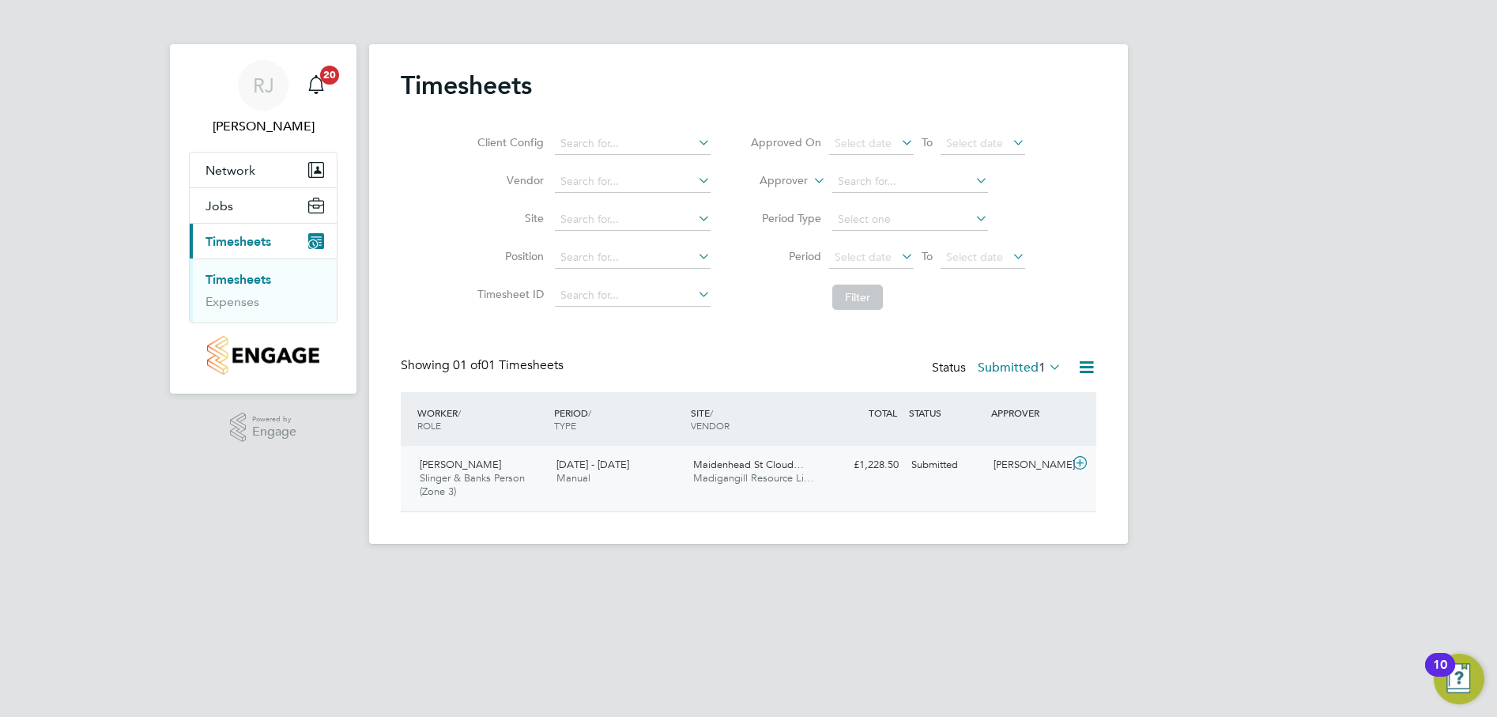
click at [478, 470] on span "[PERSON_NAME]" at bounding box center [460, 464] width 81 height 13
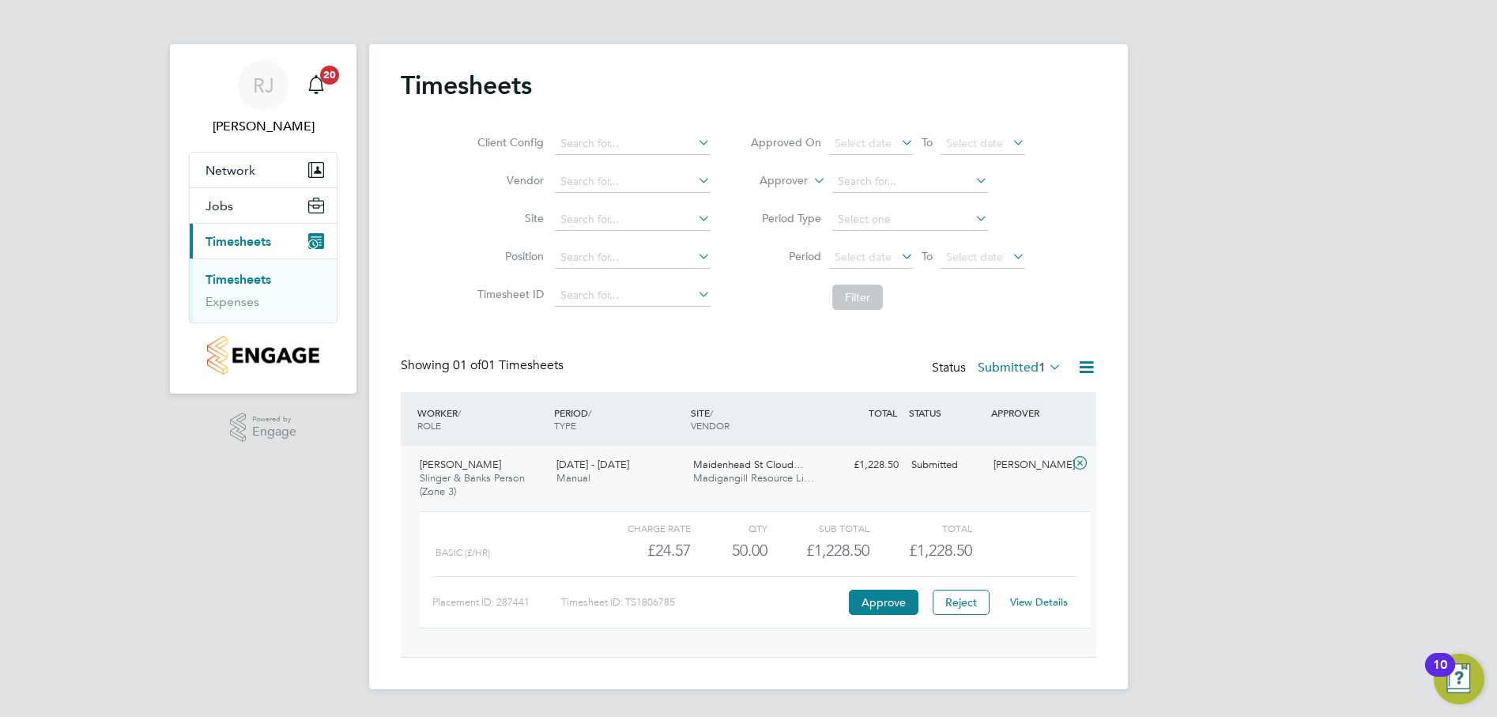
click at [1041, 605] on link "View Details" at bounding box center [1039, 601] width 58 height 13
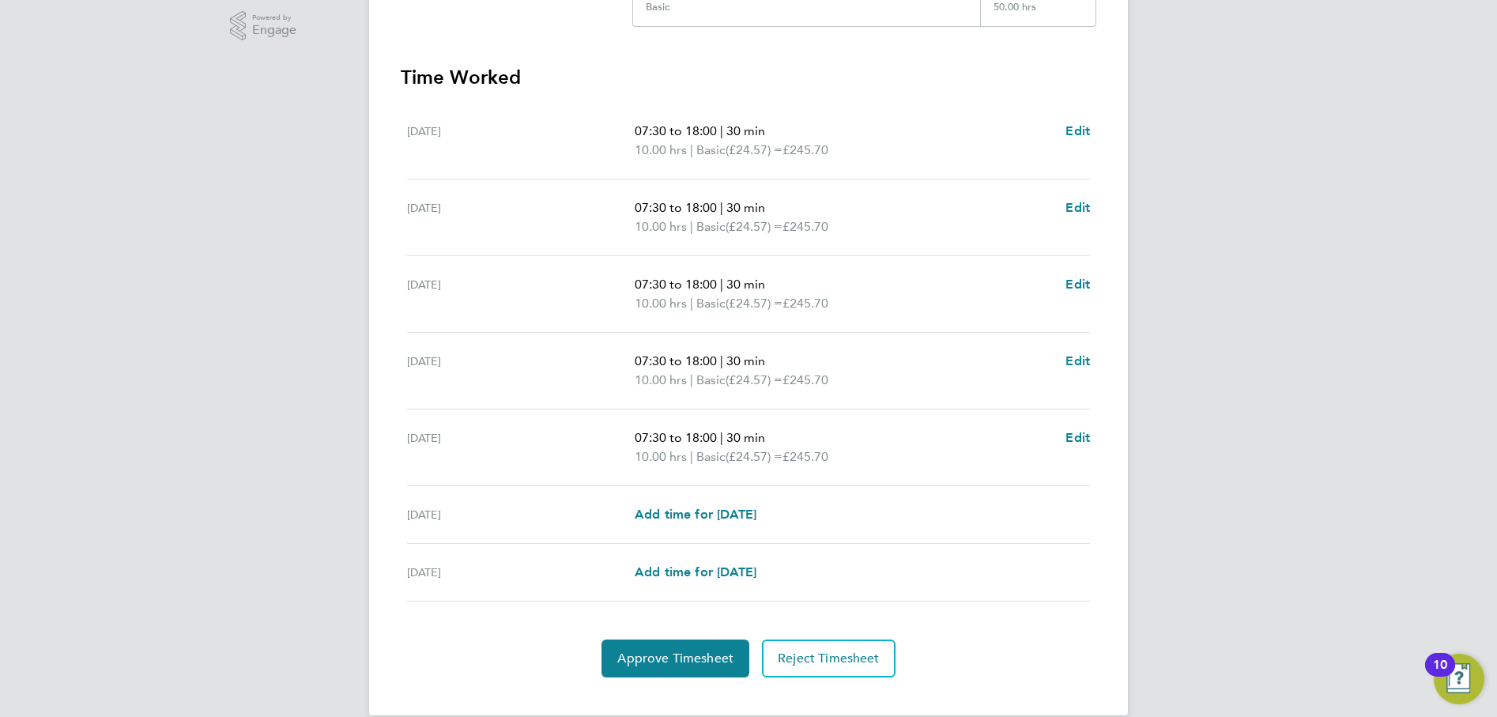
scroll to position [425, 0]
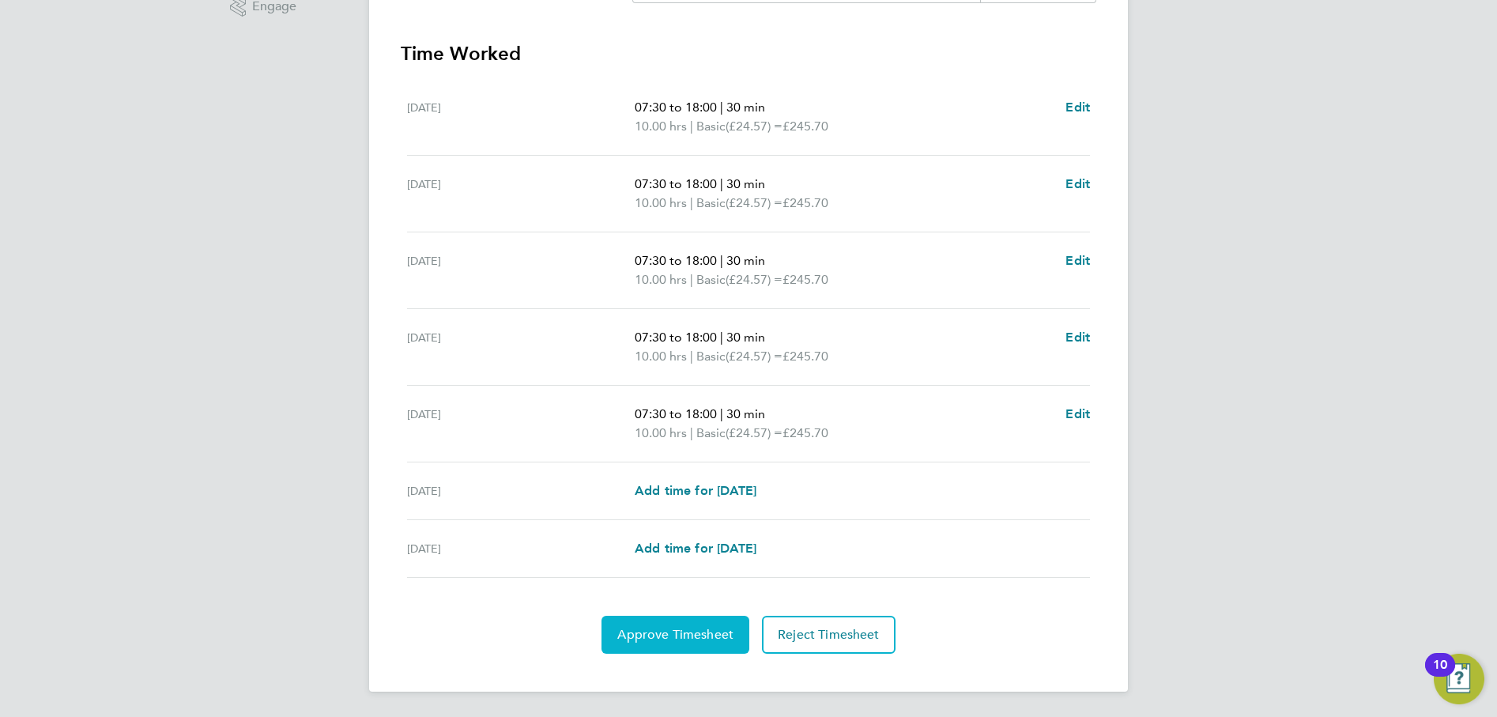
click at [696, 632] on span "Approve Timesheet" at bounding box center [675, 635] width 116 height 16
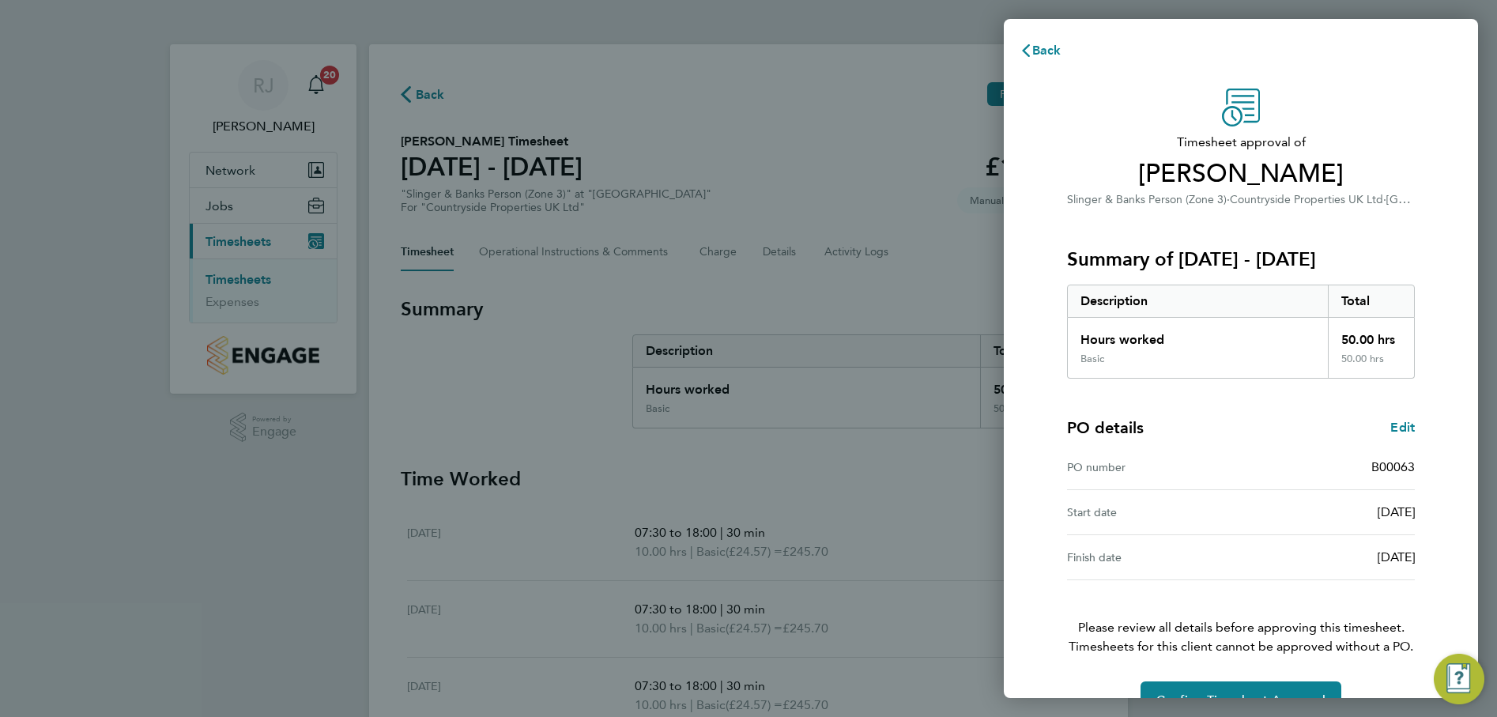
click at [1222, 698] on div "Back Timesheet approval of [PERSON_NAME] & Banks Person (Zone 3) · Countryside …" at bounding box center [748, 358] width 1497 height 717
click at [1222, 692] on button "Confirm Timesheet Approval" at bounding box center [1241, 701] width 201 height 38
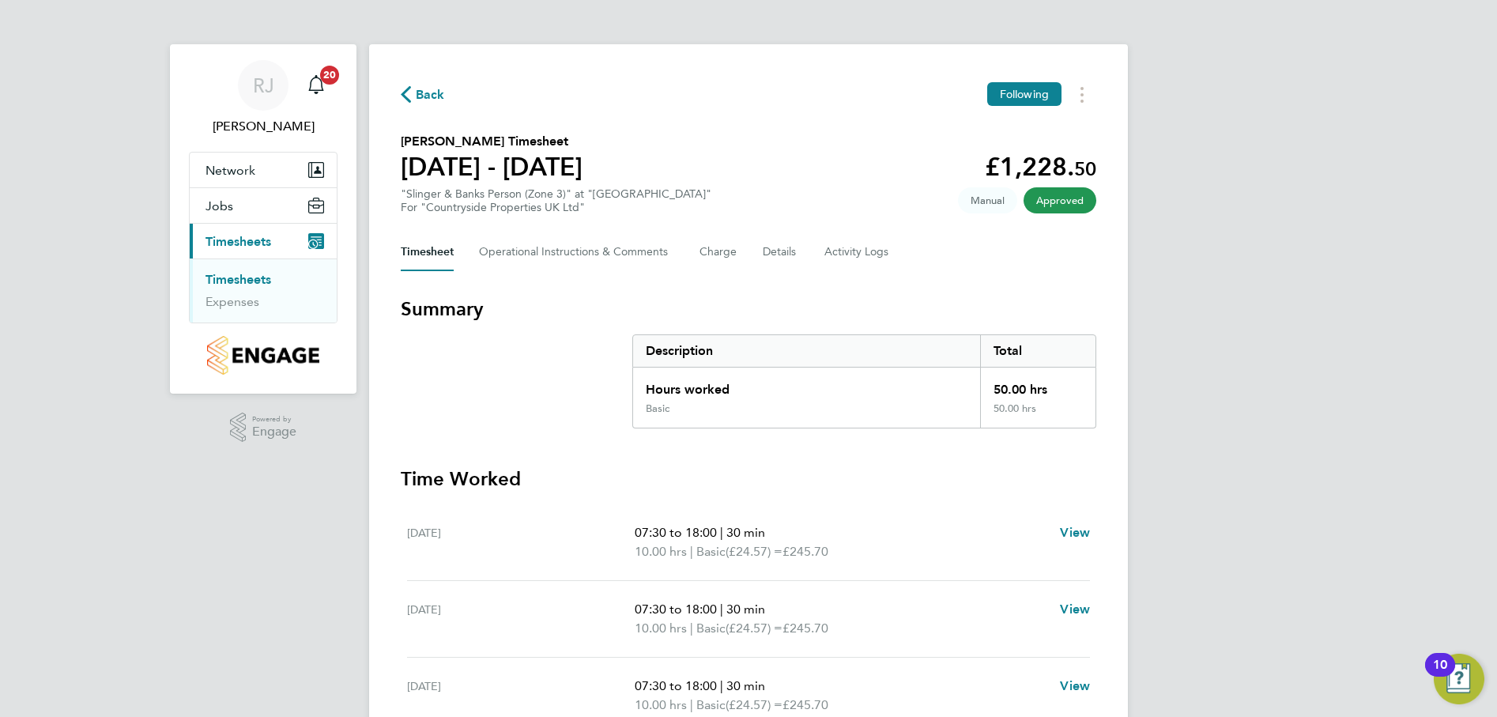
click at [253, 279] on link "Timesheets" at bounding box center [239, 279] width 66 height 15
